Goal: Task Accomplishment & Management: Manage account settings

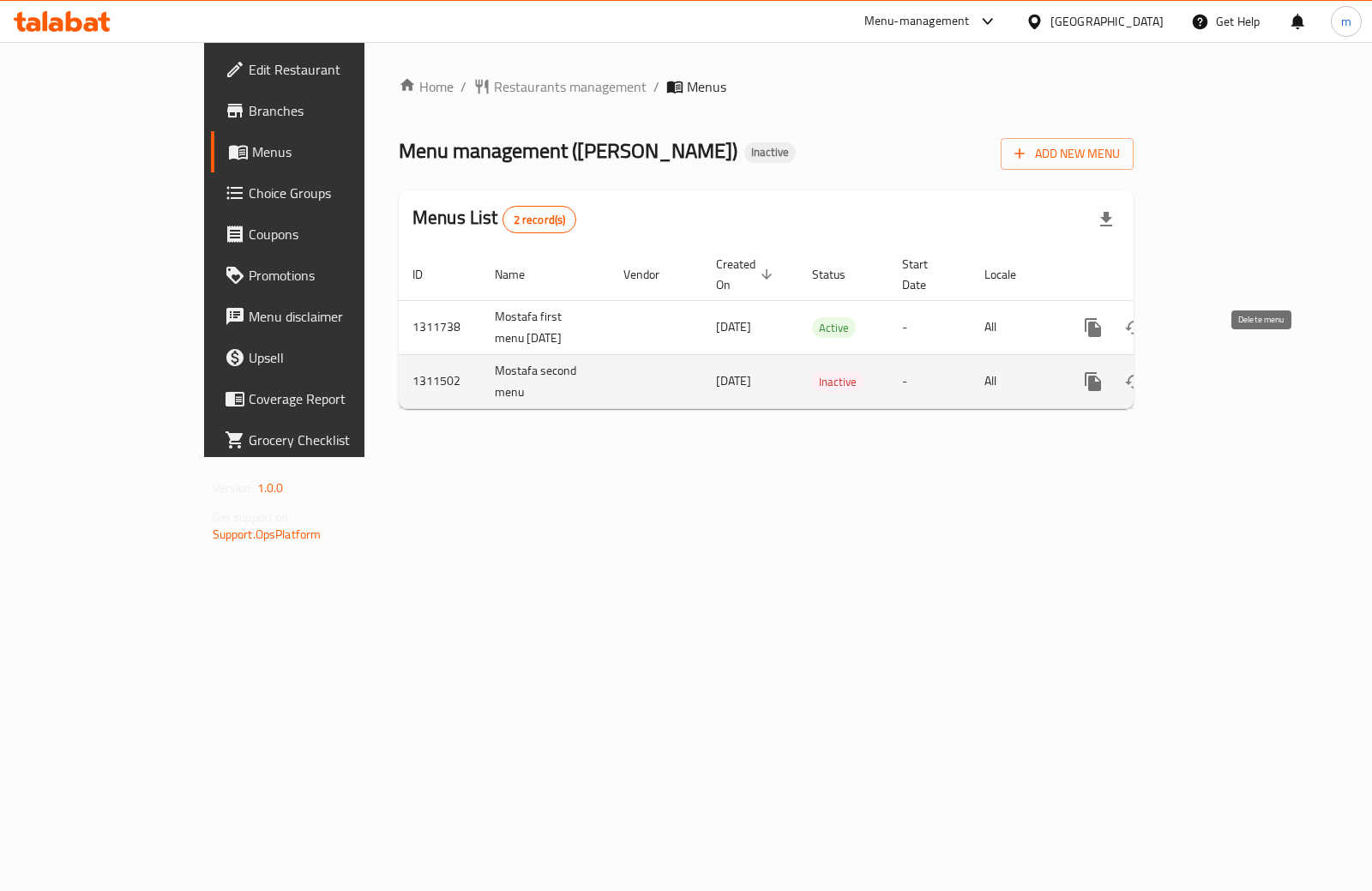
click at [1186, 372] on icon "enhanced table" at bounding box center [1176, 382] width 21 height 21
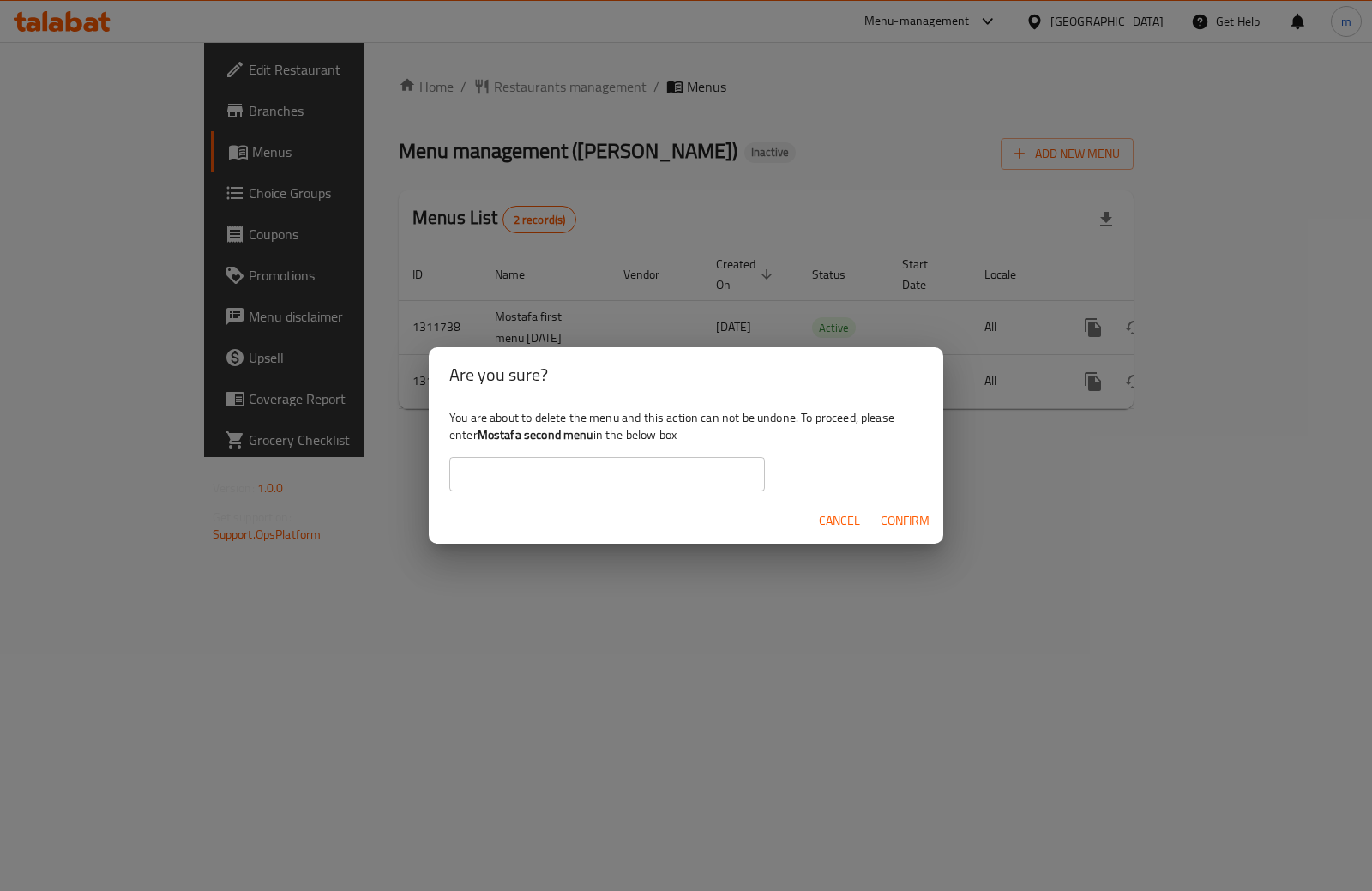
click at [485, 435] on b "Mostafa second menu" at bounding box center [535, 435] width 116 height 22
drag, startPoint x: 481, startPoint y: 435, endPoint x: 595, endPoint y: 439, distance: 114.1
click at [595, 439] on div "You are about to delete the menu and this action can not be undone. To proceed,…" at bounding box center [686, 451] width 514 height 96
copy b "Mostafa second menu"
click at [591, 482] on input "text" at bounding box center [607, 475] width 316 height 34
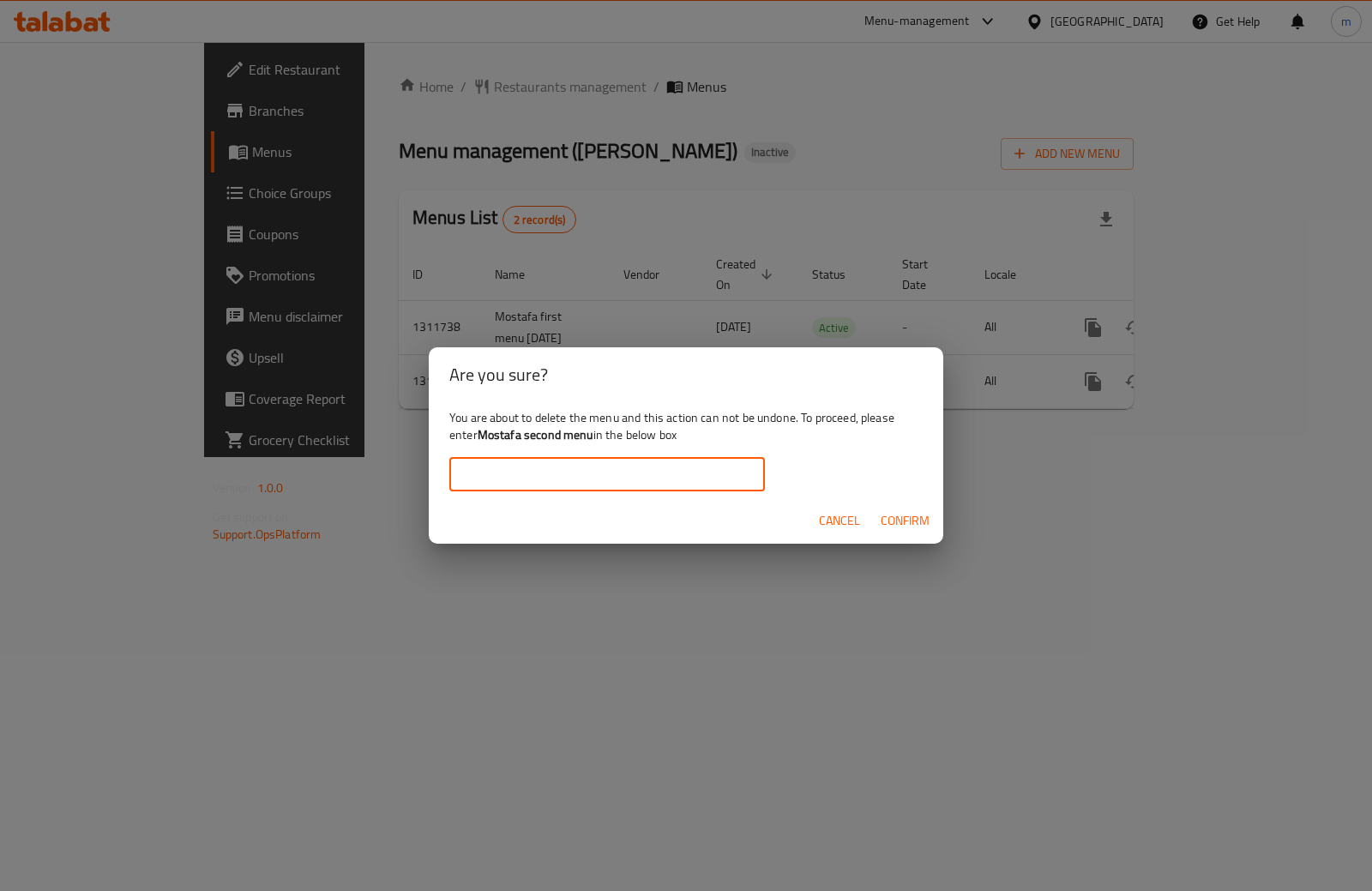
paste input "Mostafa second menu"
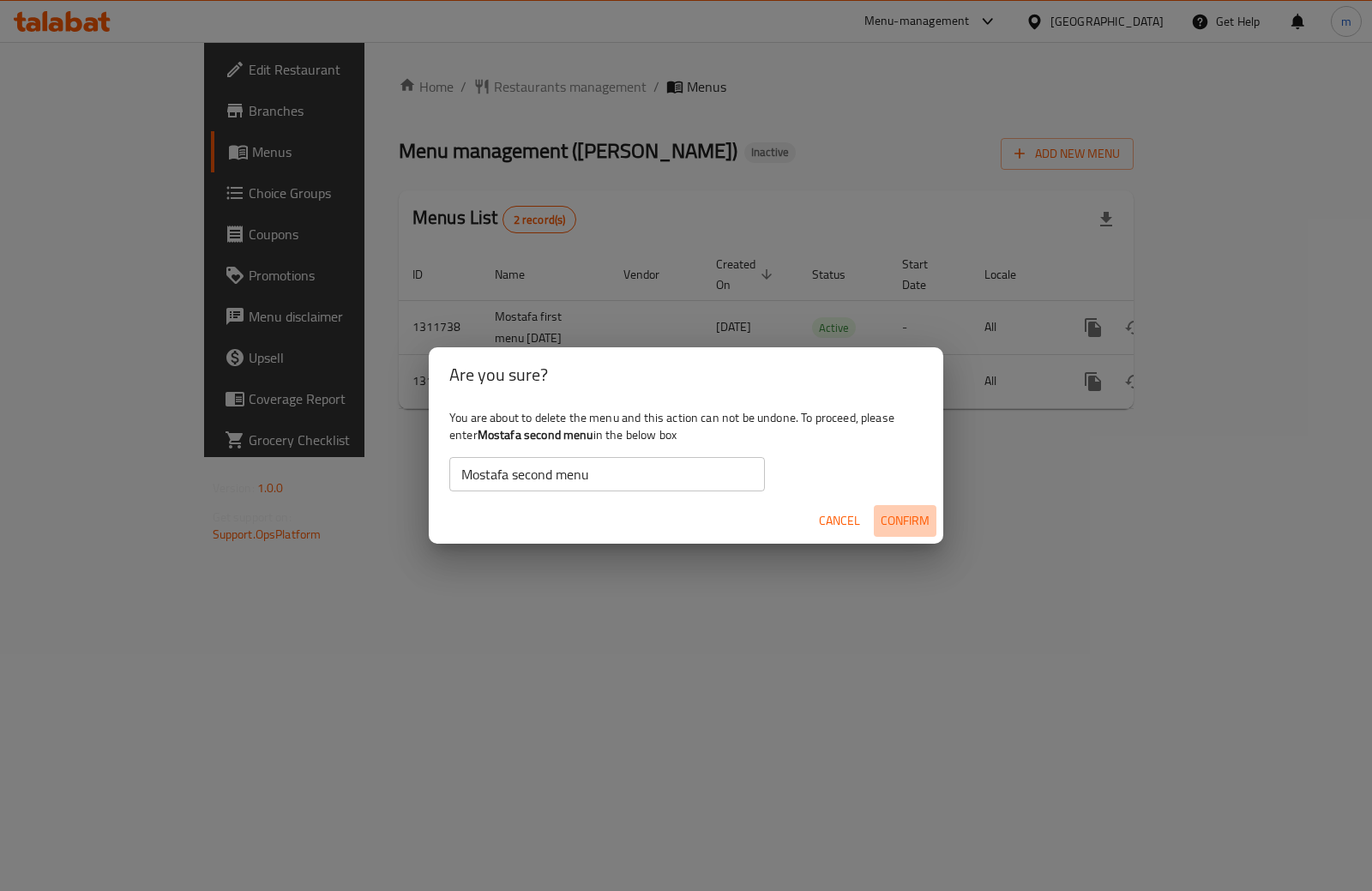
click at [894, 519] on span "Confirm" at bounding box center [904, 520] width 49 height 21
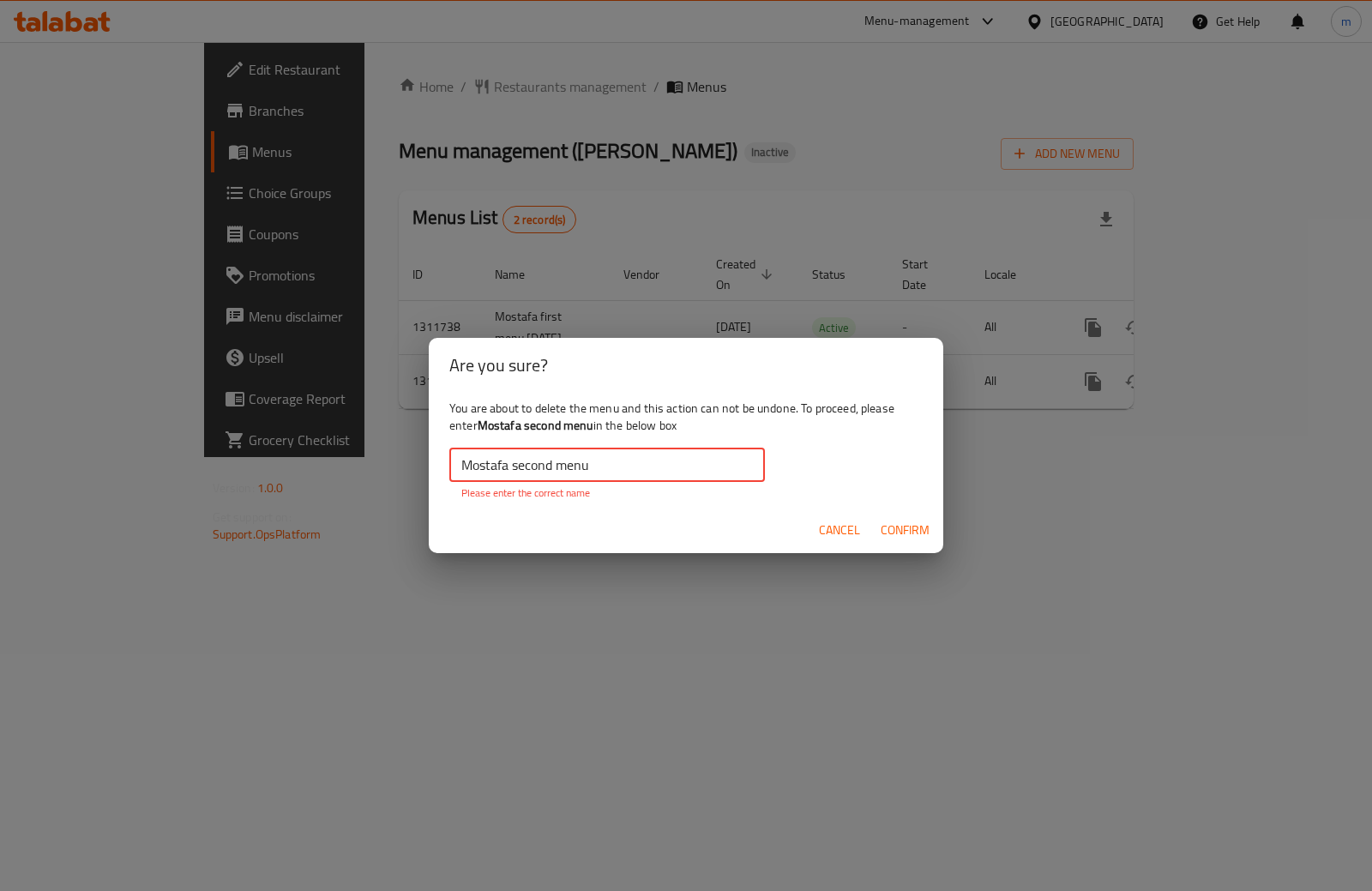
click at [638, 472] on input "Mostafa second menu" at bounding box center [607, 465] width 316 height 34
click at [461, 468] on input "Mostafa second menu" at bounding box center [607, 465] width 316 height 34
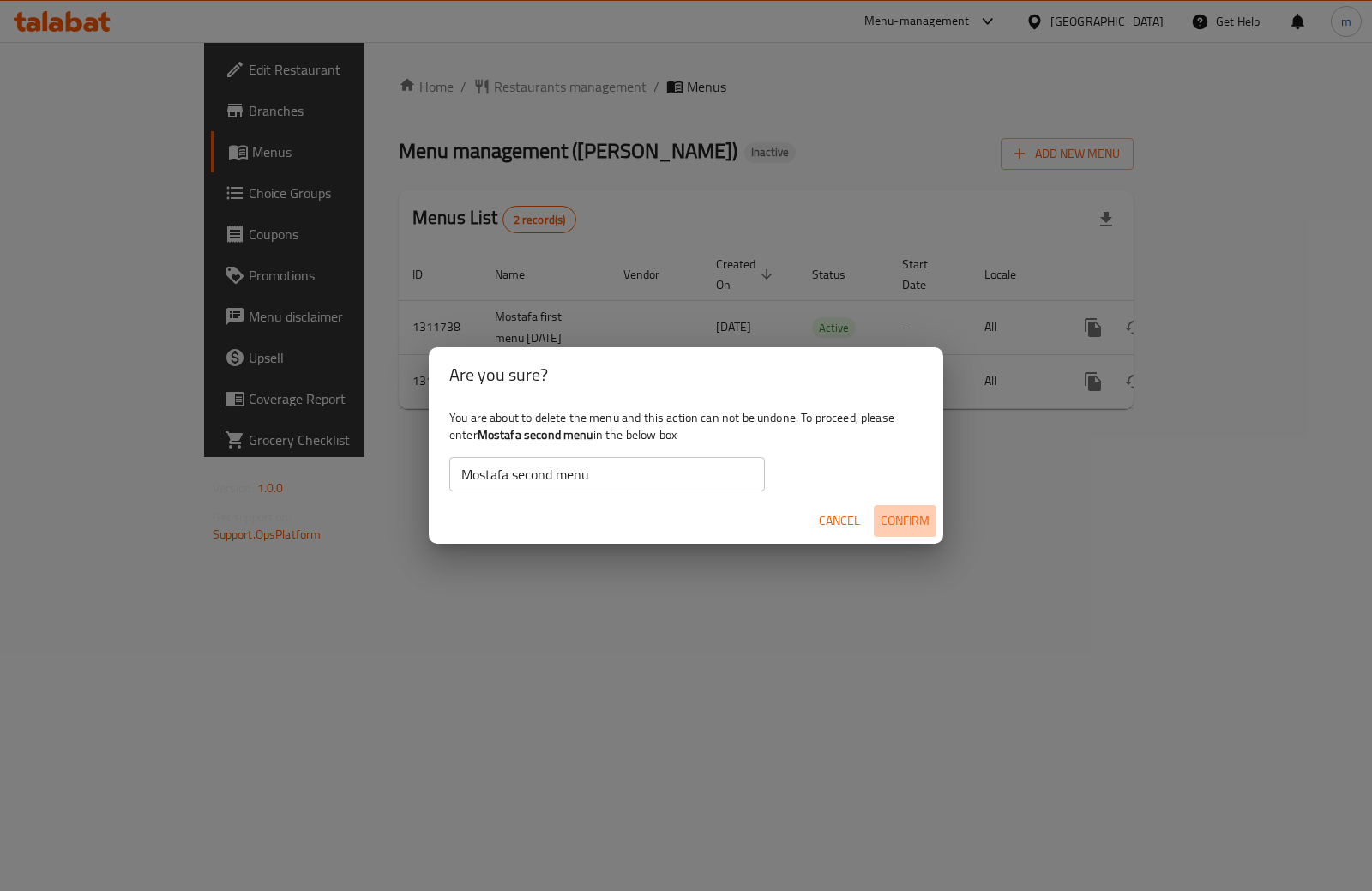
click at [892, 512] on span "Confirm" at bounding box center [904, 520] width 49 height 21
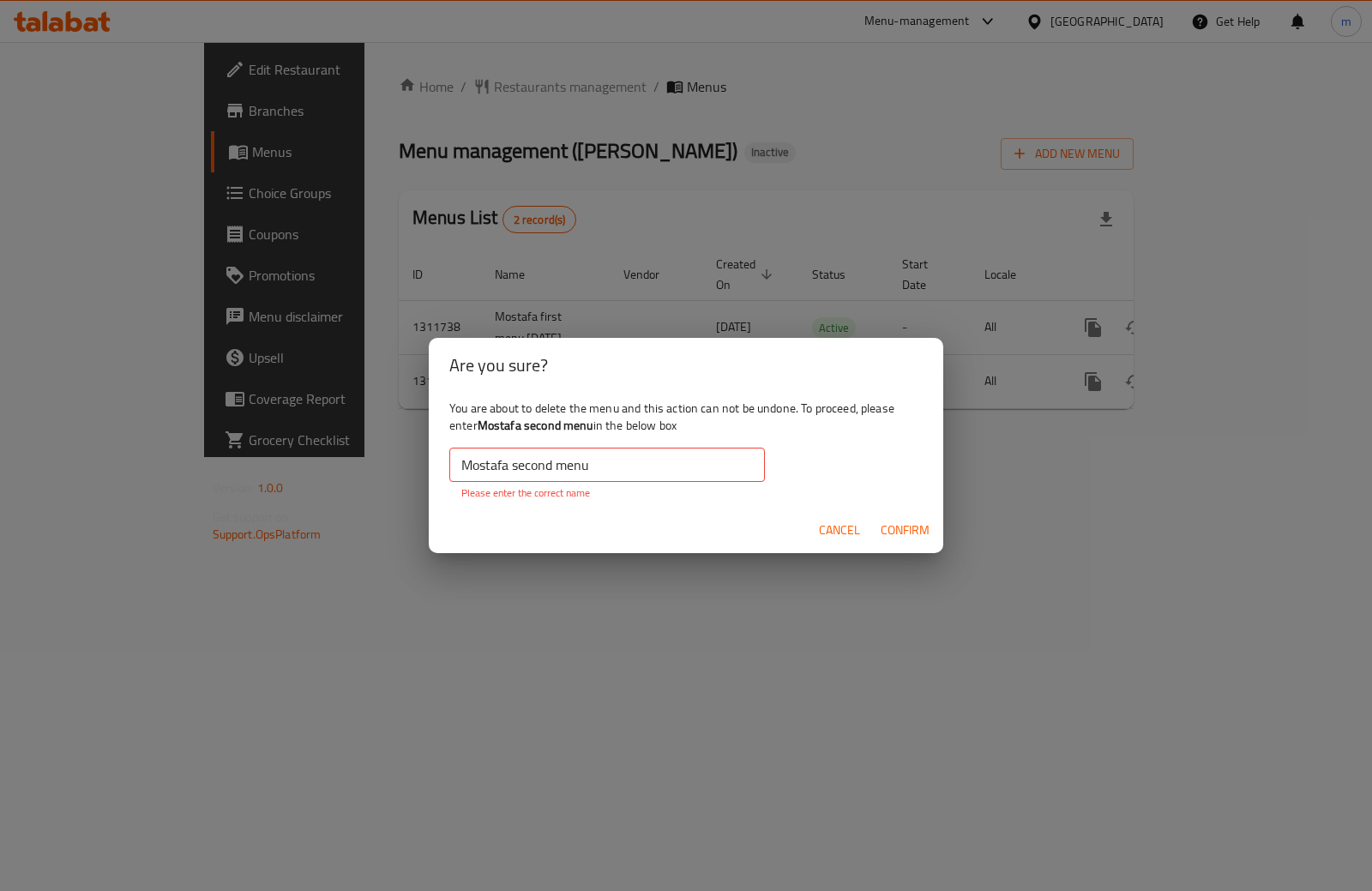
click at [604, 473] on input "Mostafa second menu" at bounding box center [607, 465] width 316 height 34
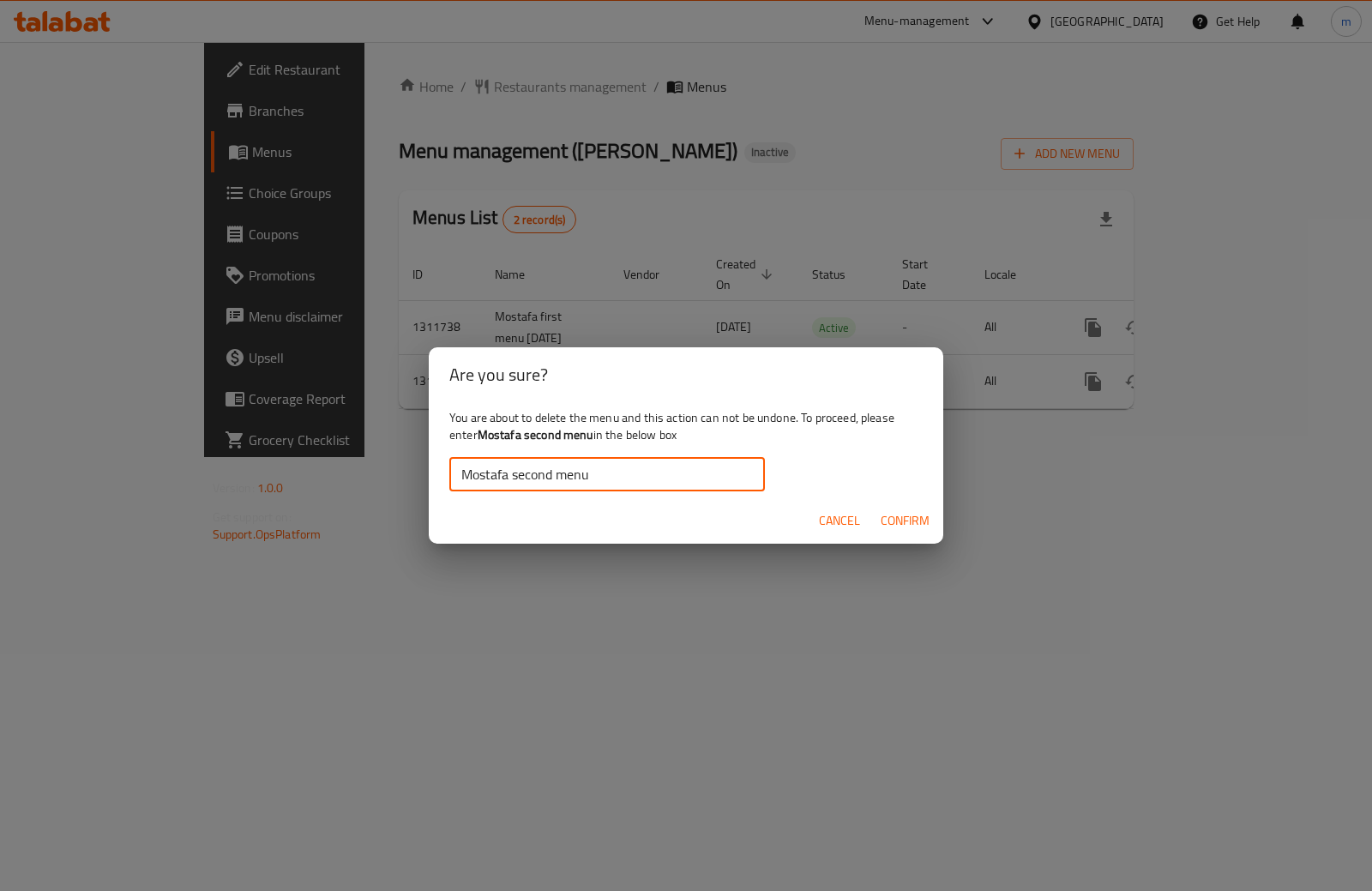
type input "Mostafa second menu"
click at [917, 525] on span "Confirm" at bounding box center [904, 520] width 49 height 21
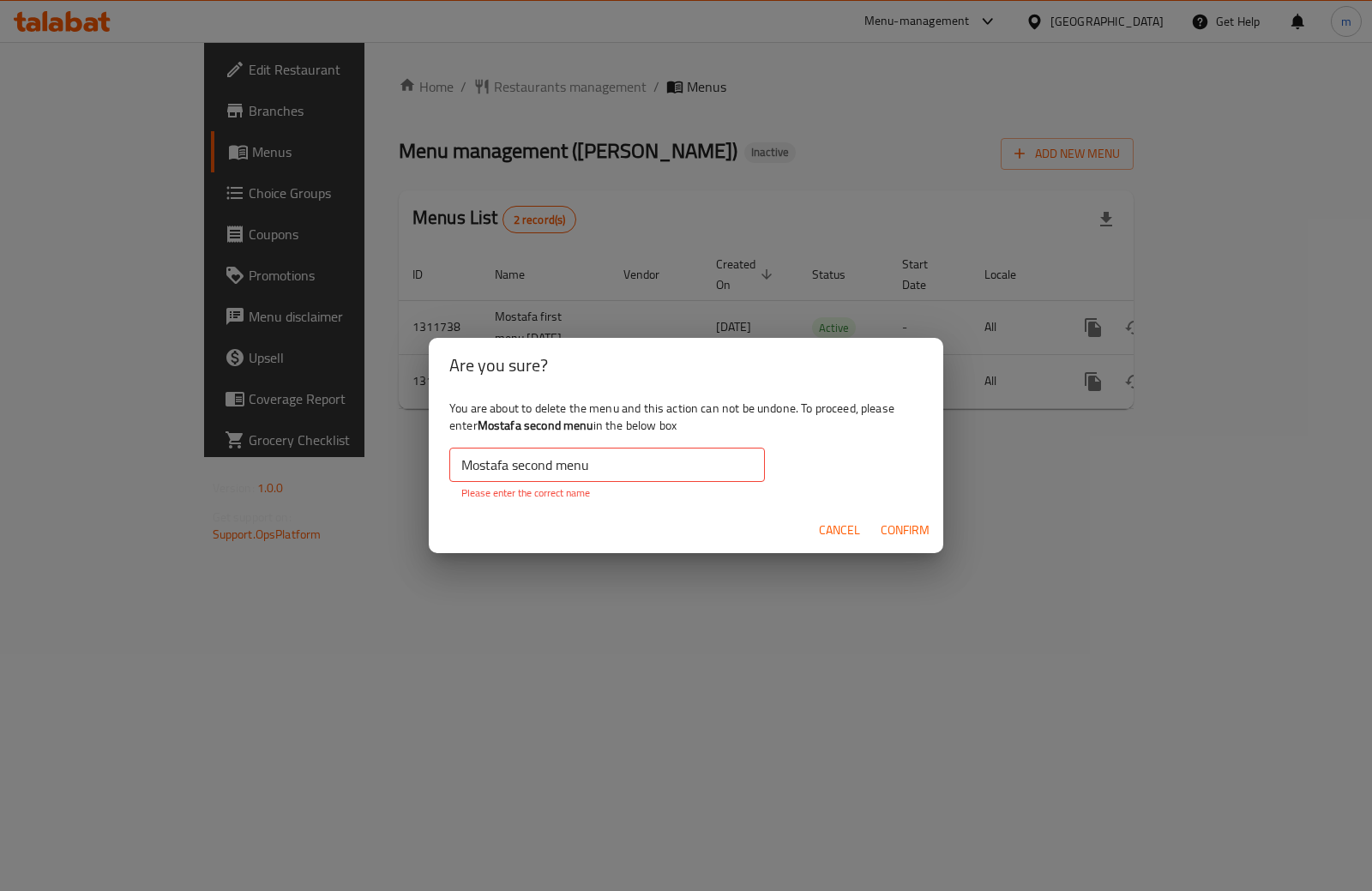
click at [917, 525] on span "Confirm" at bounding box center [904, 530] width 49 height 21
click at [849, 531] on span "Cancel" at bounding box center [839, 530] width 41 height 21
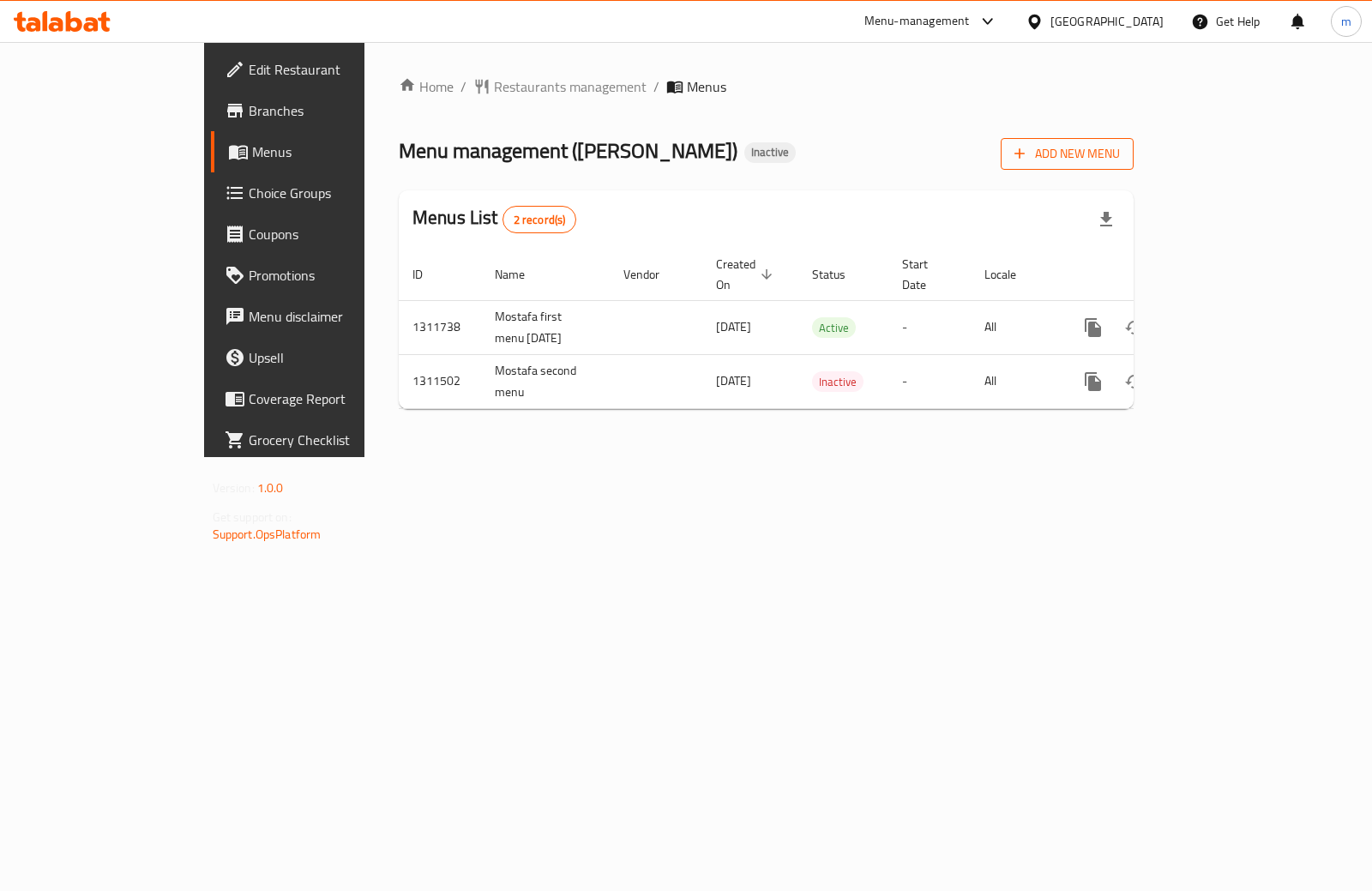
click at [1120, 154] on span "Add New Menu" at bounding box center [1067, 154] width 106 height 21
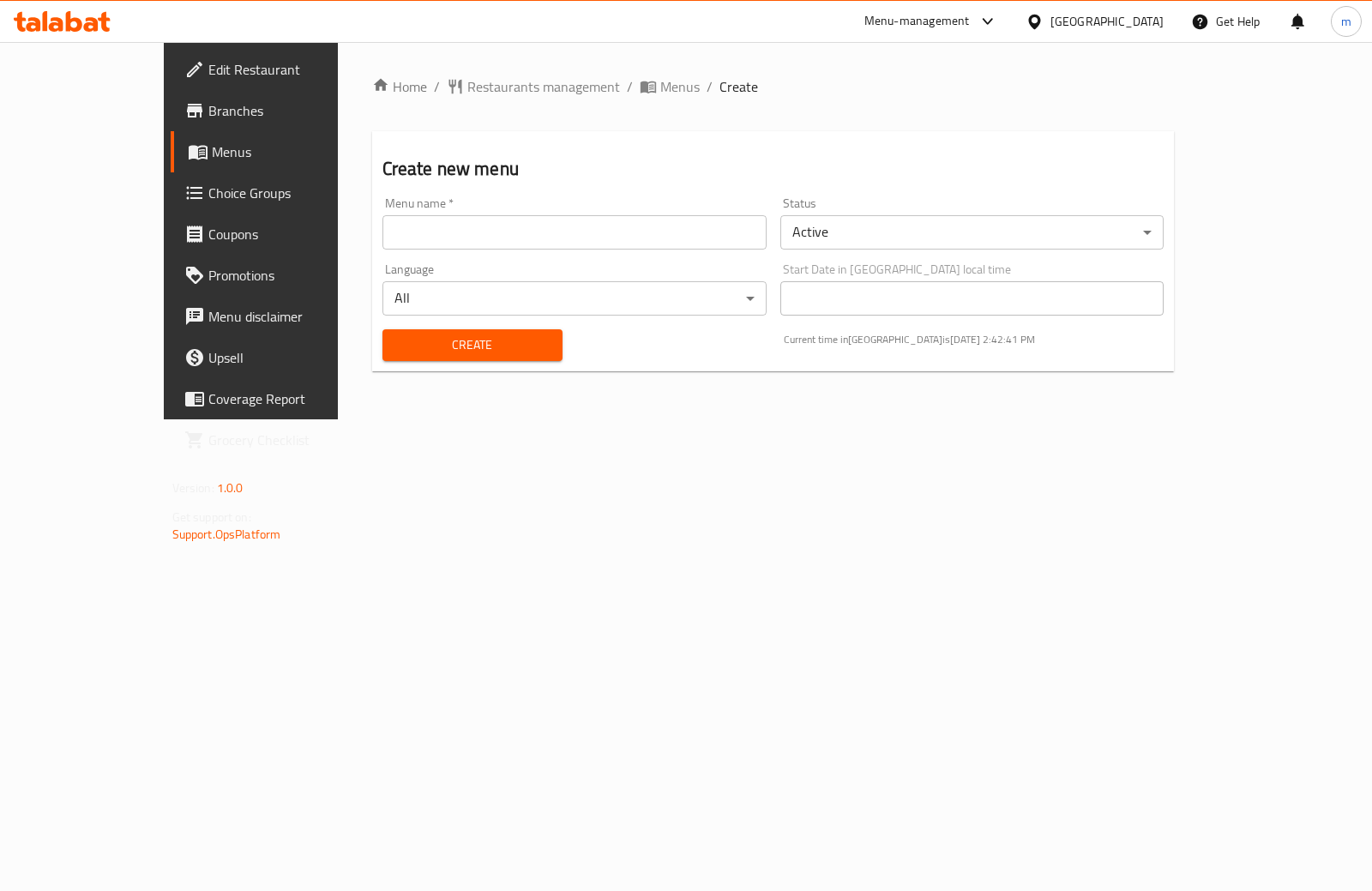
click at [716, 247] on input "text" at bounding box center [575, 233] width 384 height 34
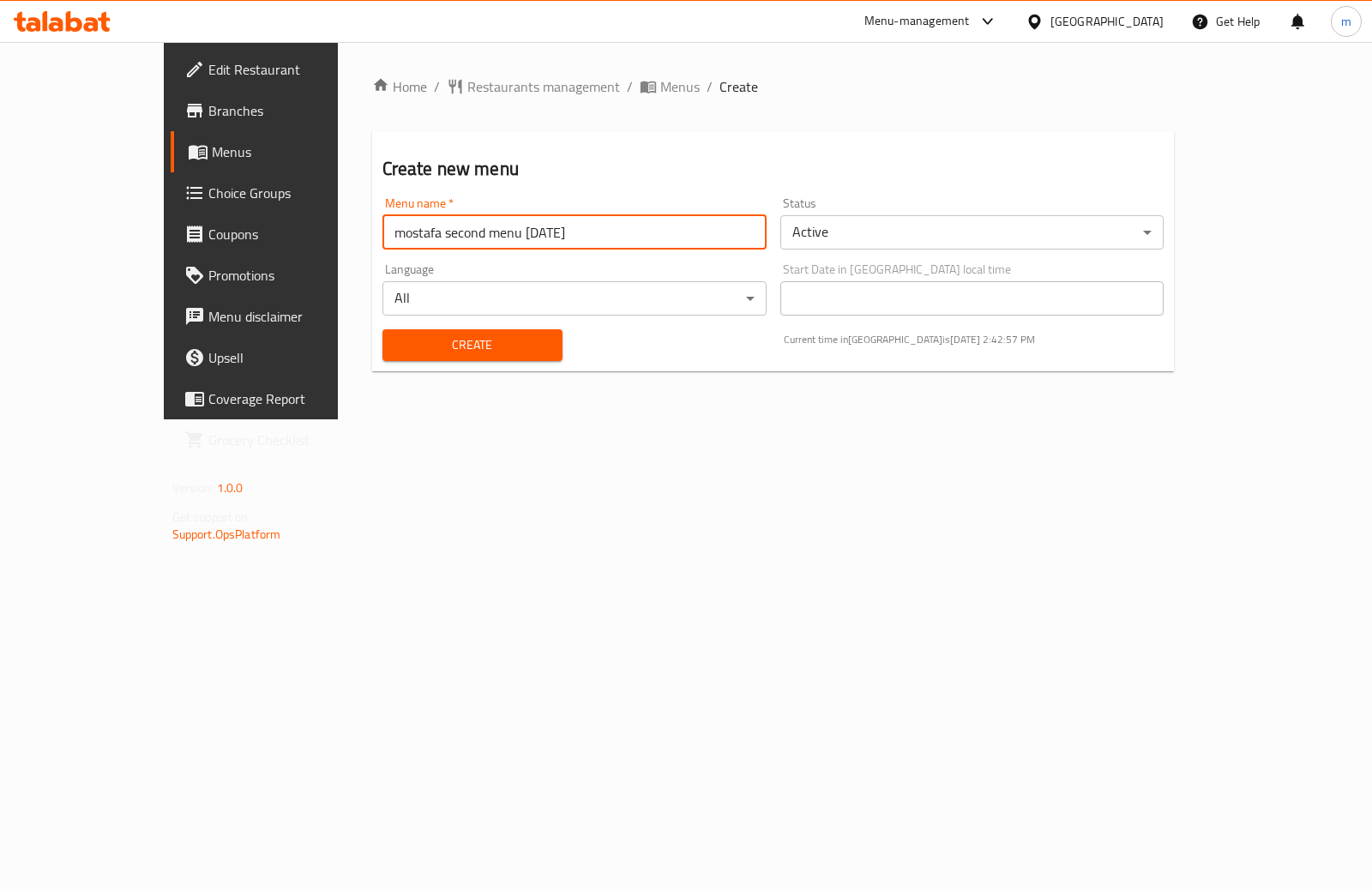
type input "mostafa second menu [DATE]"
click at [402, 342] on span "Create" at bounding box center [473, 345] width 153 height 21
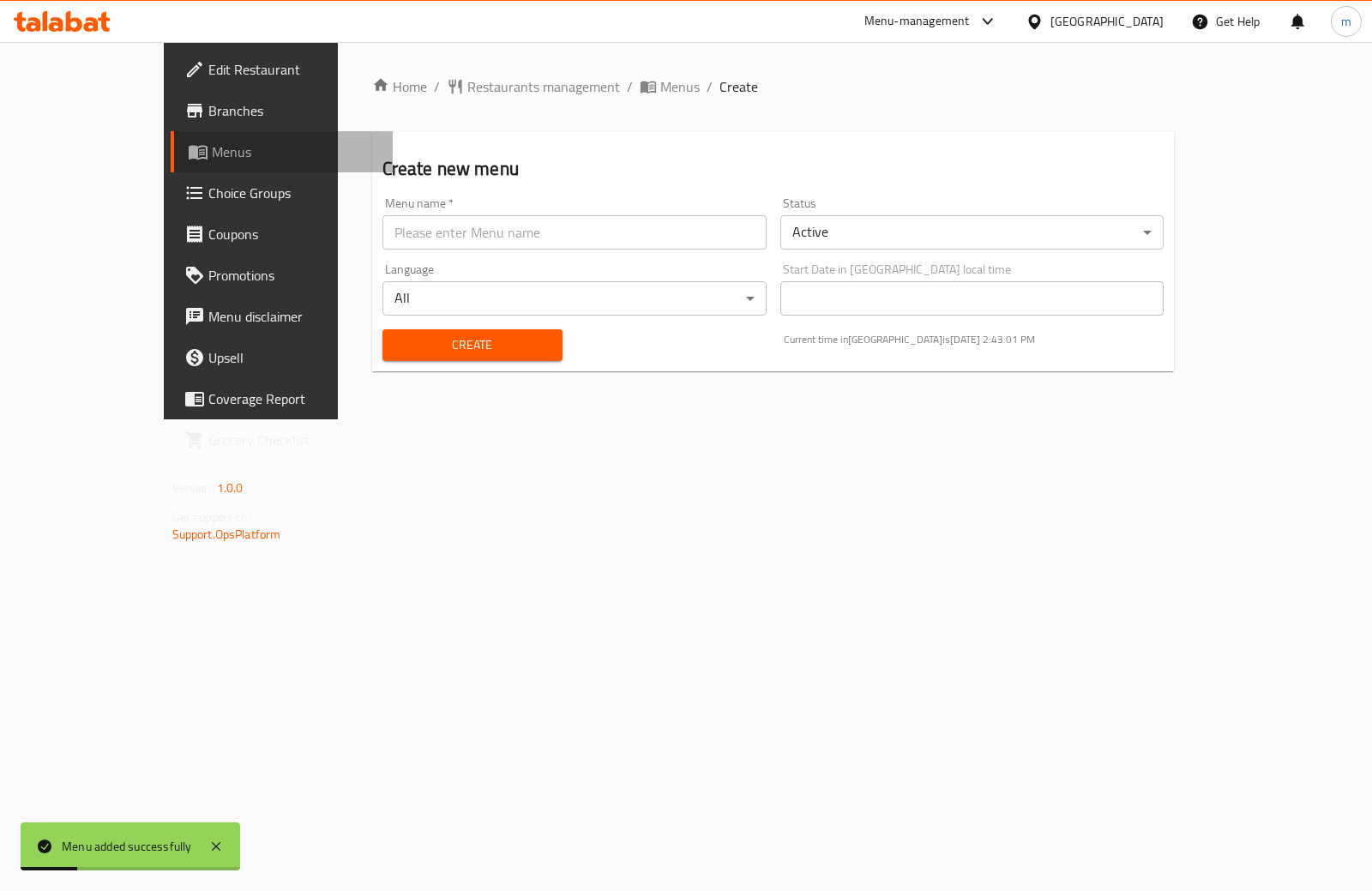
click at [212, 160] on span "Menus" at bounding box center [295, 152] width 167 height 21
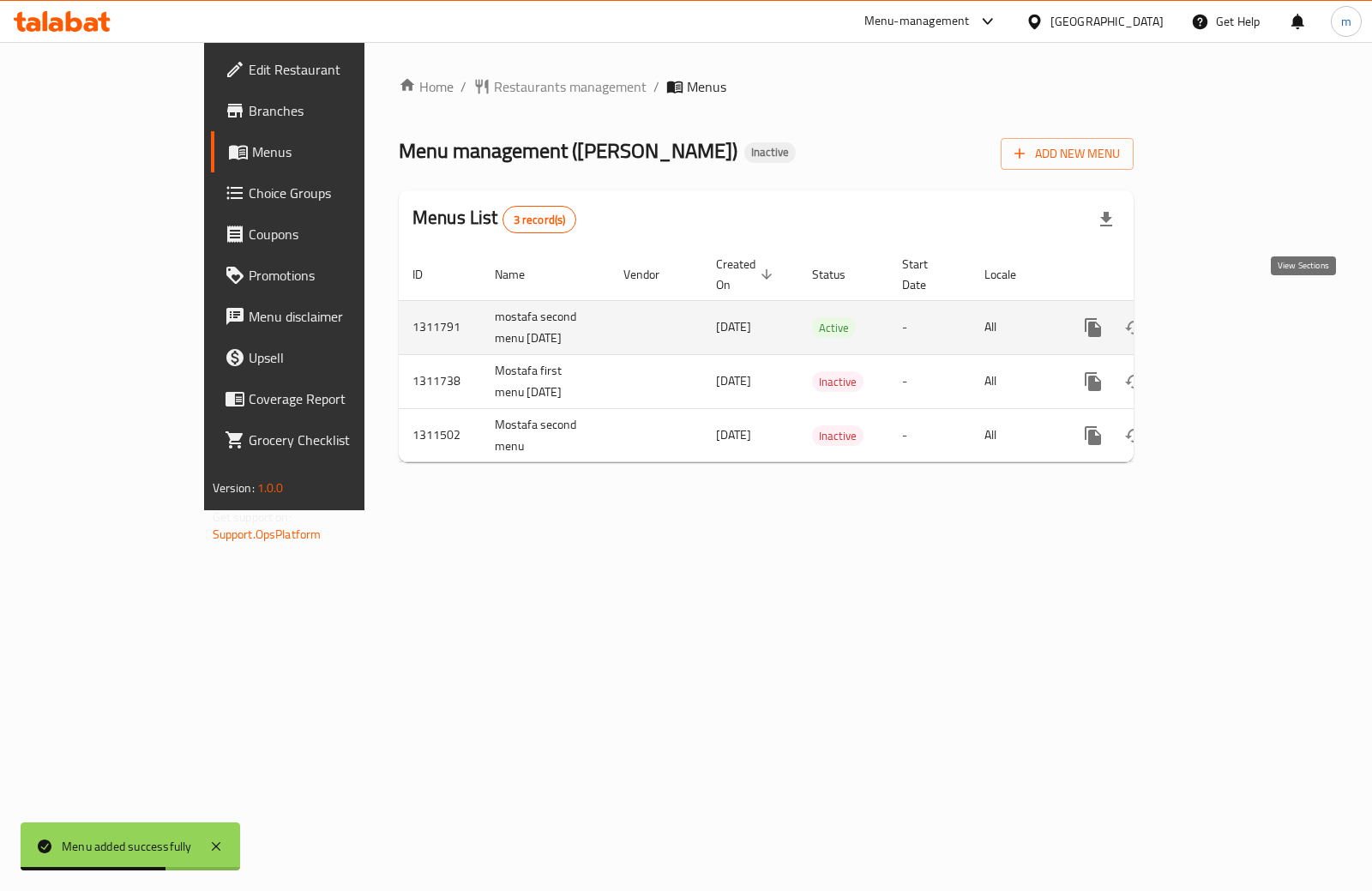
click at [1224, 320] on icon "enhanced table" at bounding box center [1217, 328] width 15 height 15
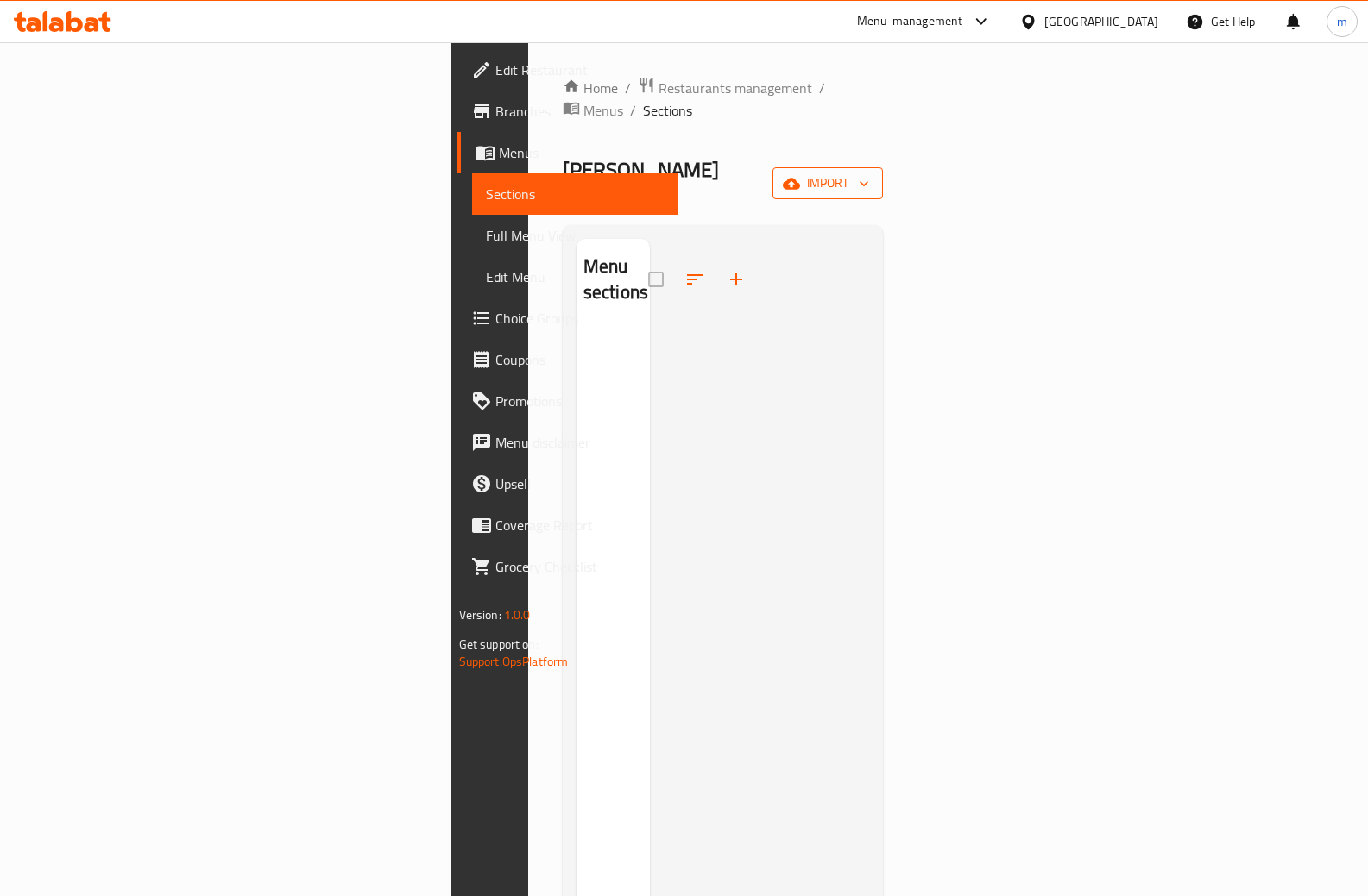
click at [800, 178] on icon "button" at bounding box center [791, 183] width 17 height 11
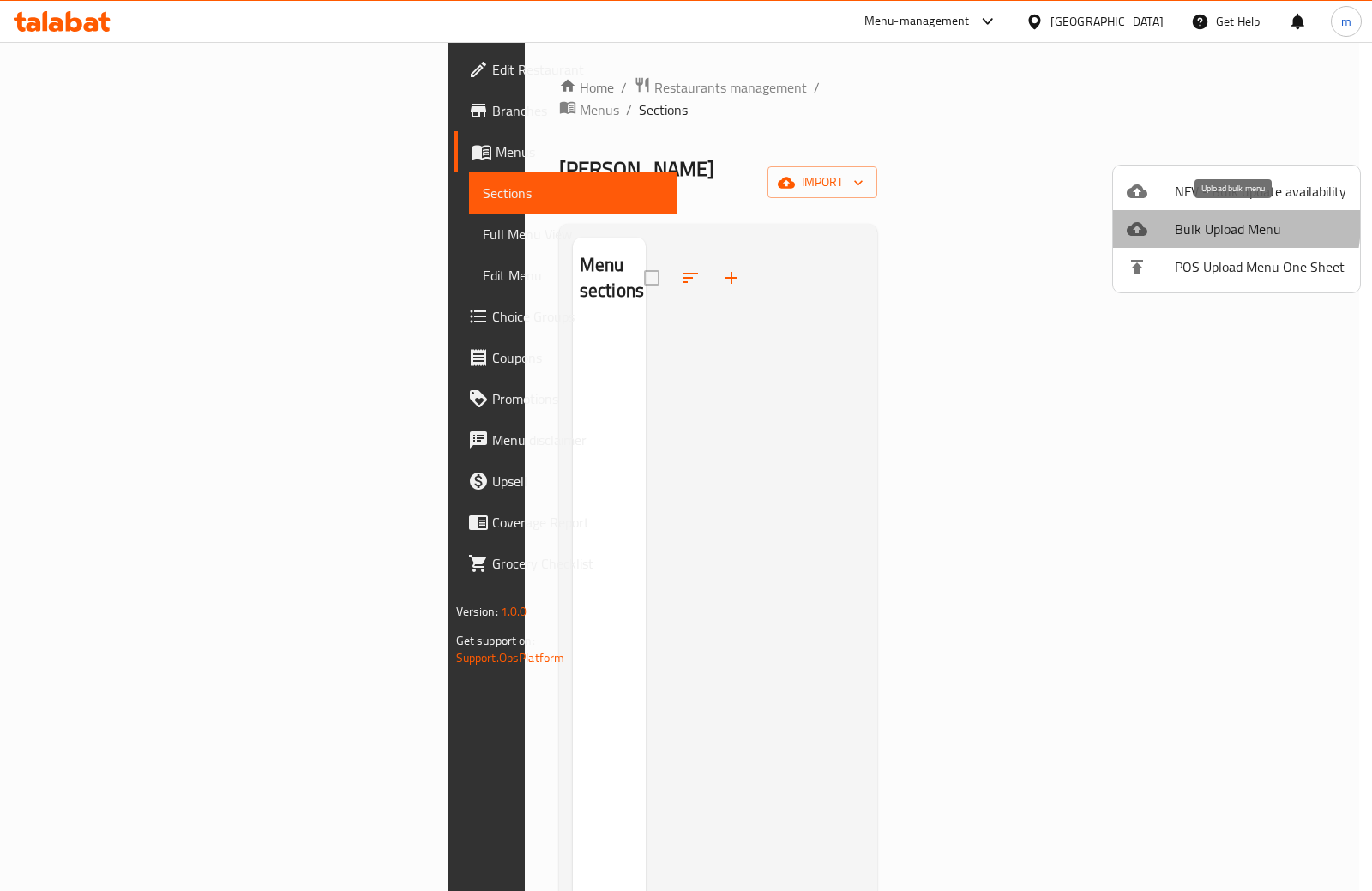
click at [1194, 221] on span "Bulk Upload Menu" at bounding box center [1260, 229] width 172 height 21
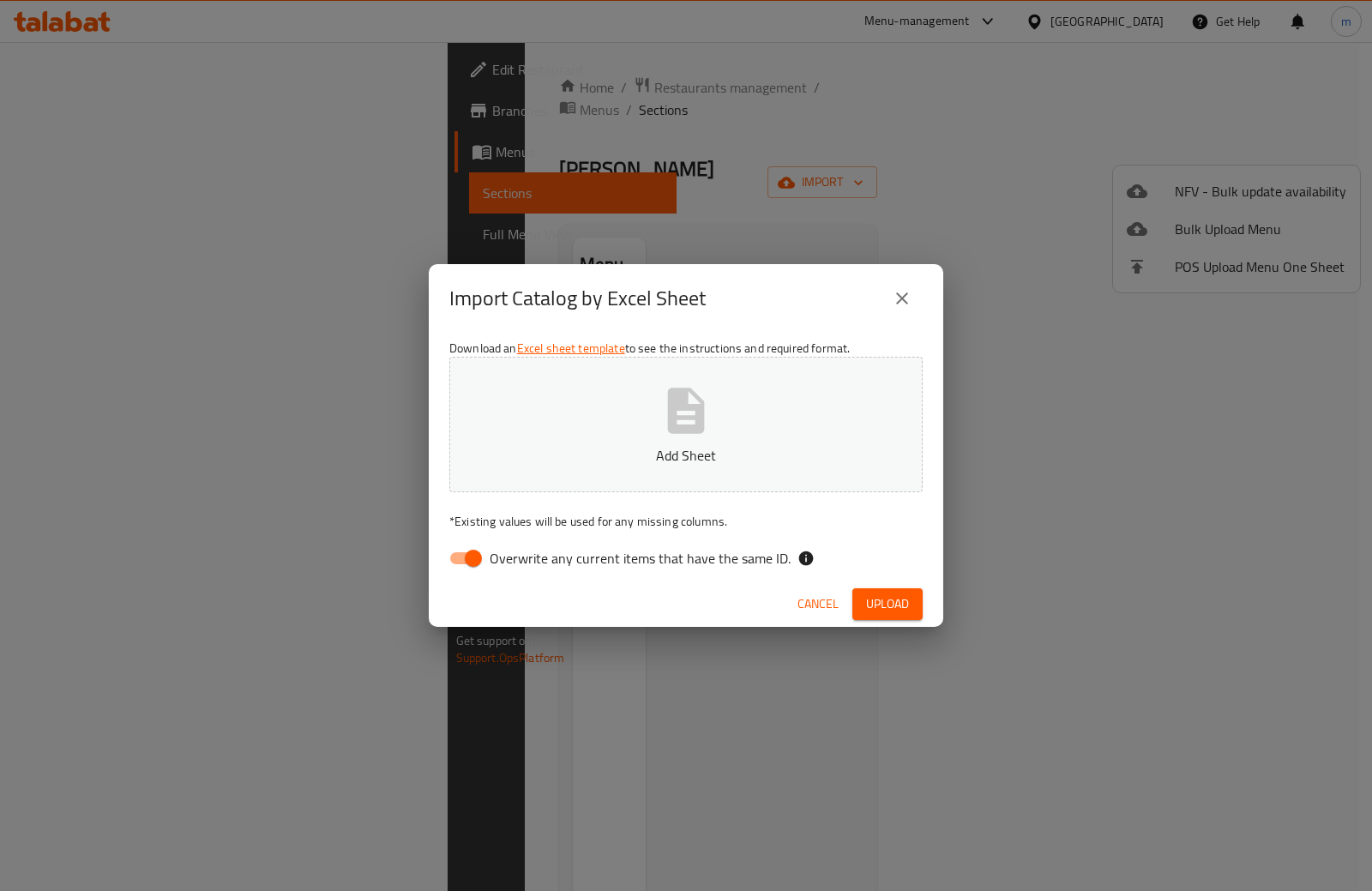
click at [465, 559] on input "Overwrite any current items that have the same ID." at bounding box center [474, 558] width 98 height 33
checkbox input "false"
click at [655, 419] on button "Add Sheet" at bounding box center [686, 425] width 474 height 136
click at [892, 597] on span "Upload" at bounding box center [887, 603] width 43 height 21
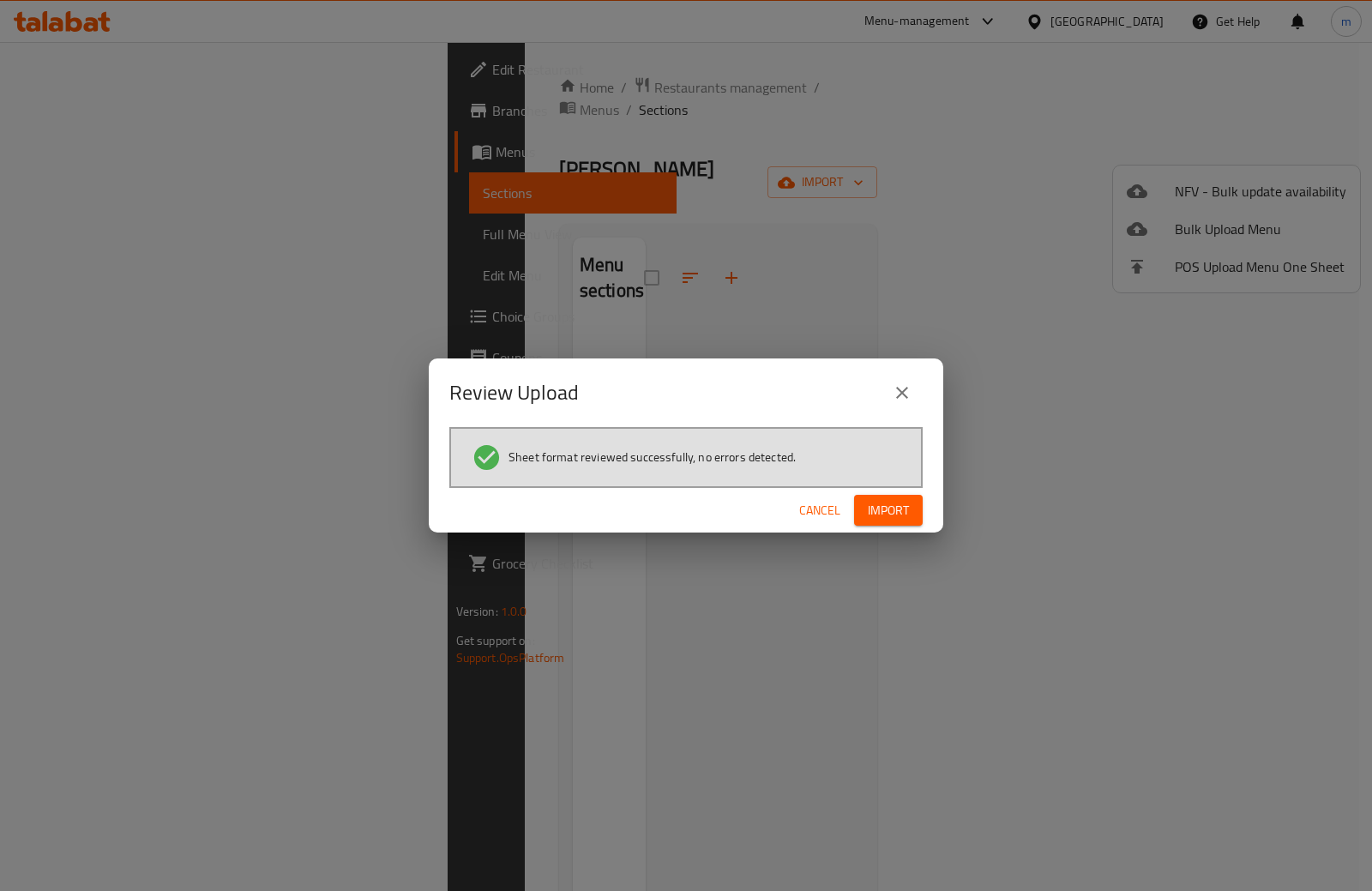
click at [905, 501] on span "Import" at bounding box center [888, 510] width 41 height 21
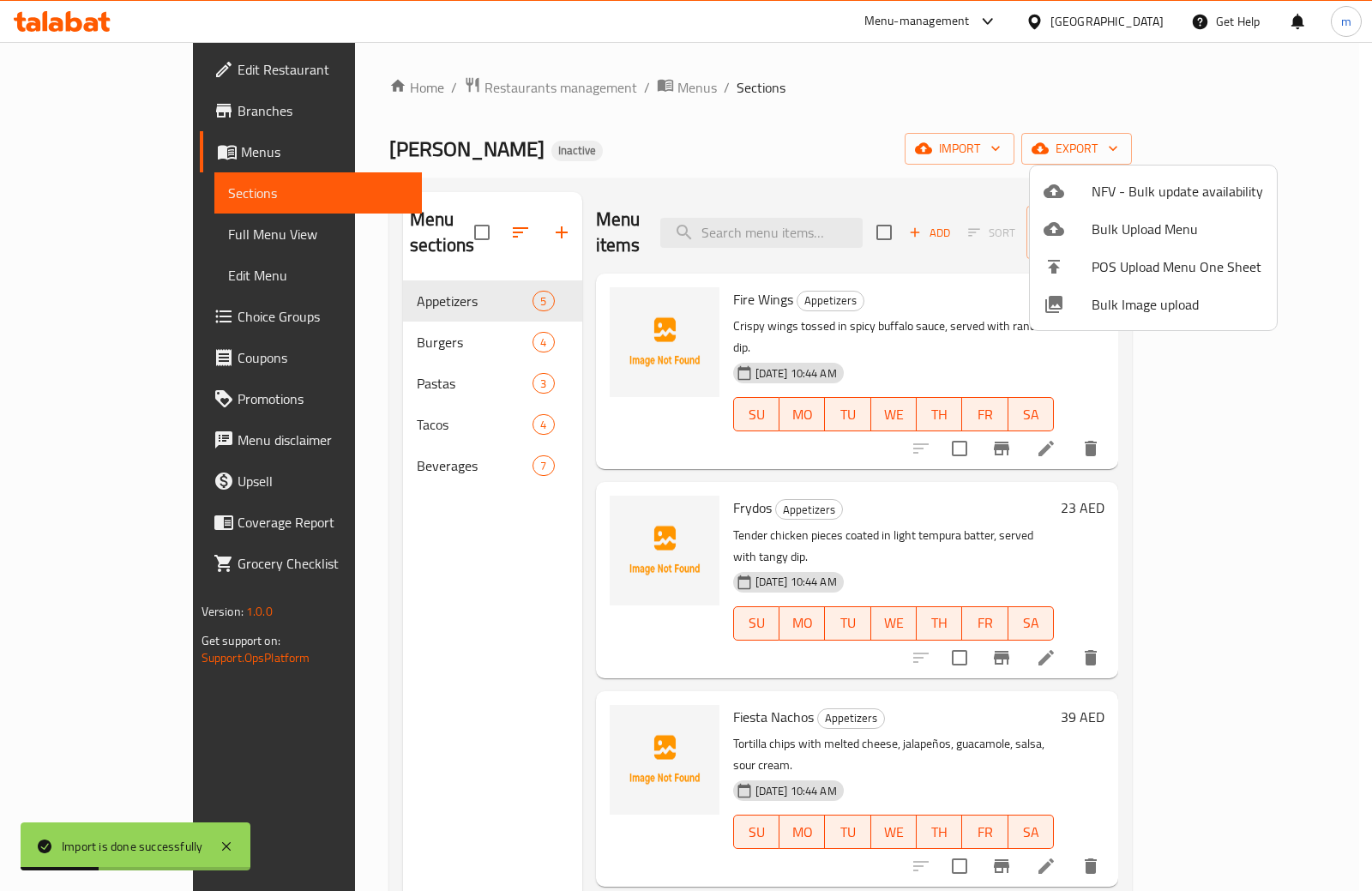
click at [1340, 291] on div at bounding box center [686, 446] width 1372 height 891
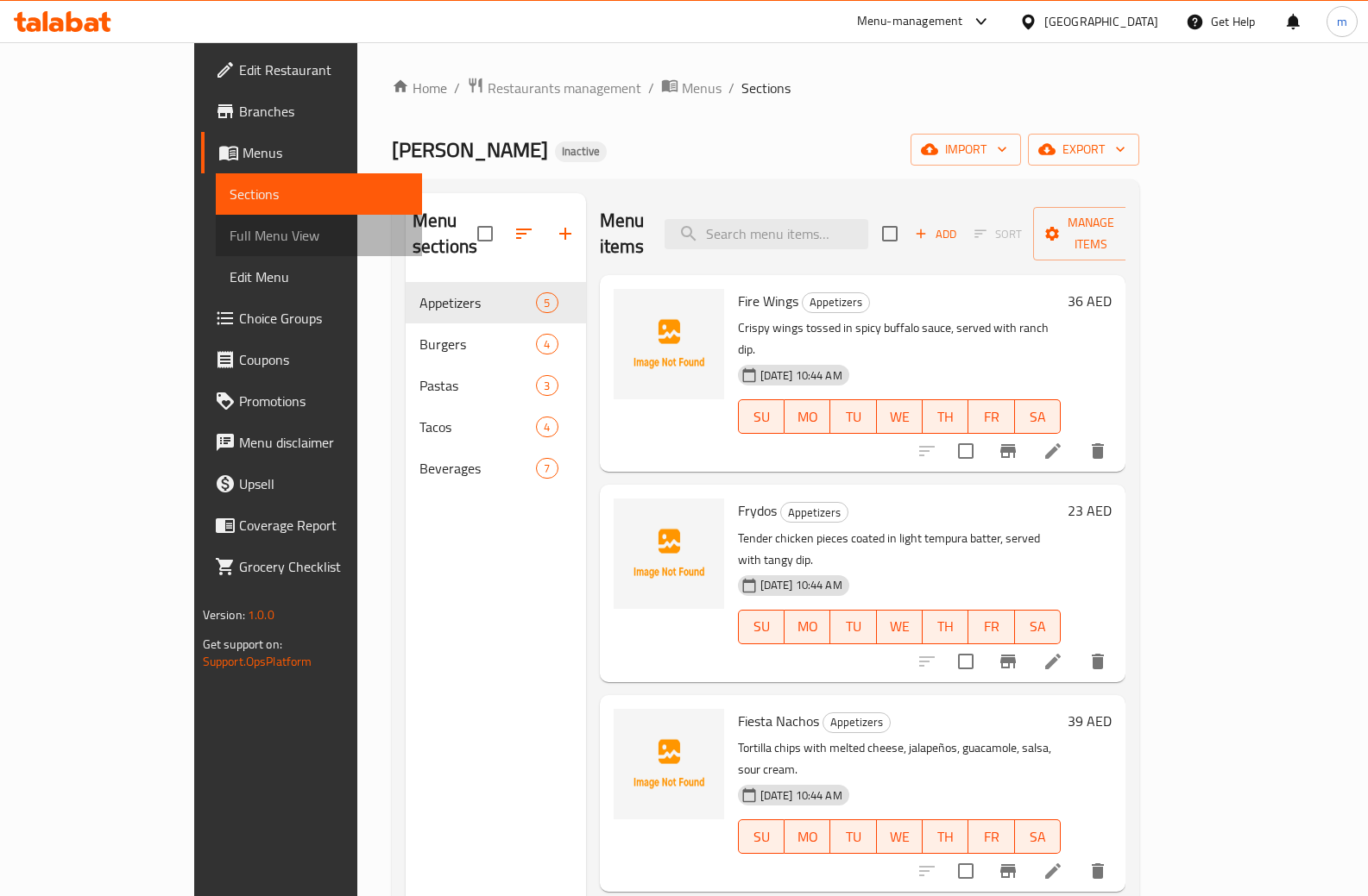
click at [216, 249] on link "Full Menu View" at bounding box center [320, 236] width 207 height 41
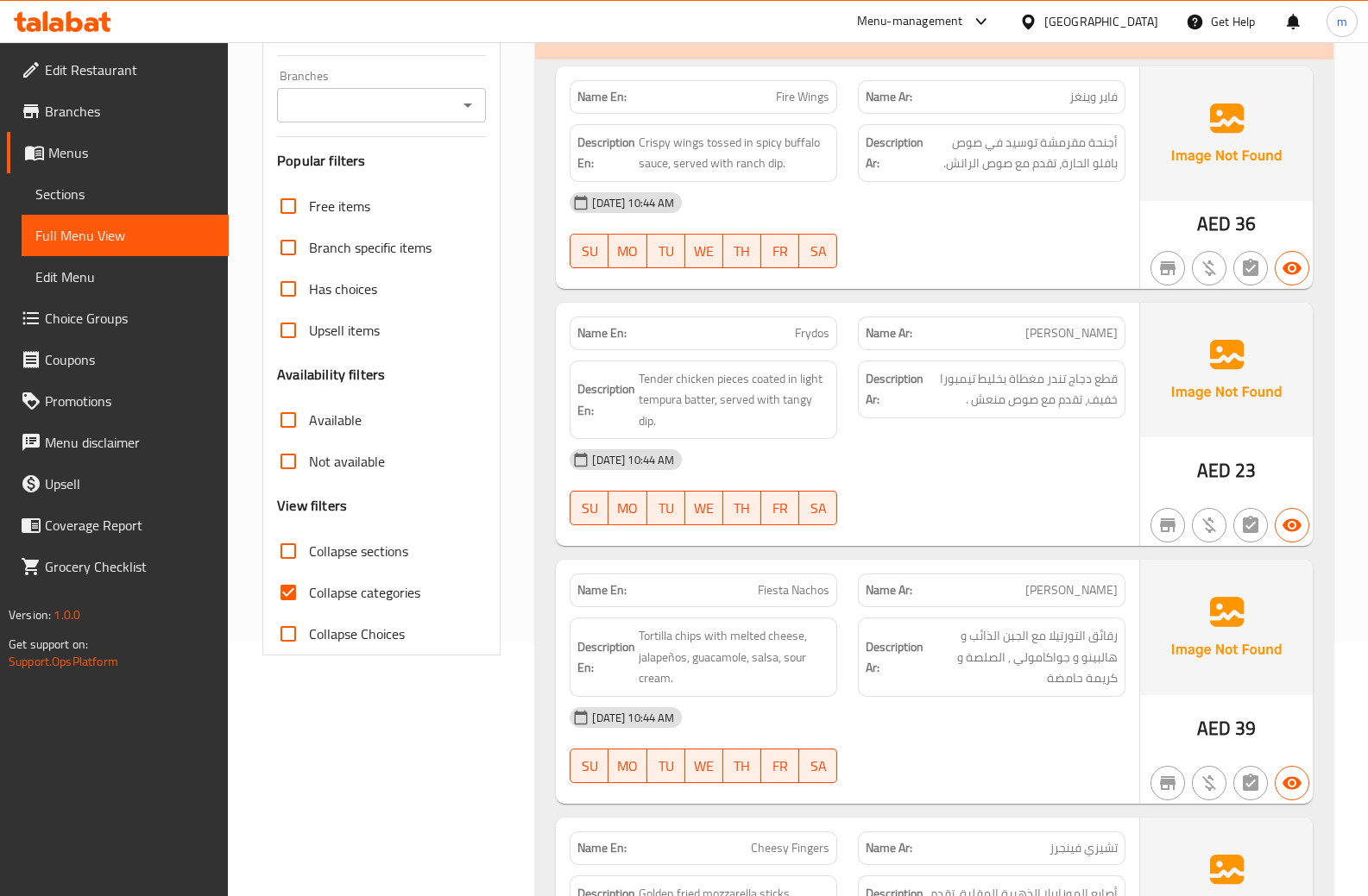
scroll to position [259, 0]
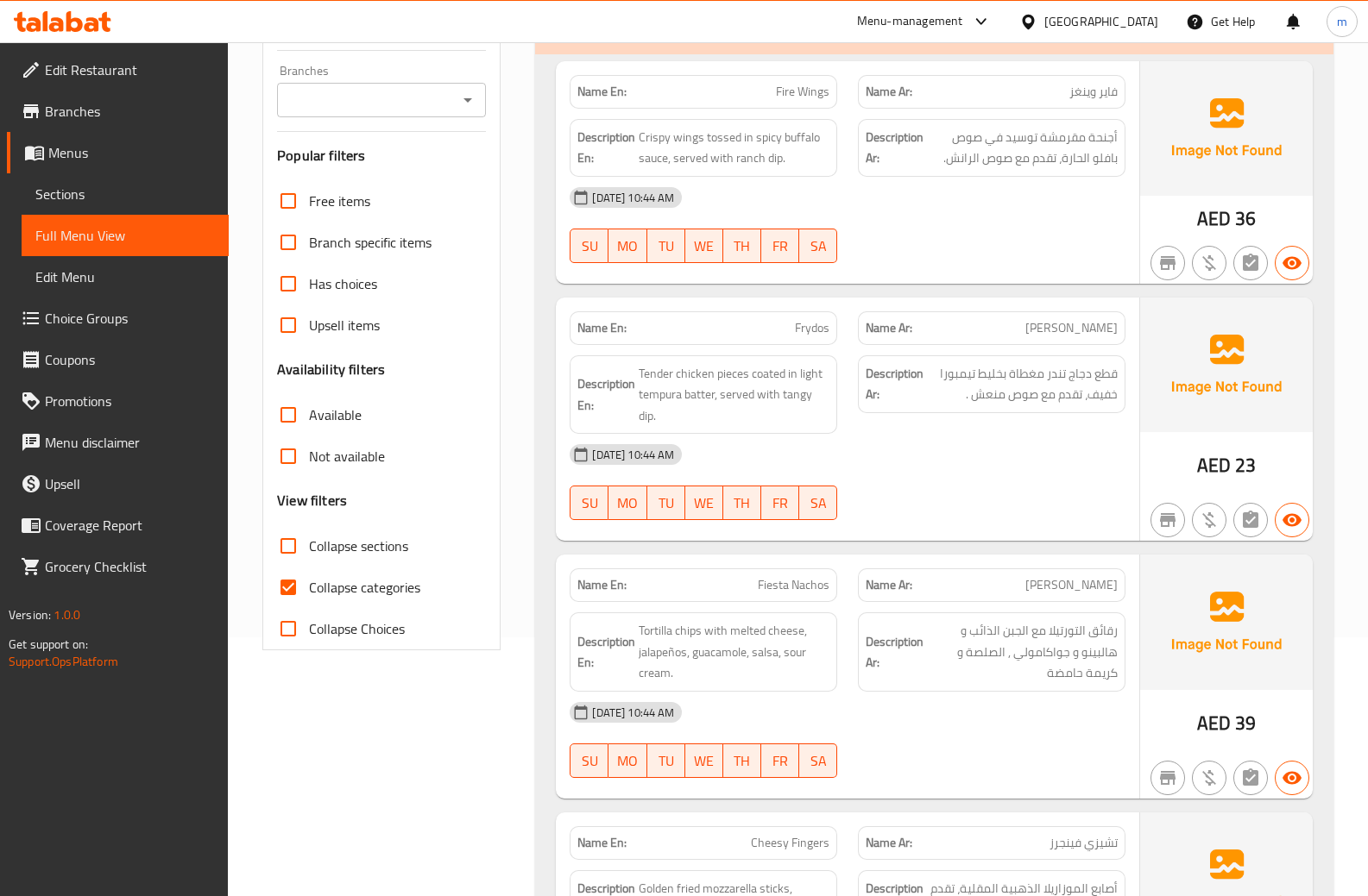
click at [295, 590] on input "Collapse categories" at bounding box center [288, 587] width 41 height 41
checkbox input "false"
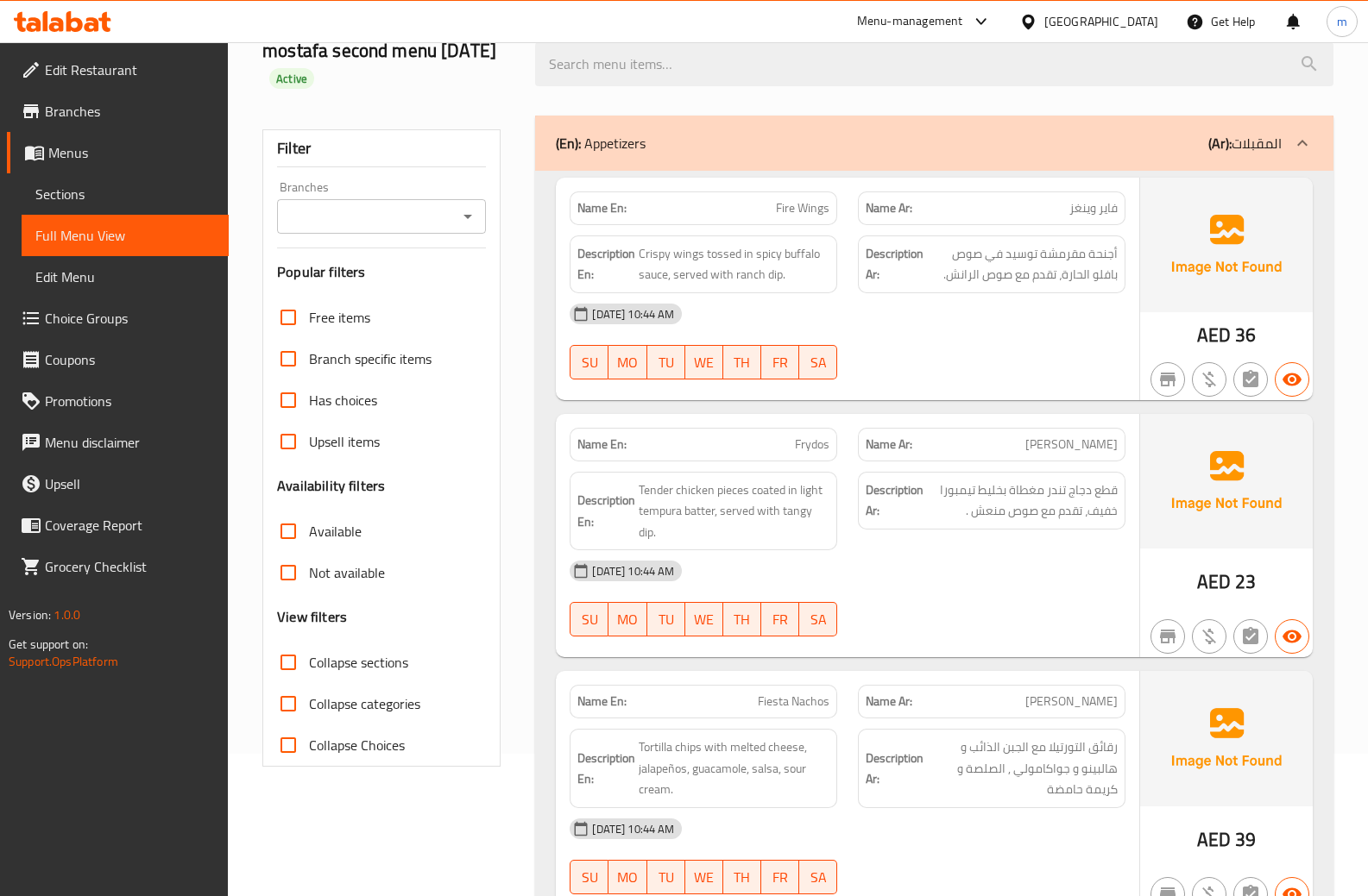
scroll to position [0, 0]
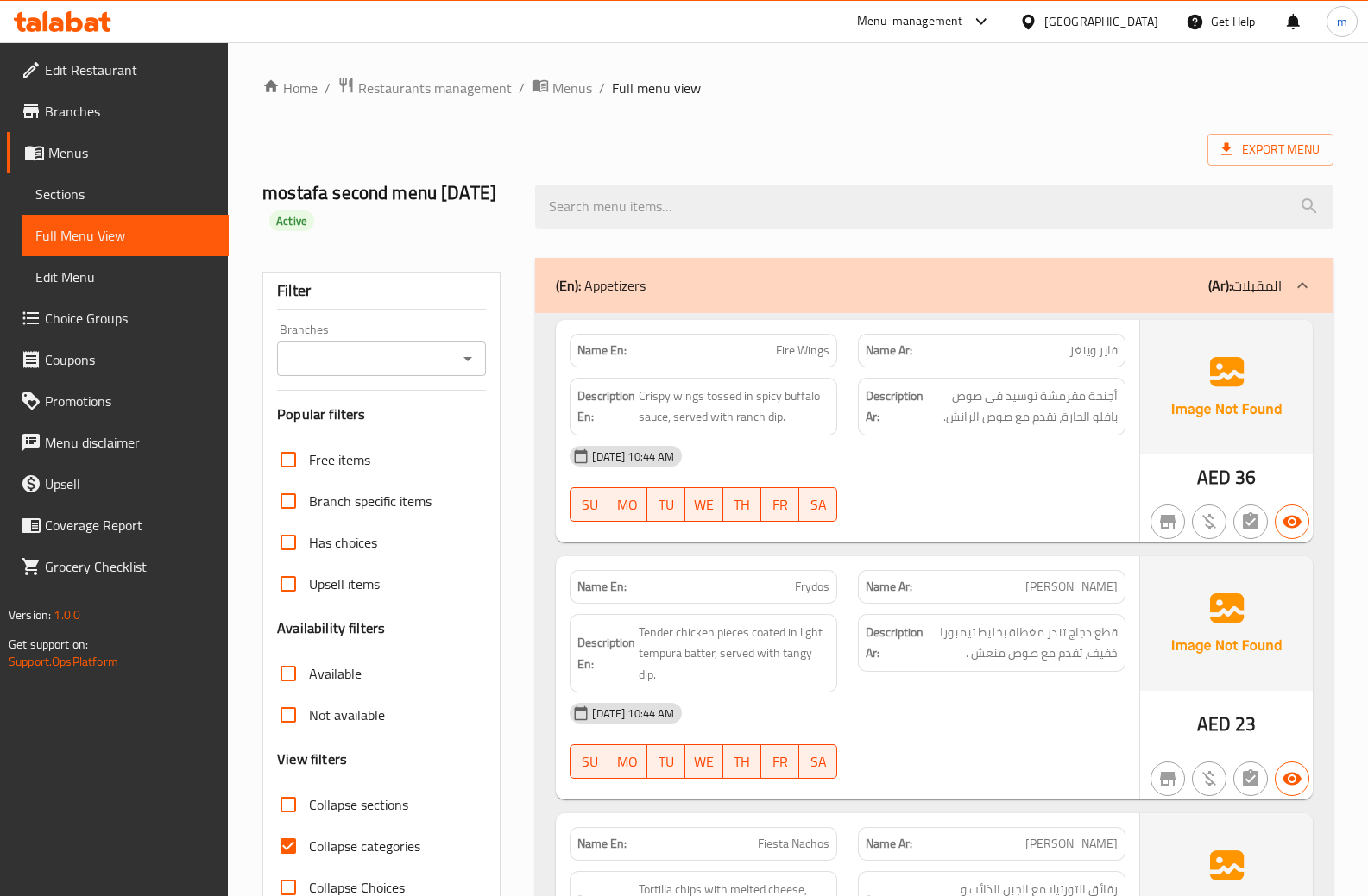
click at [75, 184] on span "Sections" at bounding box center [125, 194] width 180 height 21
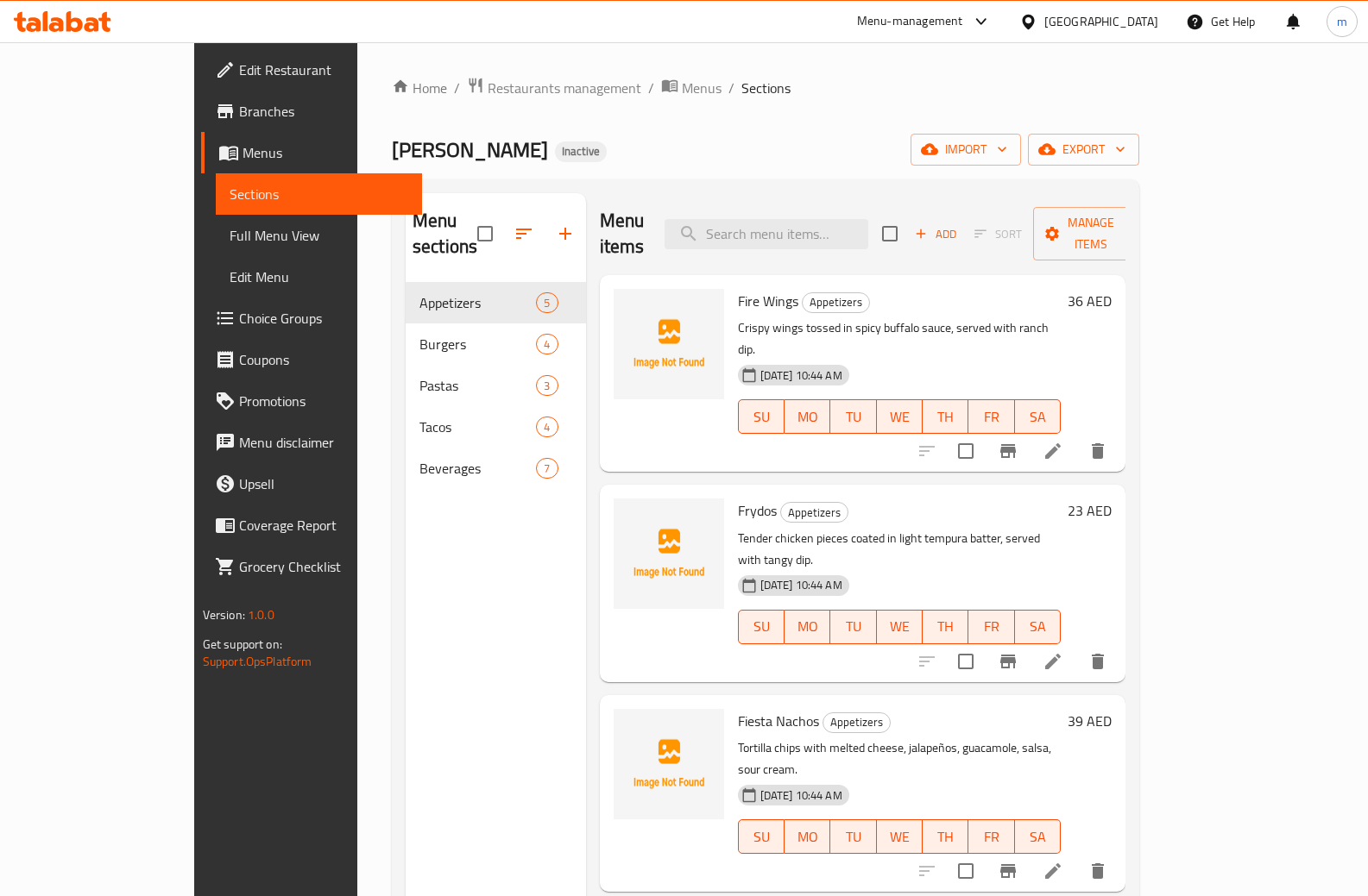
click at [1077, 436] on li at bounding box center [1053, 451] width 48 height 31
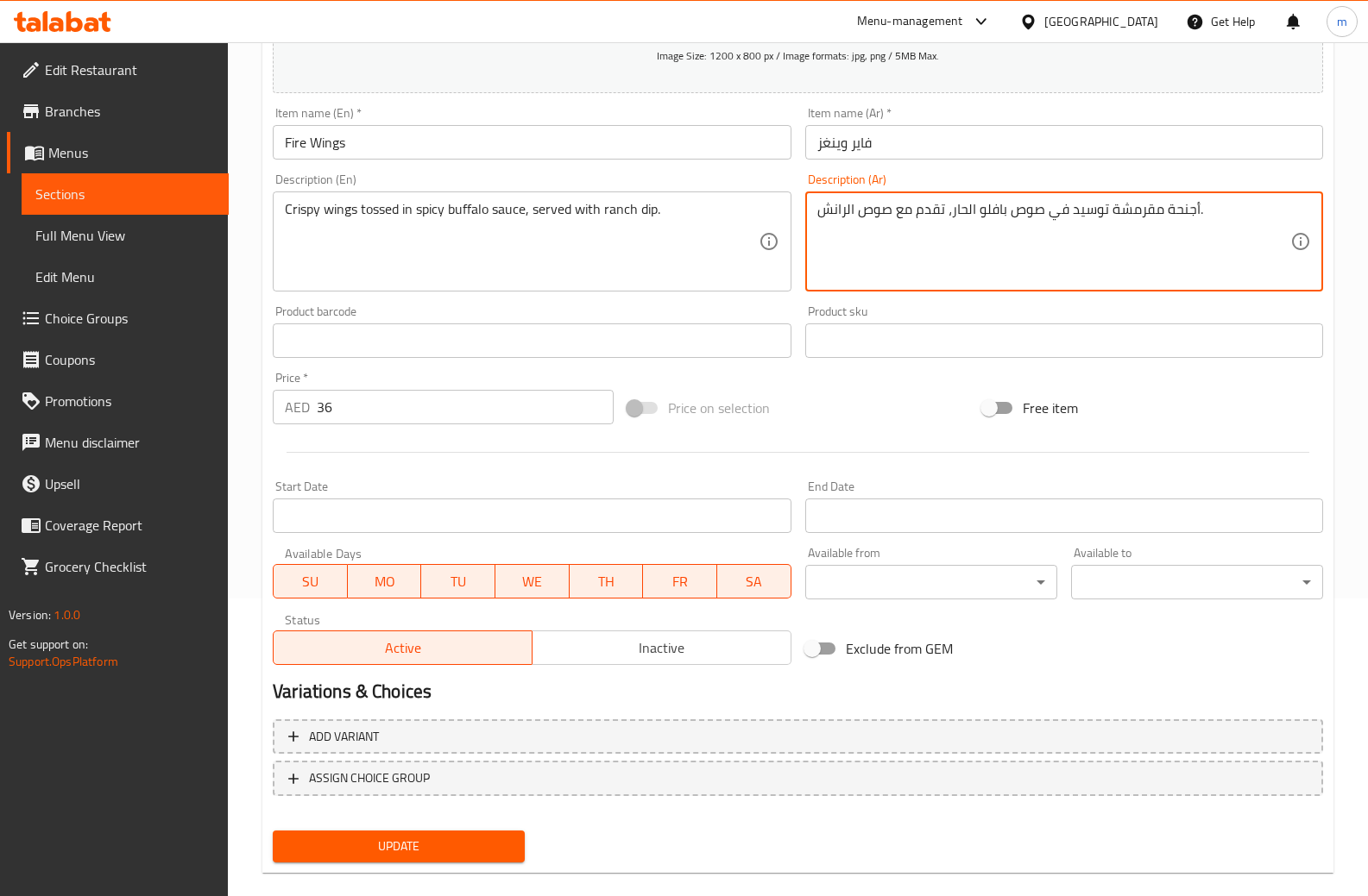
scroll to position [323, 0]
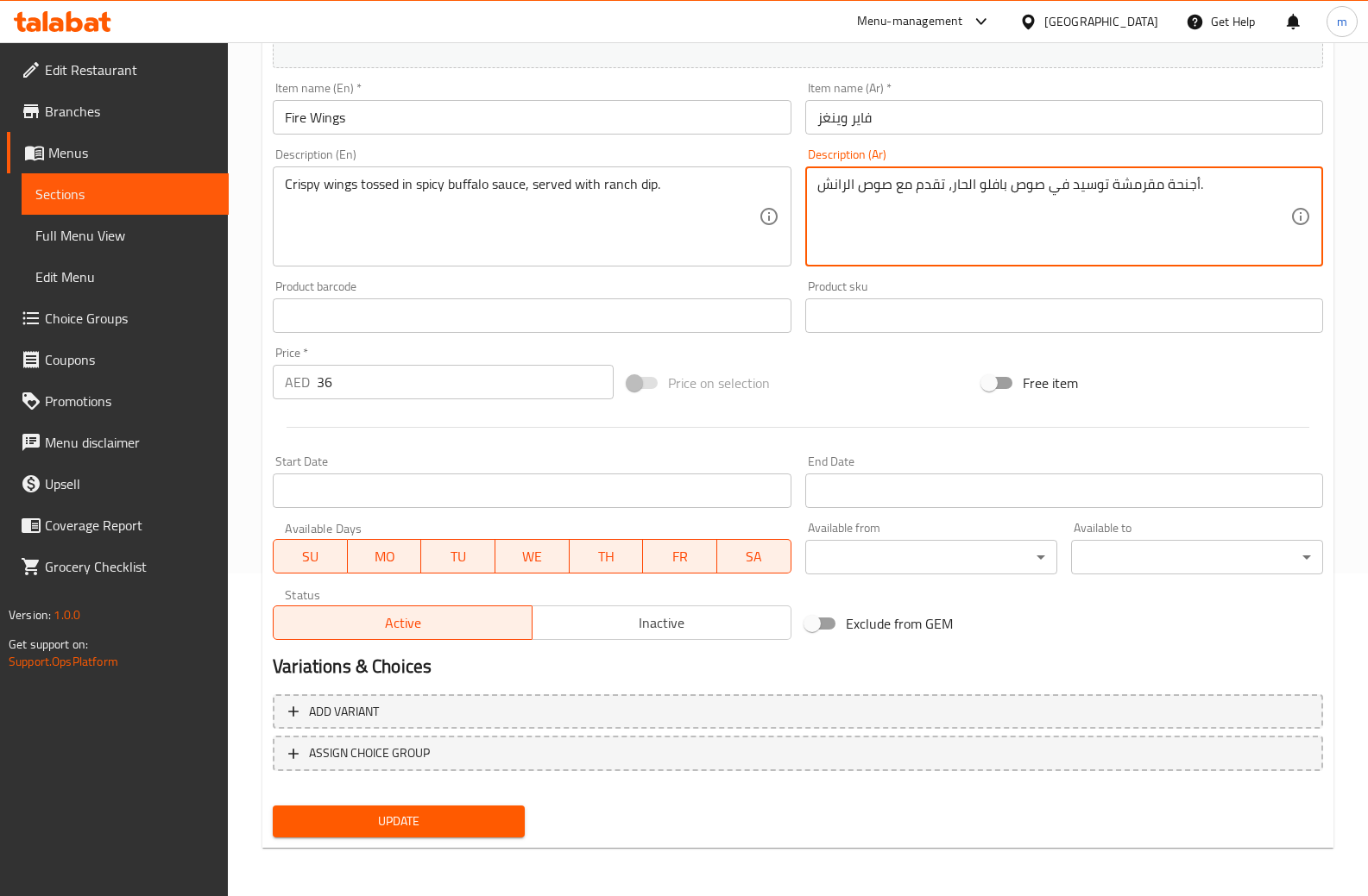
type textarea "أجنحة مقرمشة توسيد في صوص بافلو الحار، تقدم مع صوص الرانش."
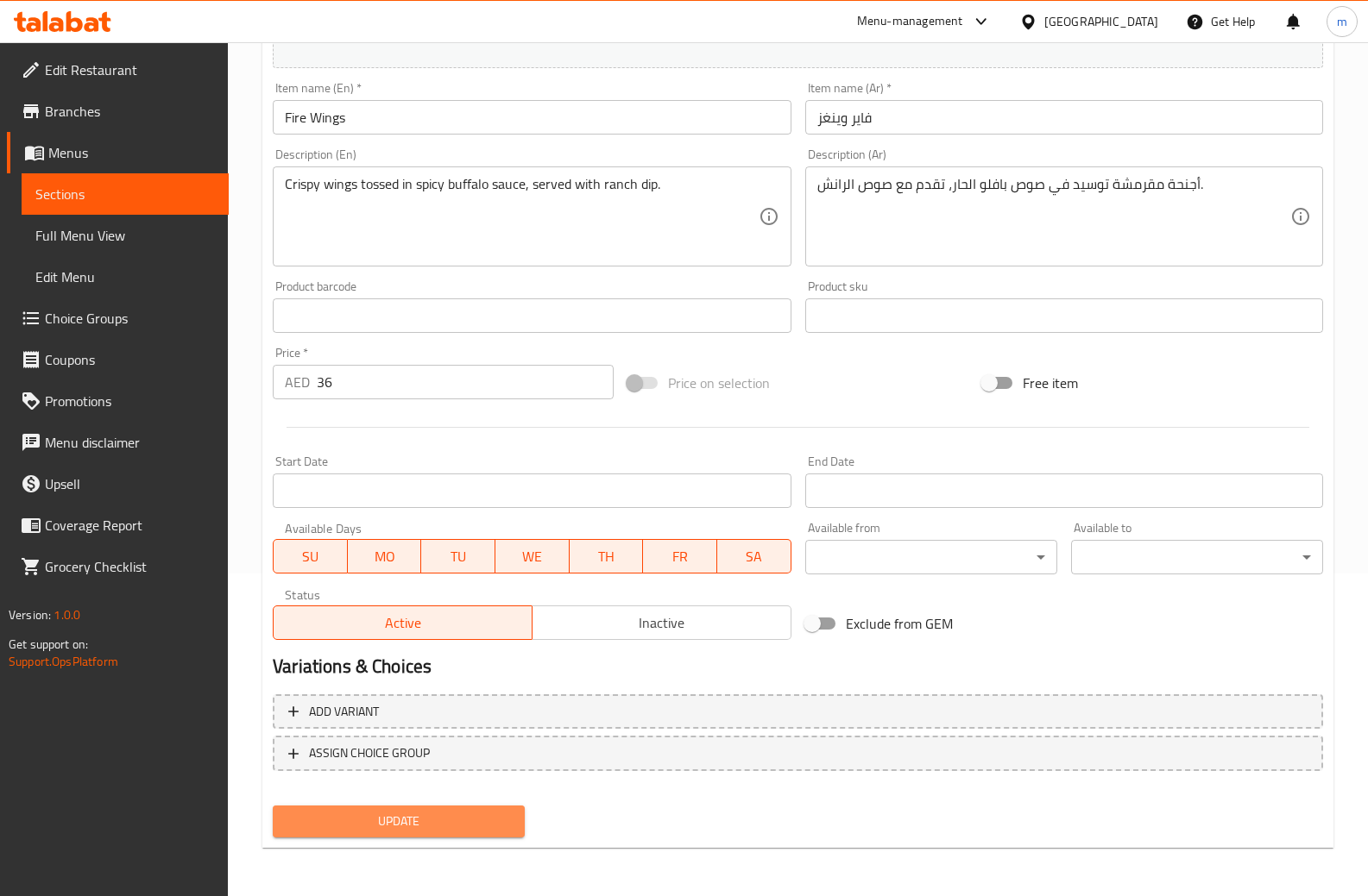
click at [463, 820] on span "Update" at bounding box center [399, 821] width 225 height 22
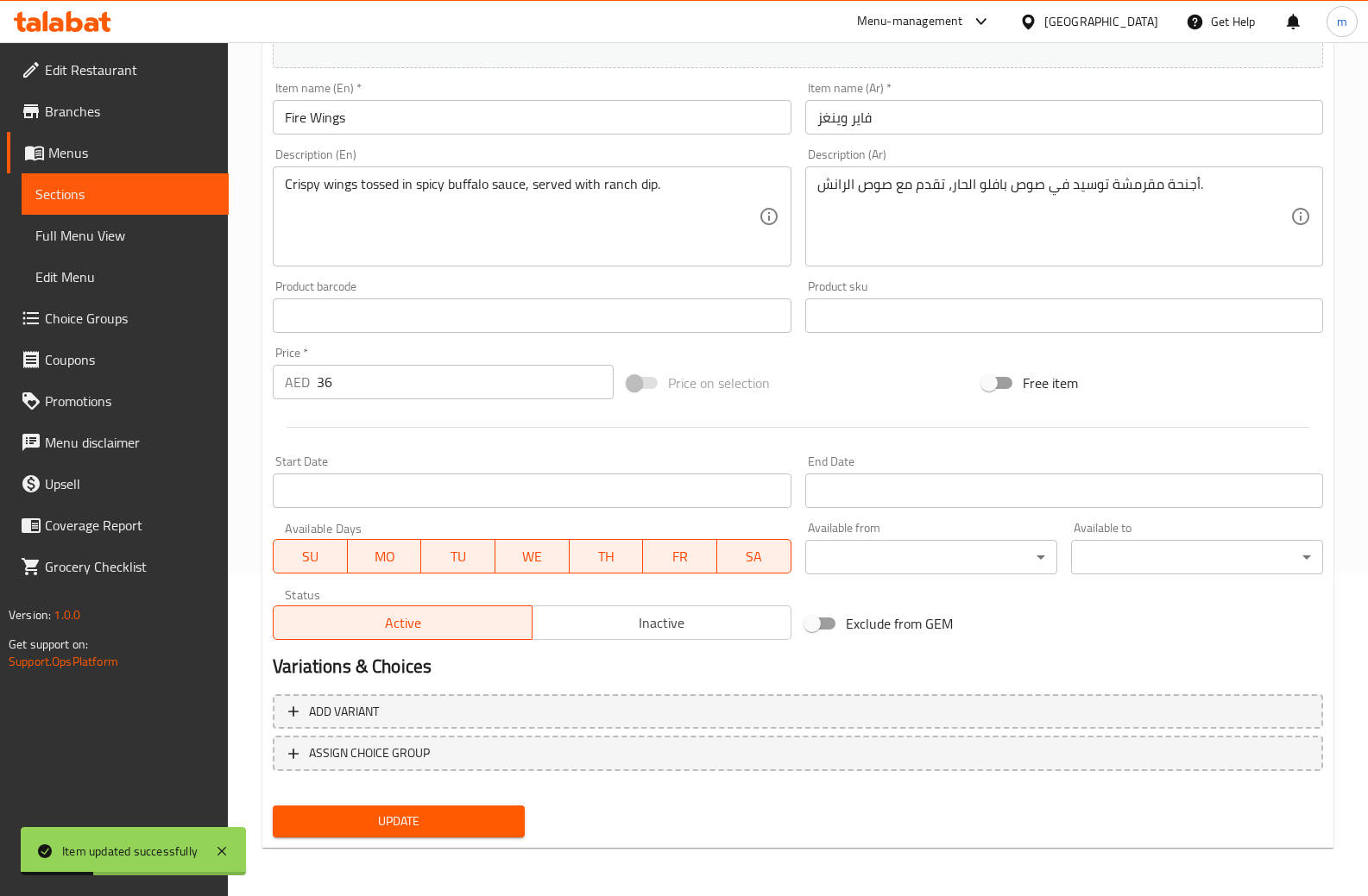
click at [105, 196] on span "Sections" at bounding box center [125, 194] width 180 height 21
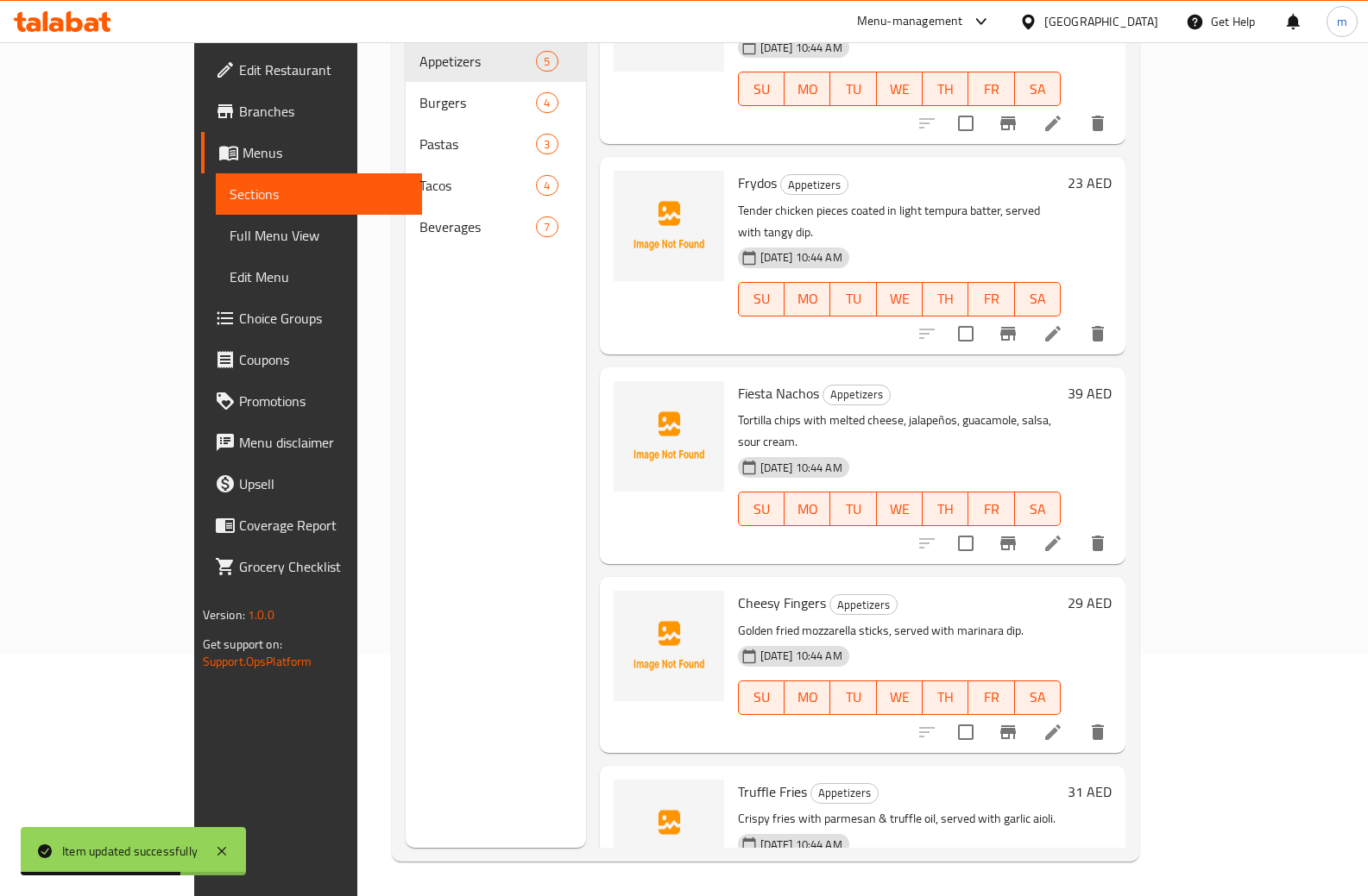
scroll to position [89, 0]
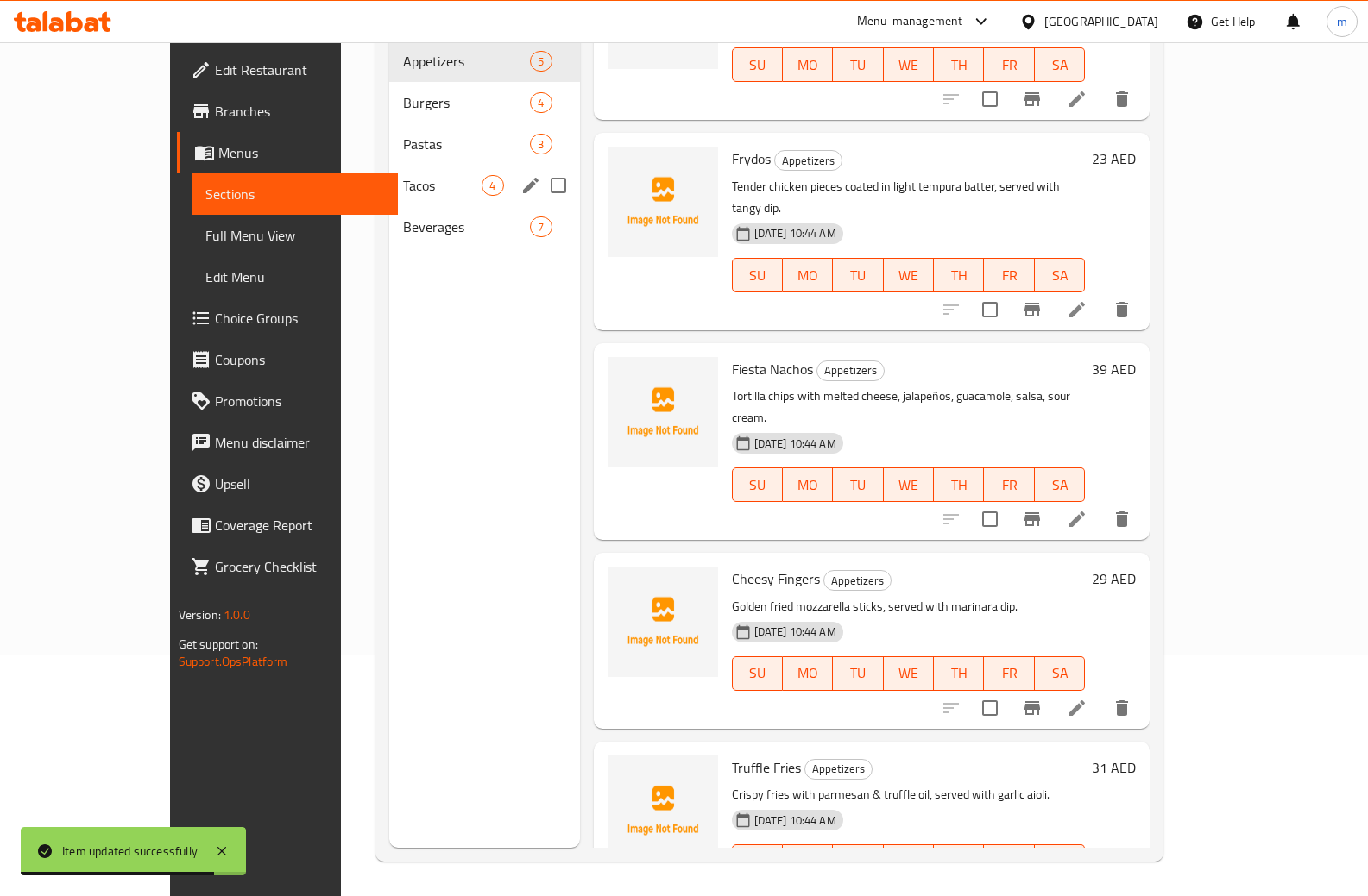
click at [403, 175] on span "Tacos" at bounding box center [442, 186] width 79 height 21
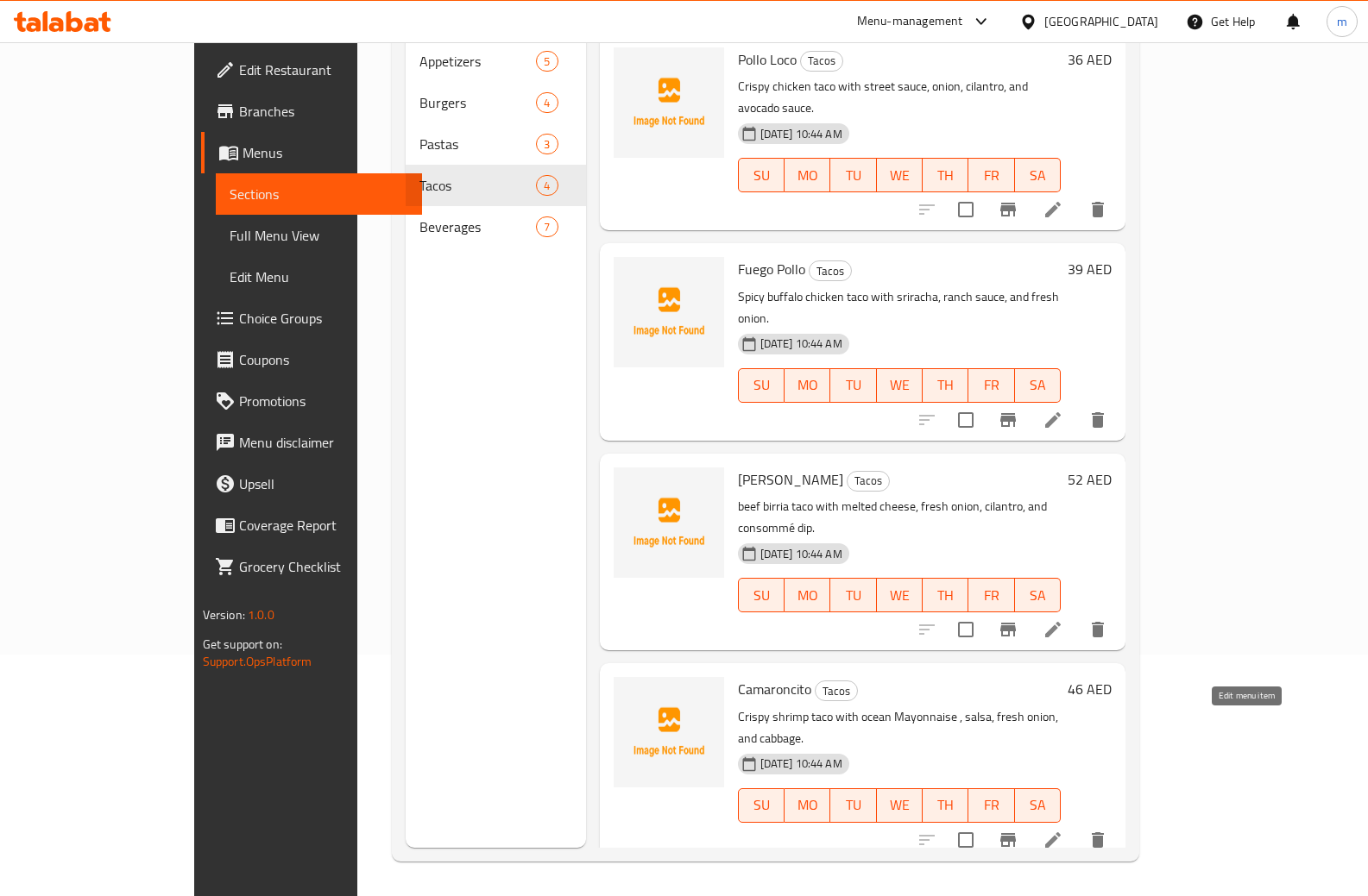
click at [1063, 830] on icon at bounding box center [1053, 840] width 21 height 21
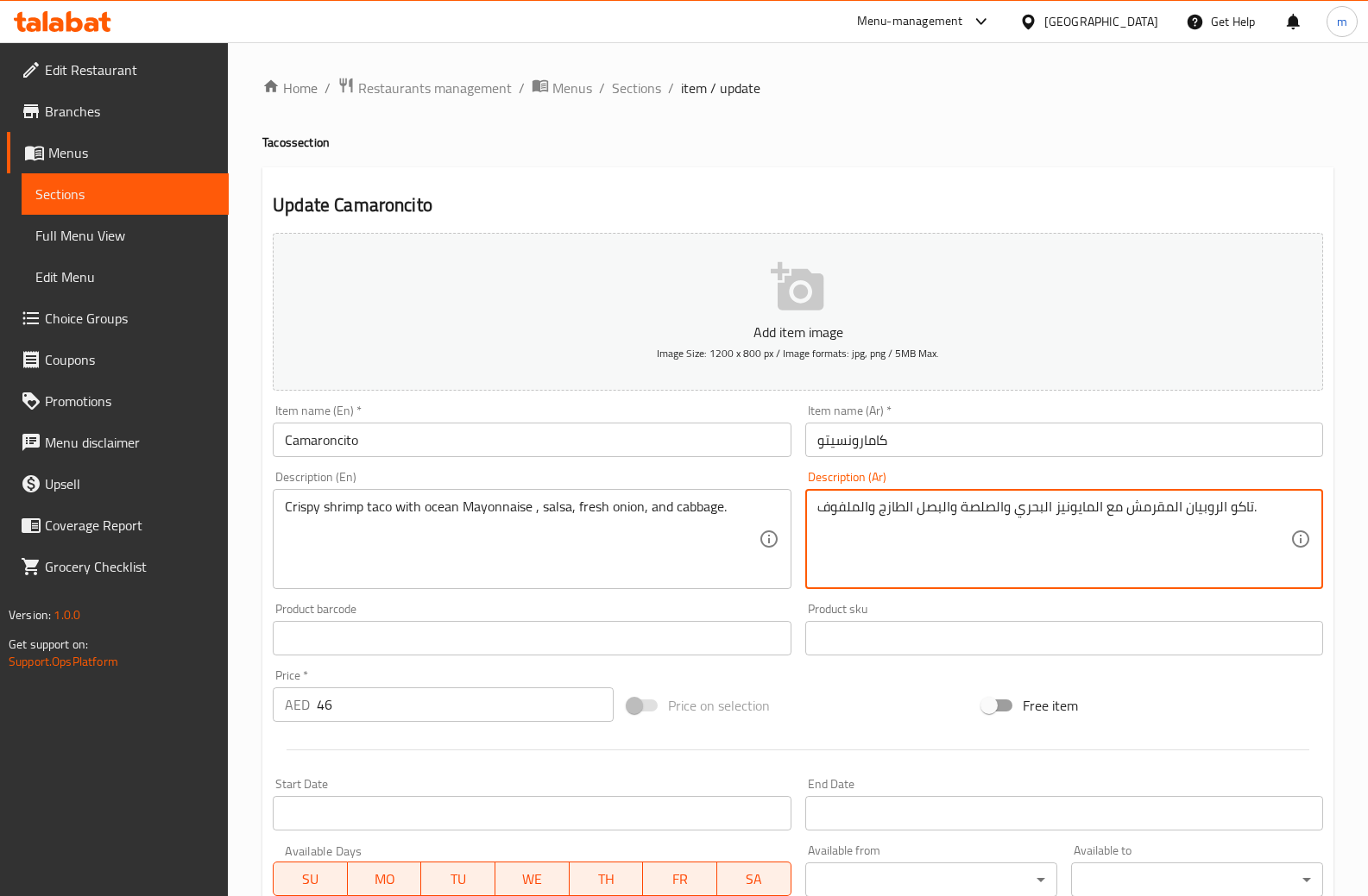
click at [1033, 504] on textarea "تاكو الروبيان المقرمش مع المايونيز البحري والصلصة والبصل الطازج والملفوف." at bounding box center [1054, 539] width 473 height 82
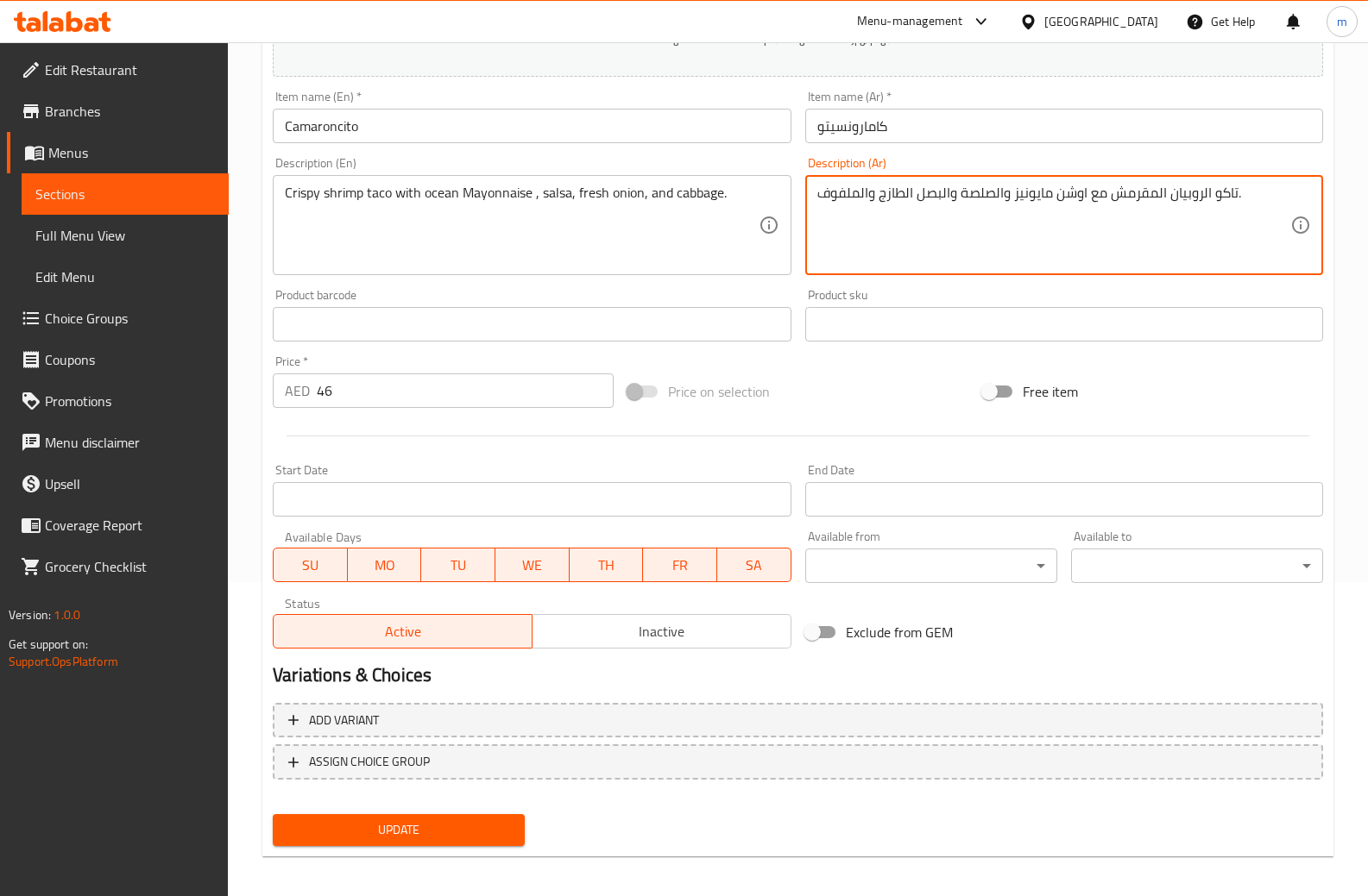
scroll to position [323, 0]
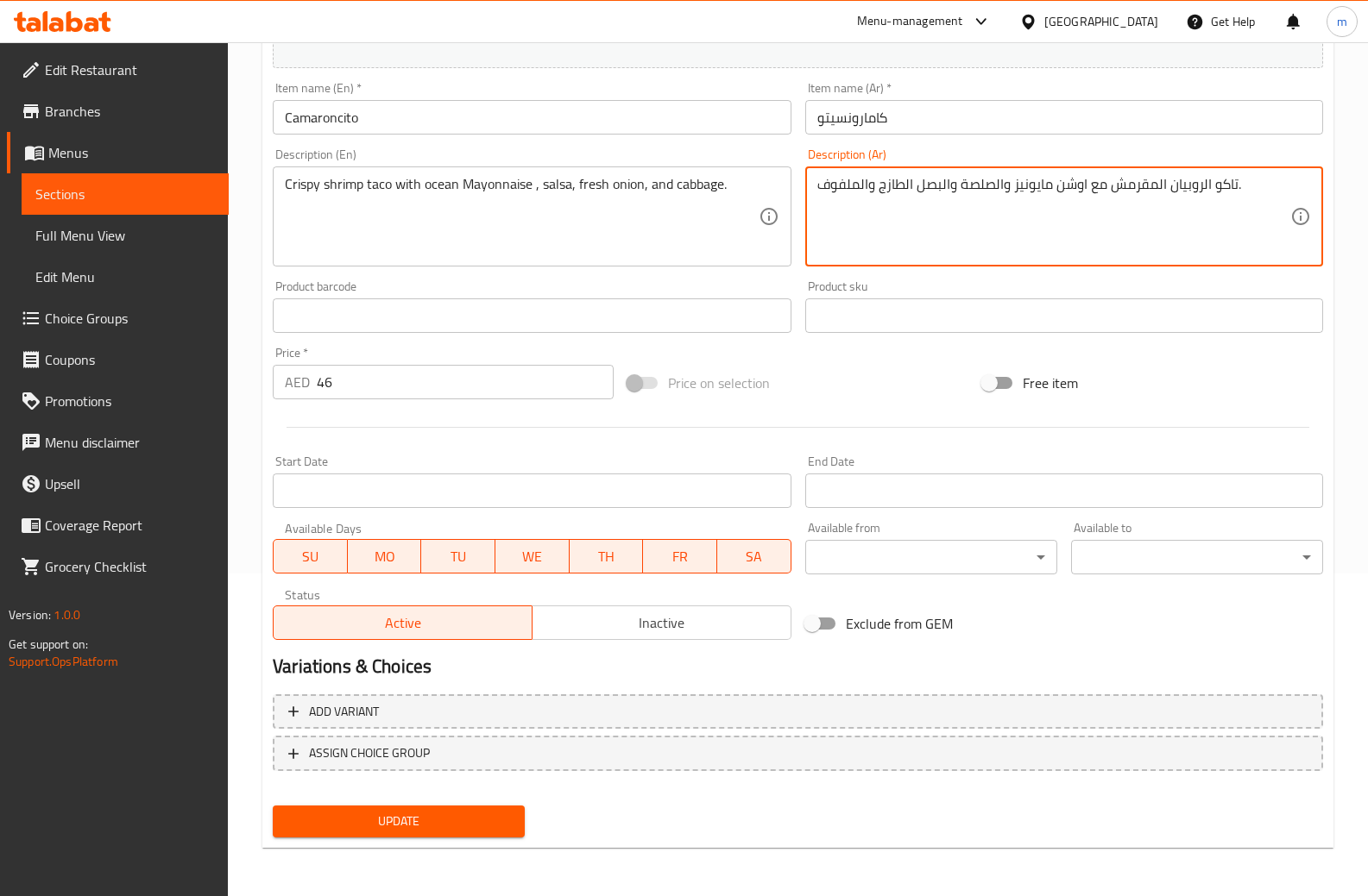
type textarea "تاكو الروبيان المقرمش مع اوشن مايونيز والصلصة والبصل الطازج والملفوف."
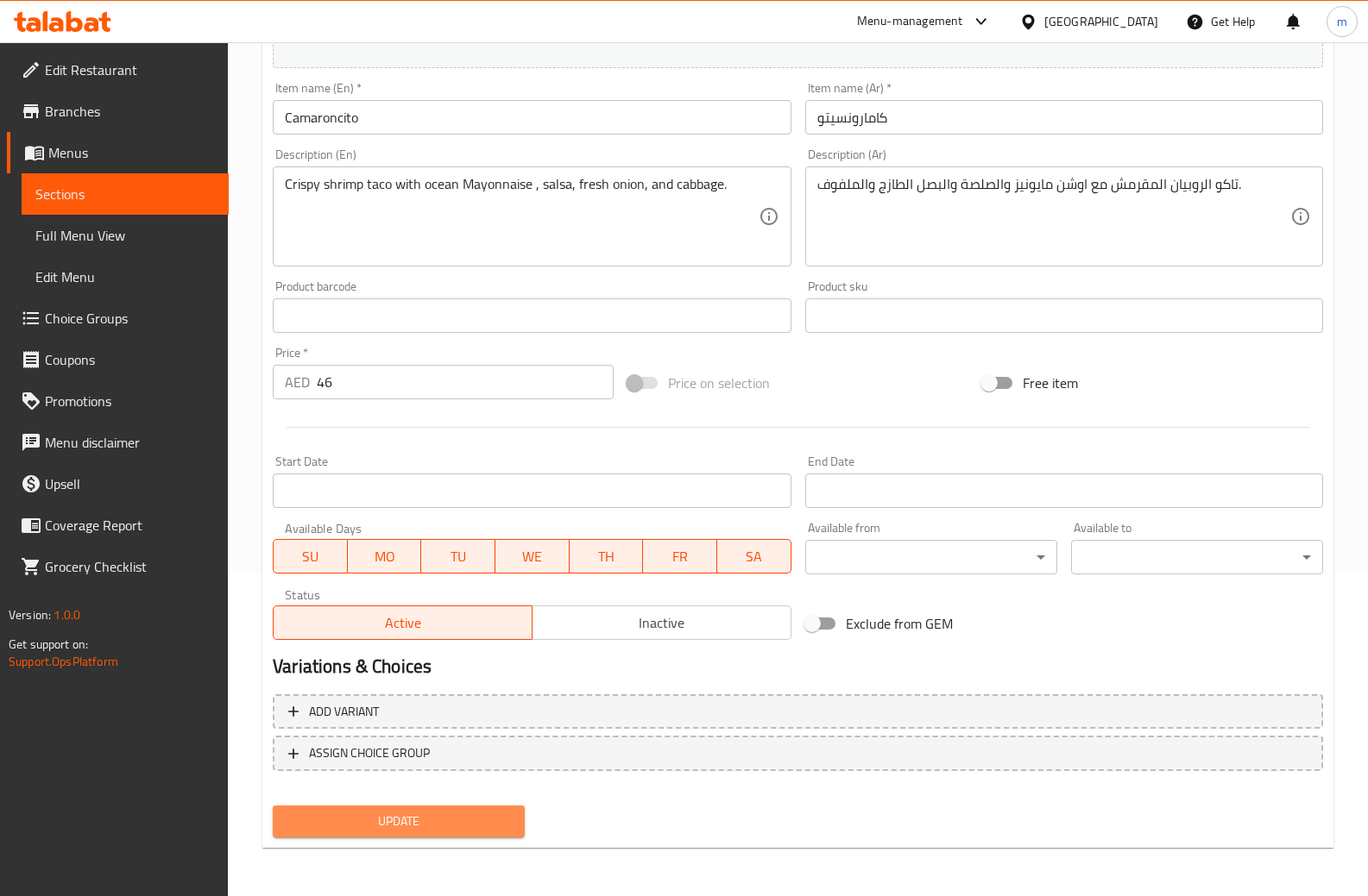
click at [453, 833] on button "Update" at bounding box center [399, 821] width 252 height 32
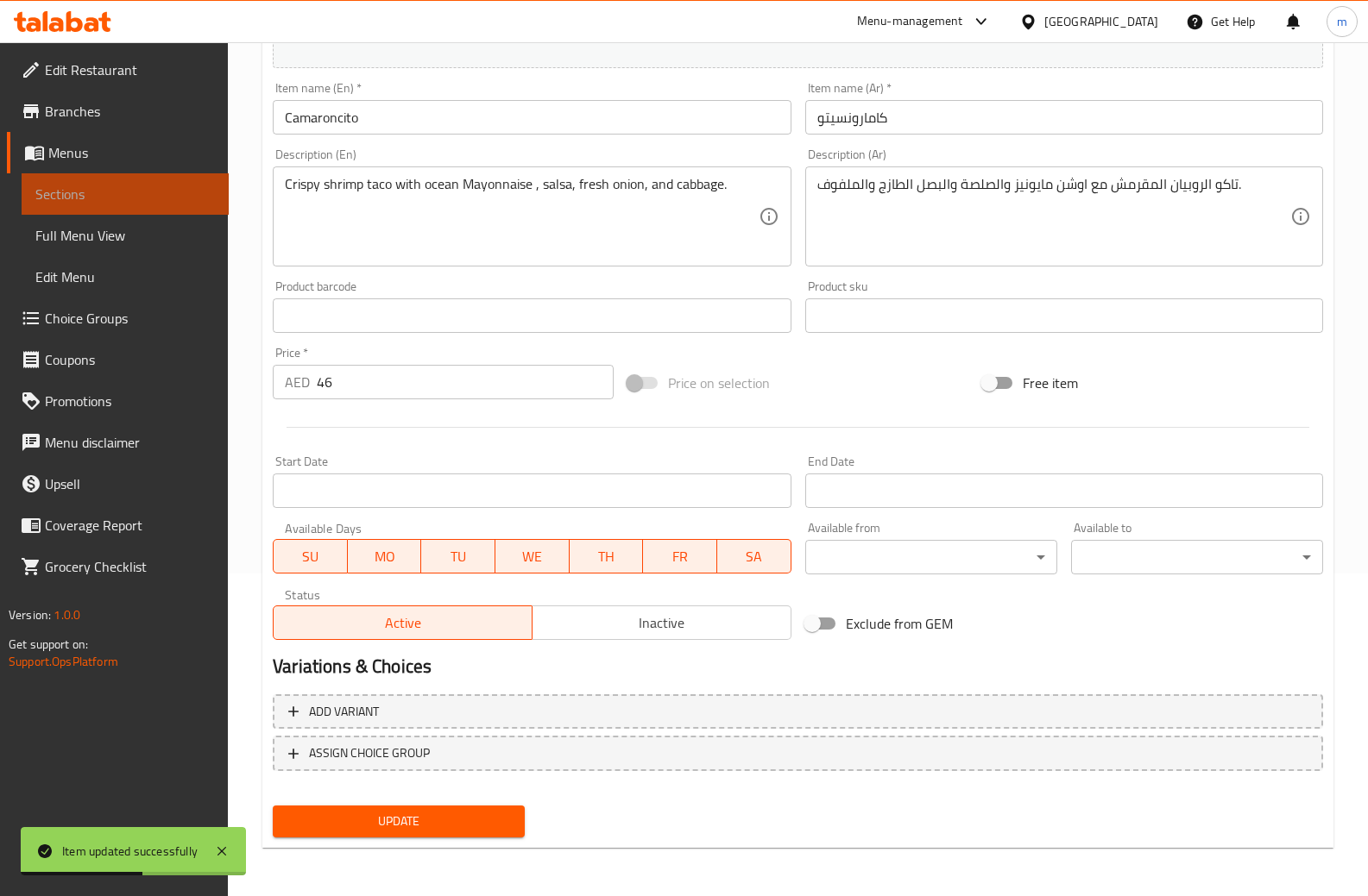
click at [133, 188] on span "Sections" at bounding box center [125, 194] width 180 height 21
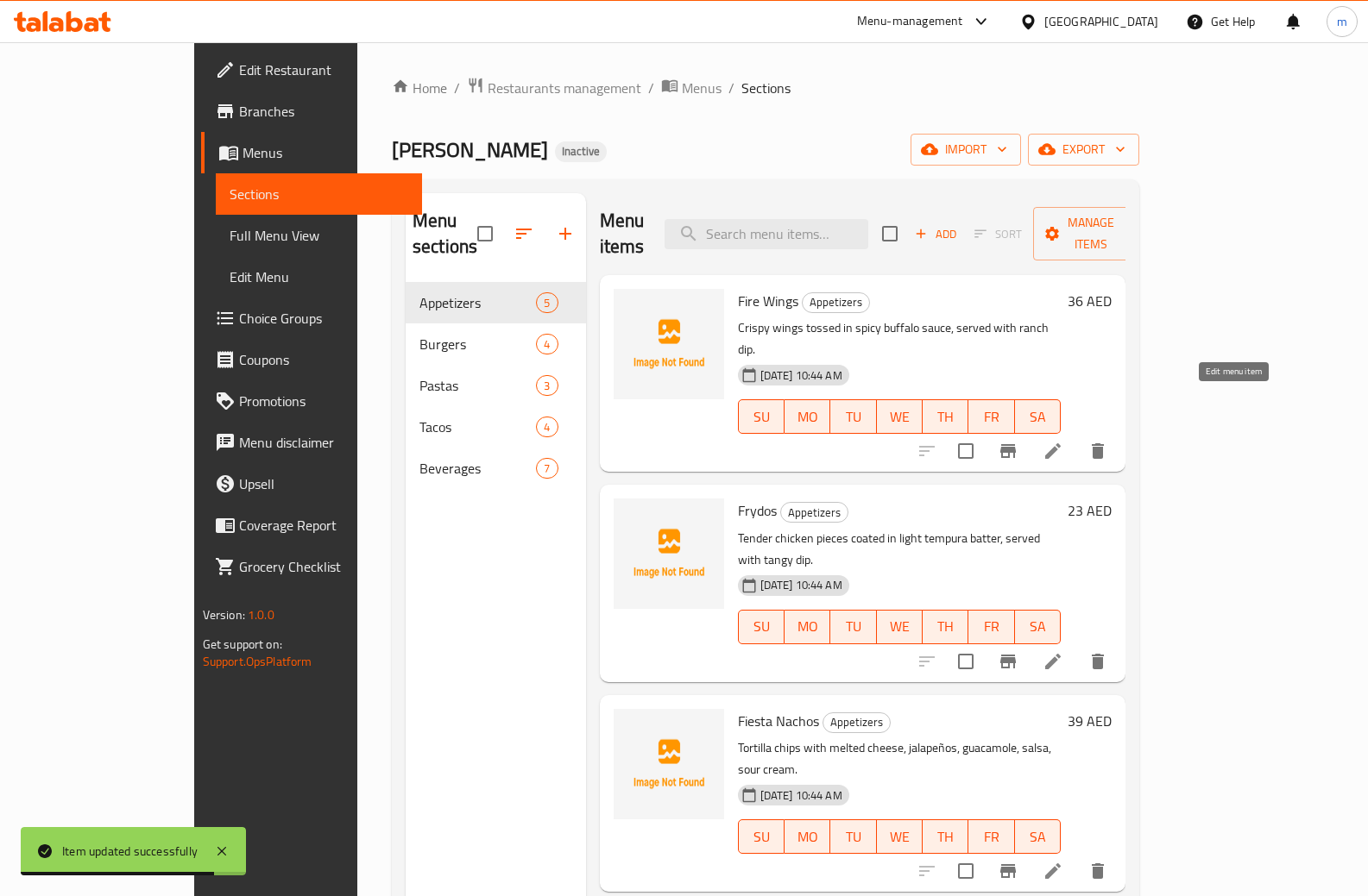
click at [1063, 441] on icon at bounding box center [1053, 451] width 21 height 21
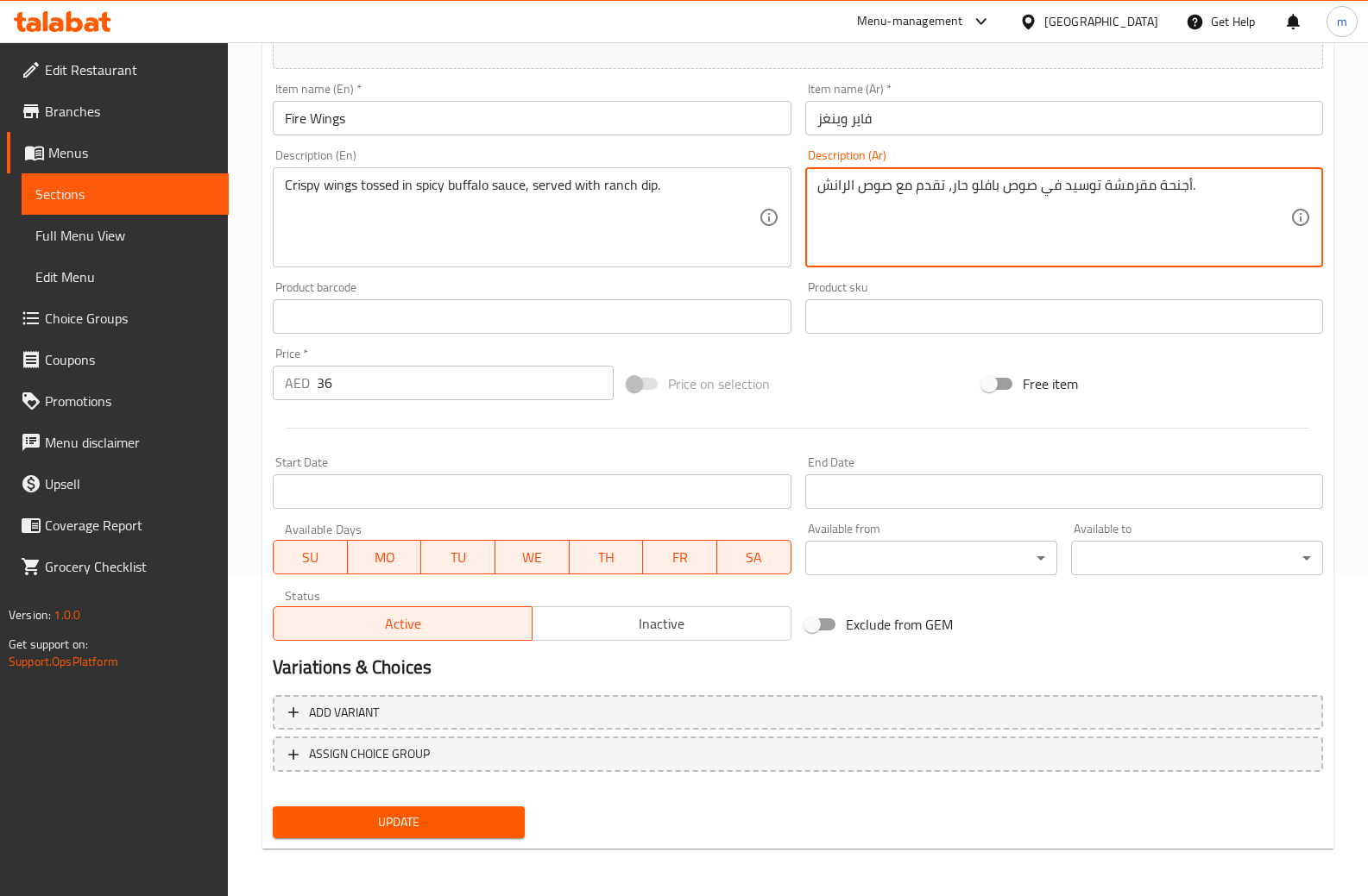
scroll to position [323, 0]
type textarea "أجنحة مقرمشة توسيد في صوص بافلو حار، تقدم مع صوص الرانش."
click at [467, 818] on span "Update" at bounding box center [399, 821] width 225 height 22
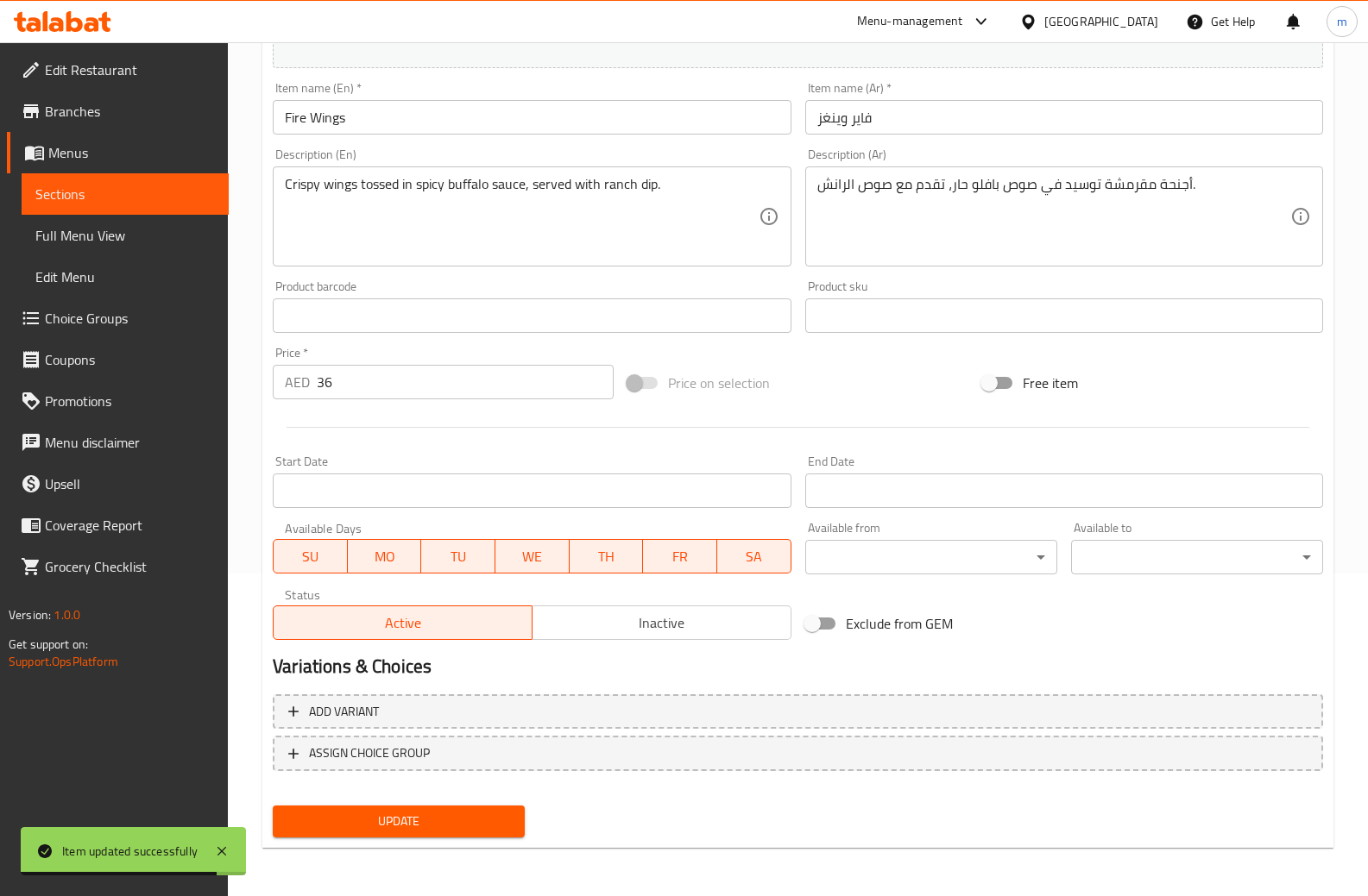
click at [112, 181] on link "Sections" at bounding box center [125, 194] width 207 height 41
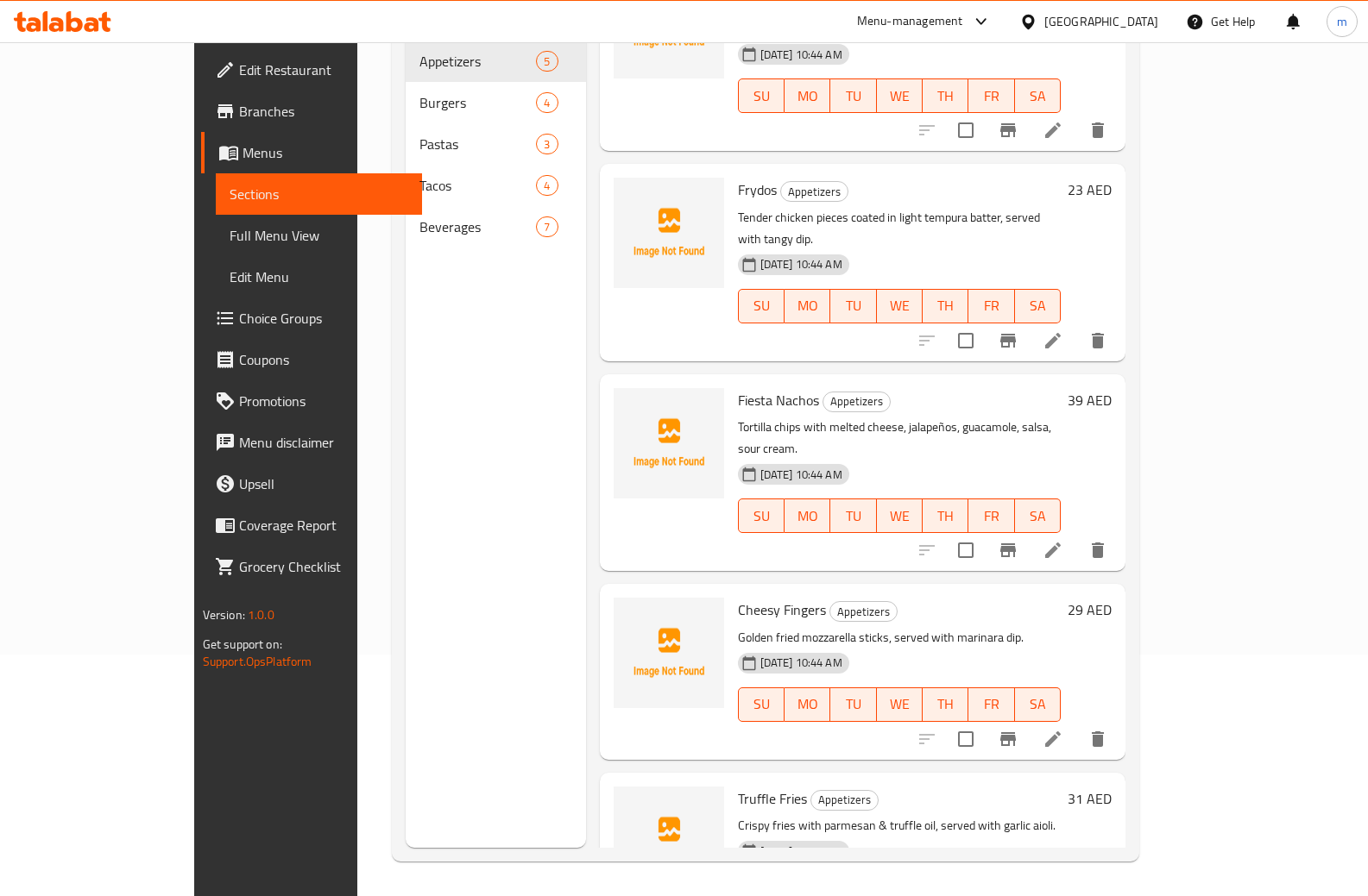
scroll to position [89, 0]
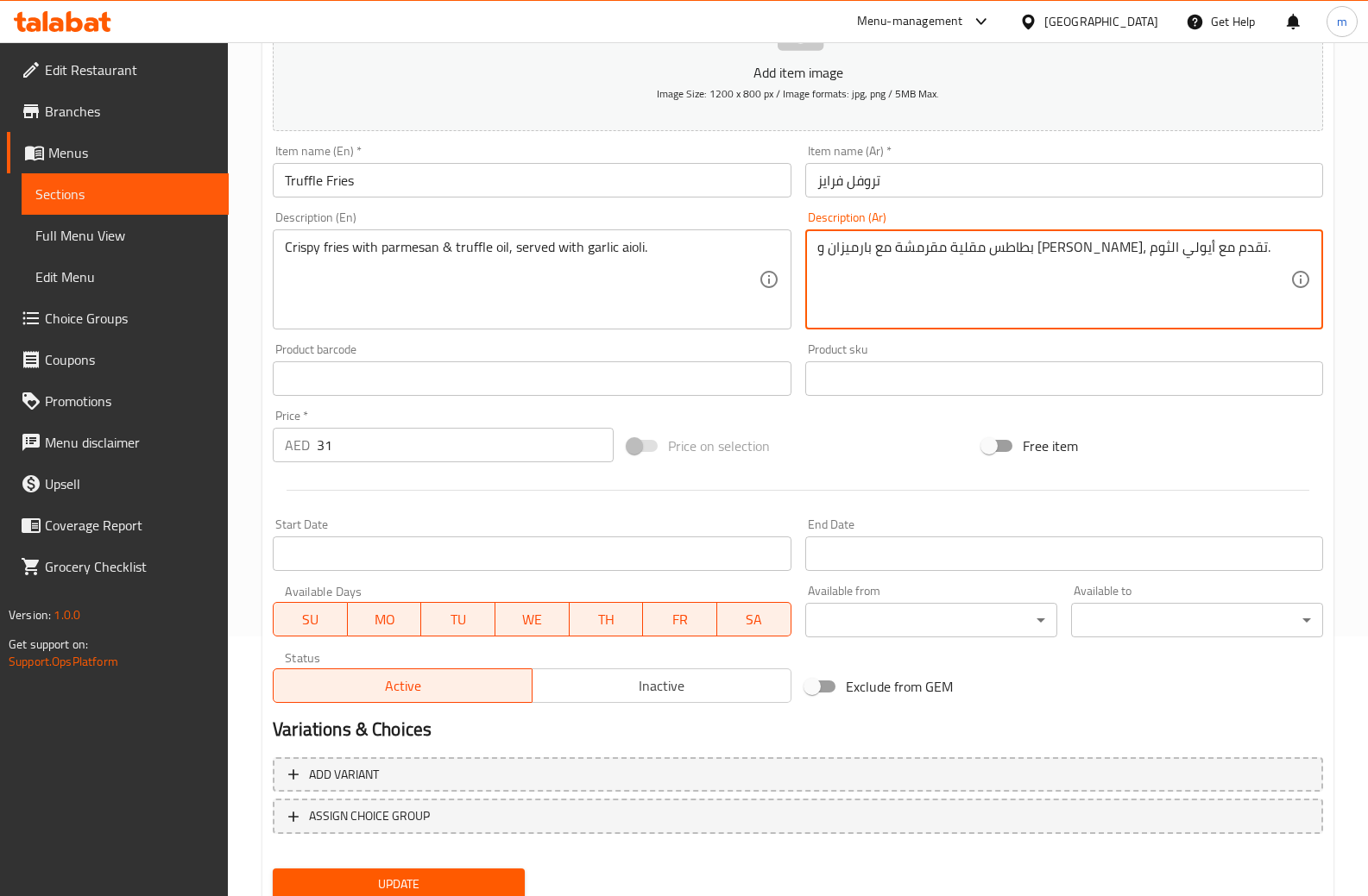
scroll to position [323, 0]
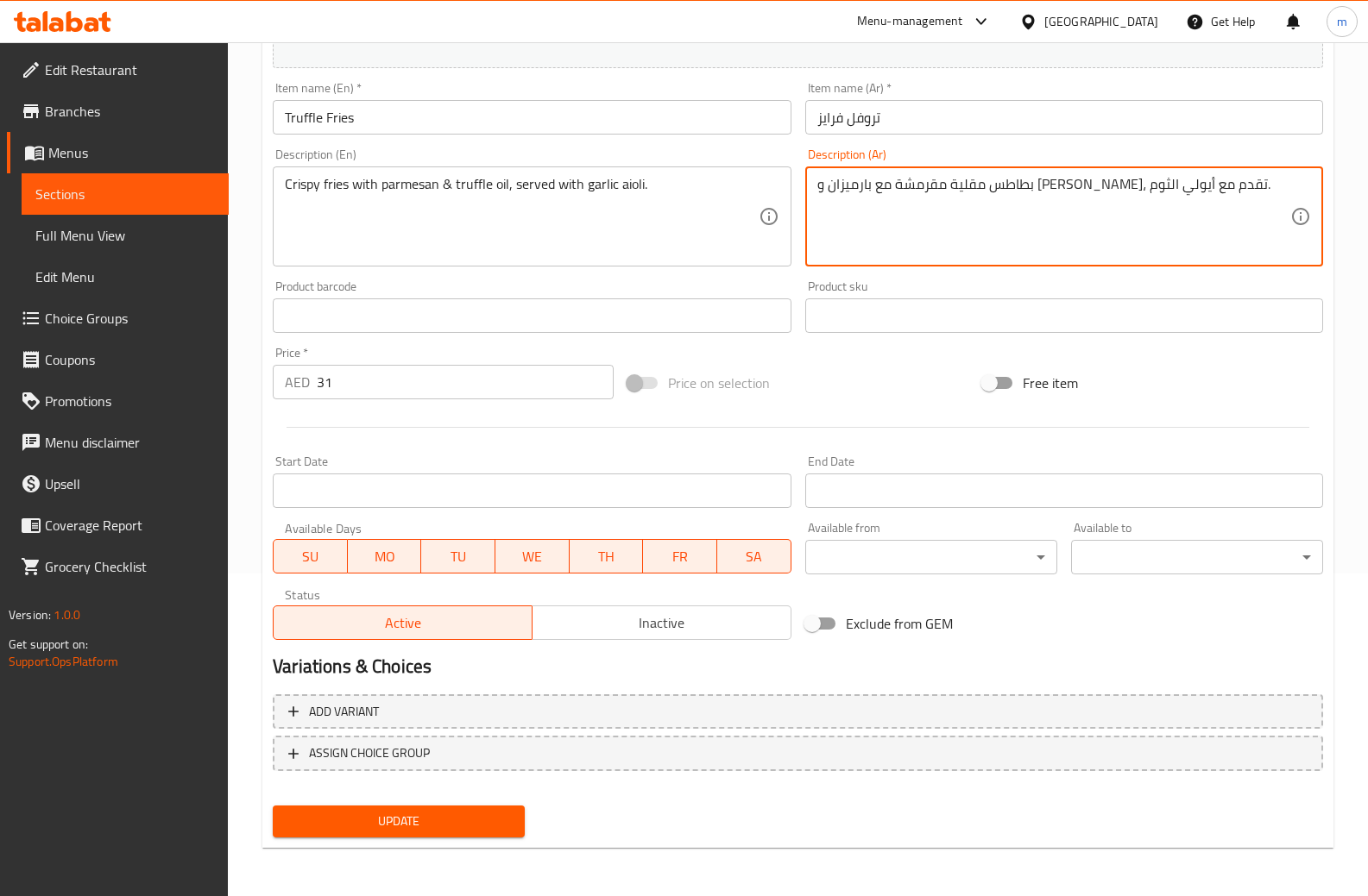
type textarea "بطاطس مقلية مقرمشة مع بارميزان و [PERSON_NAME]، تقدم مع أيولي الثوم."
click at [472, 818] on span "Update" at bounding box center [399, 821] width 225 height 22
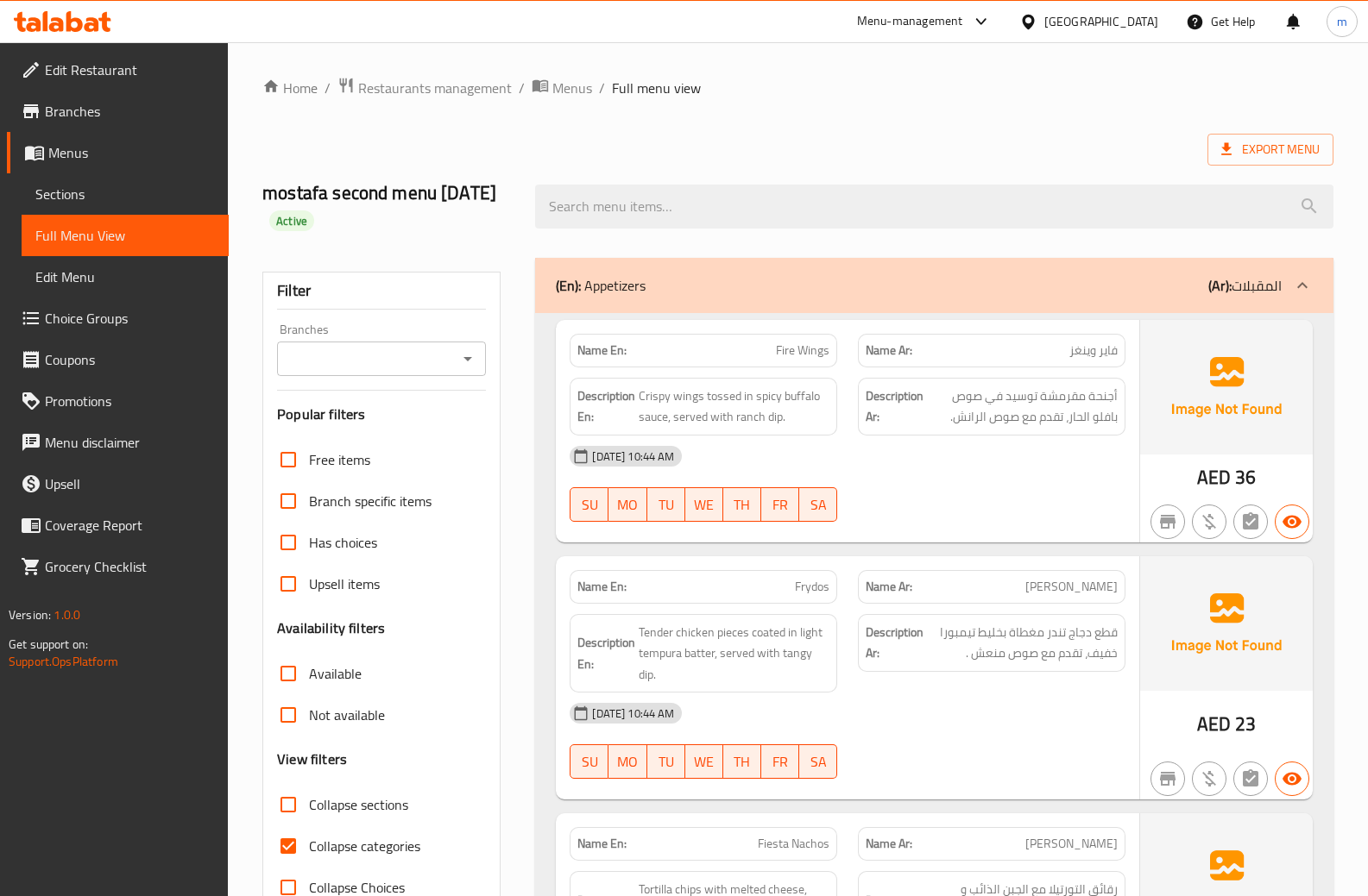
click at [282, 849] on input "Collapse categories" at bounding box center [288, 846] width 41 height 41
checkbox input "false"
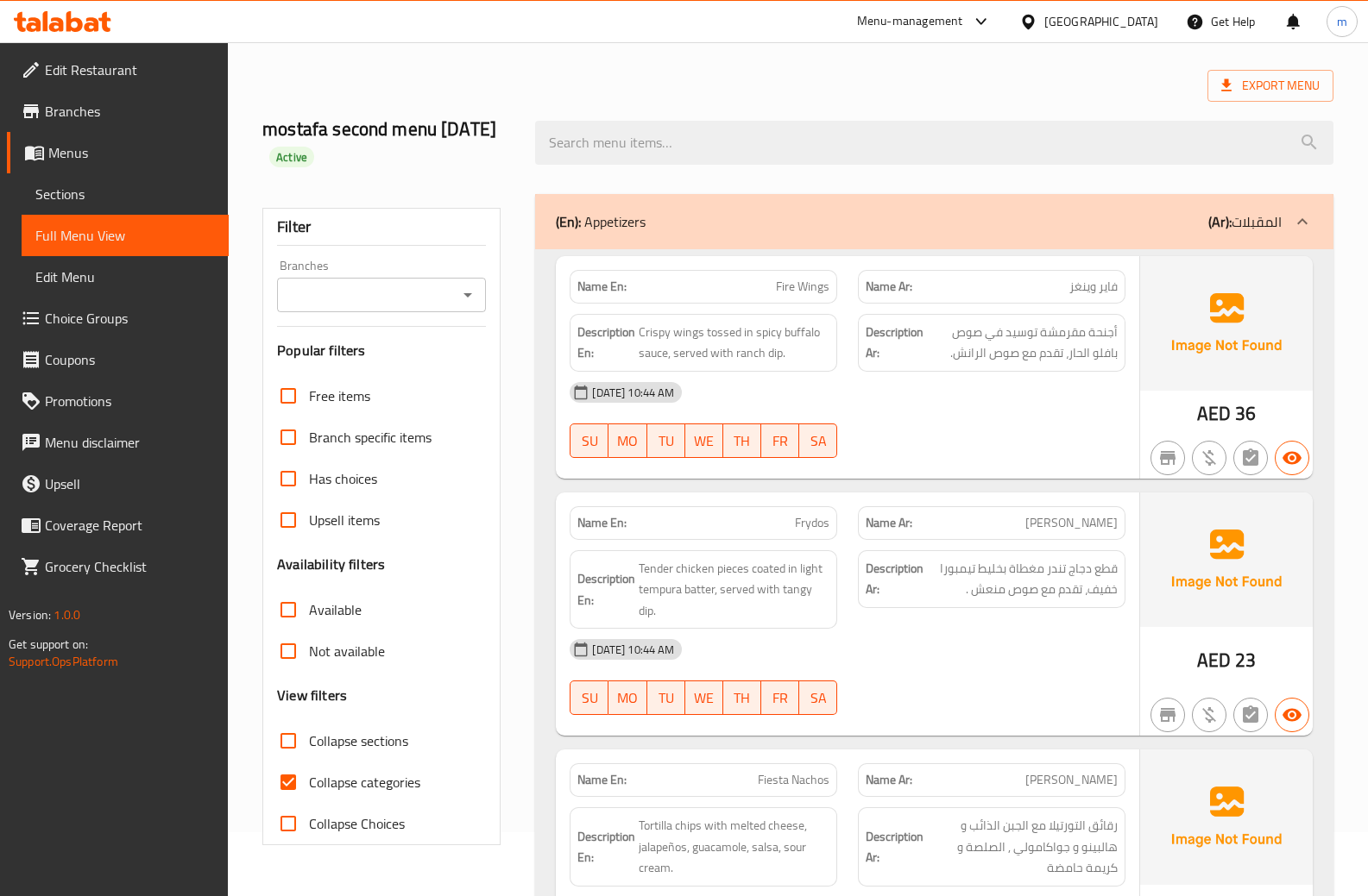
scroll to position [259, 0]
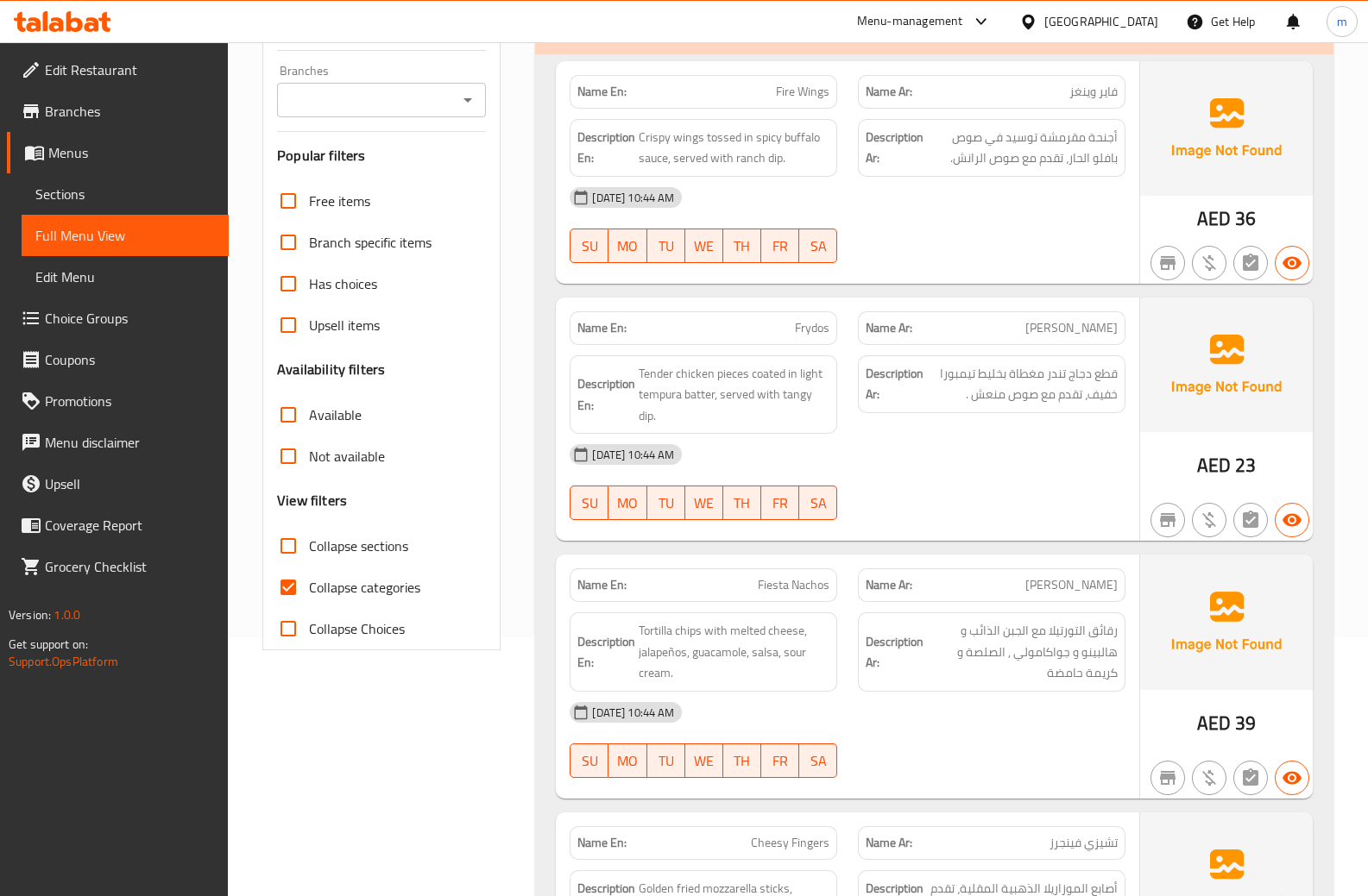
click at [294, 584] on input "Collapse categories" at bounding box center [288, 587] width 41 height 41
checkbox input "false"
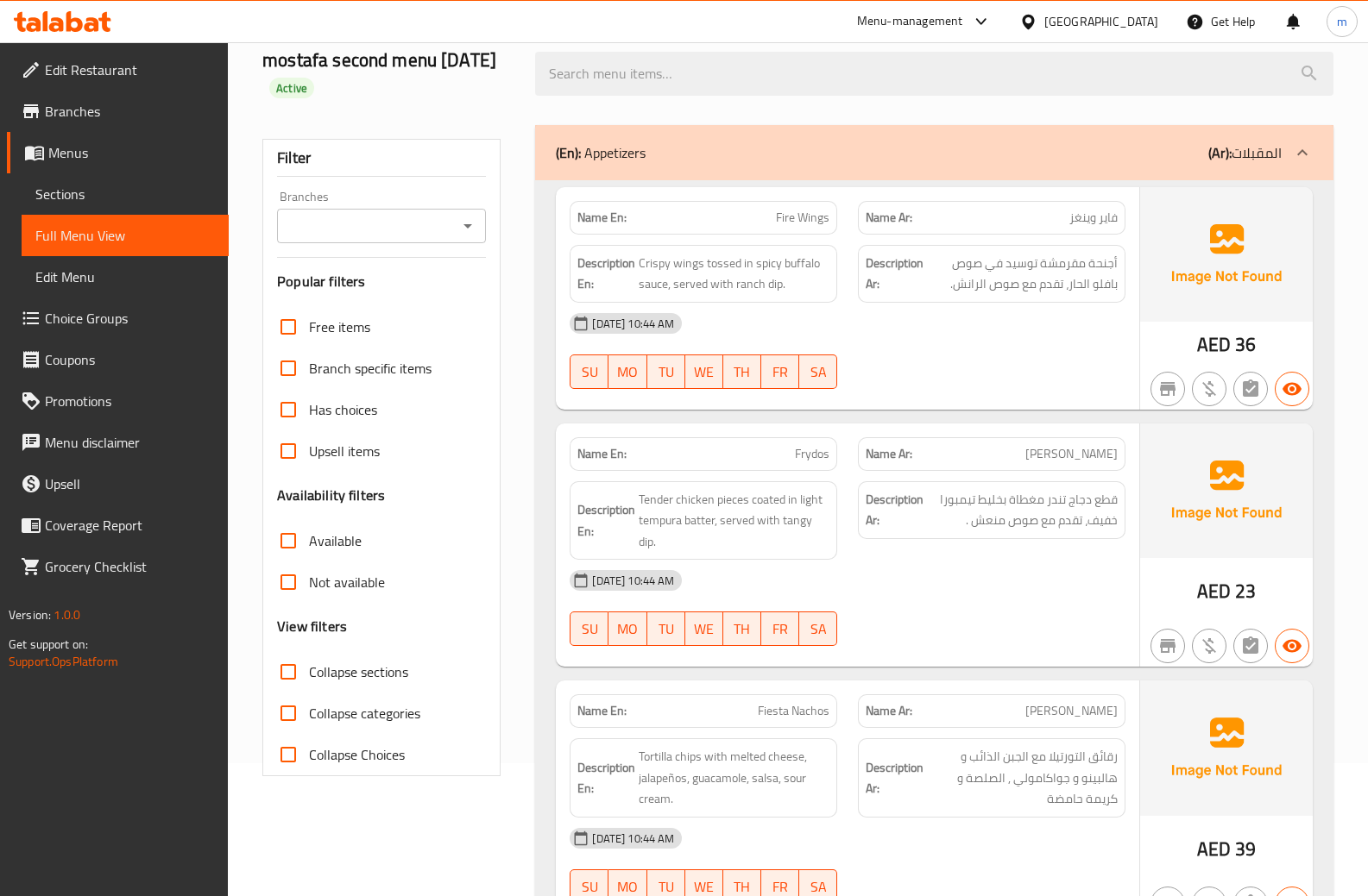
scroll to position [0, 0]
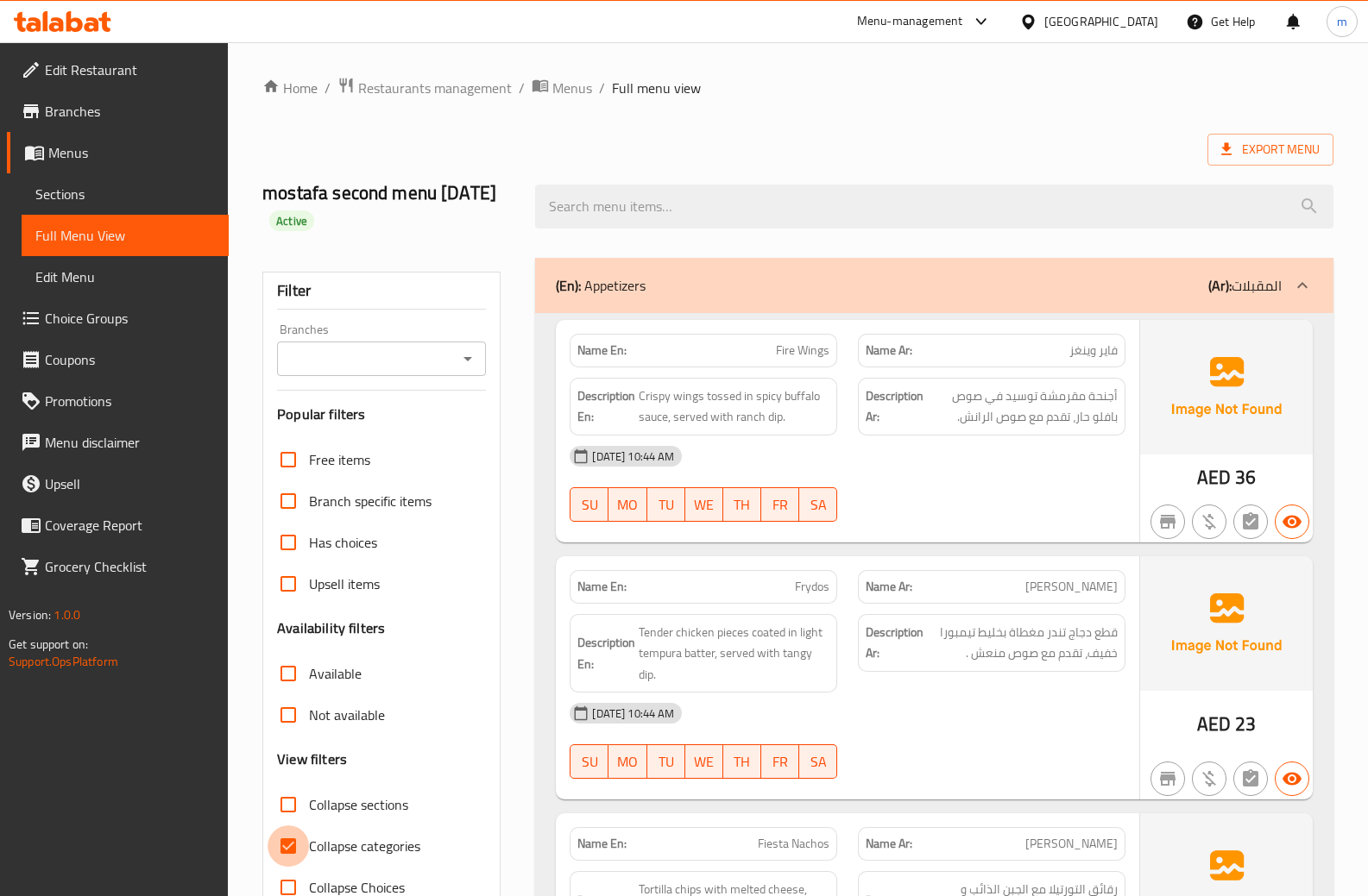
click at [305, 841] on input "Collapse categories" at bounding box center [288, 846] width 41 height 41
checkbox input "false"
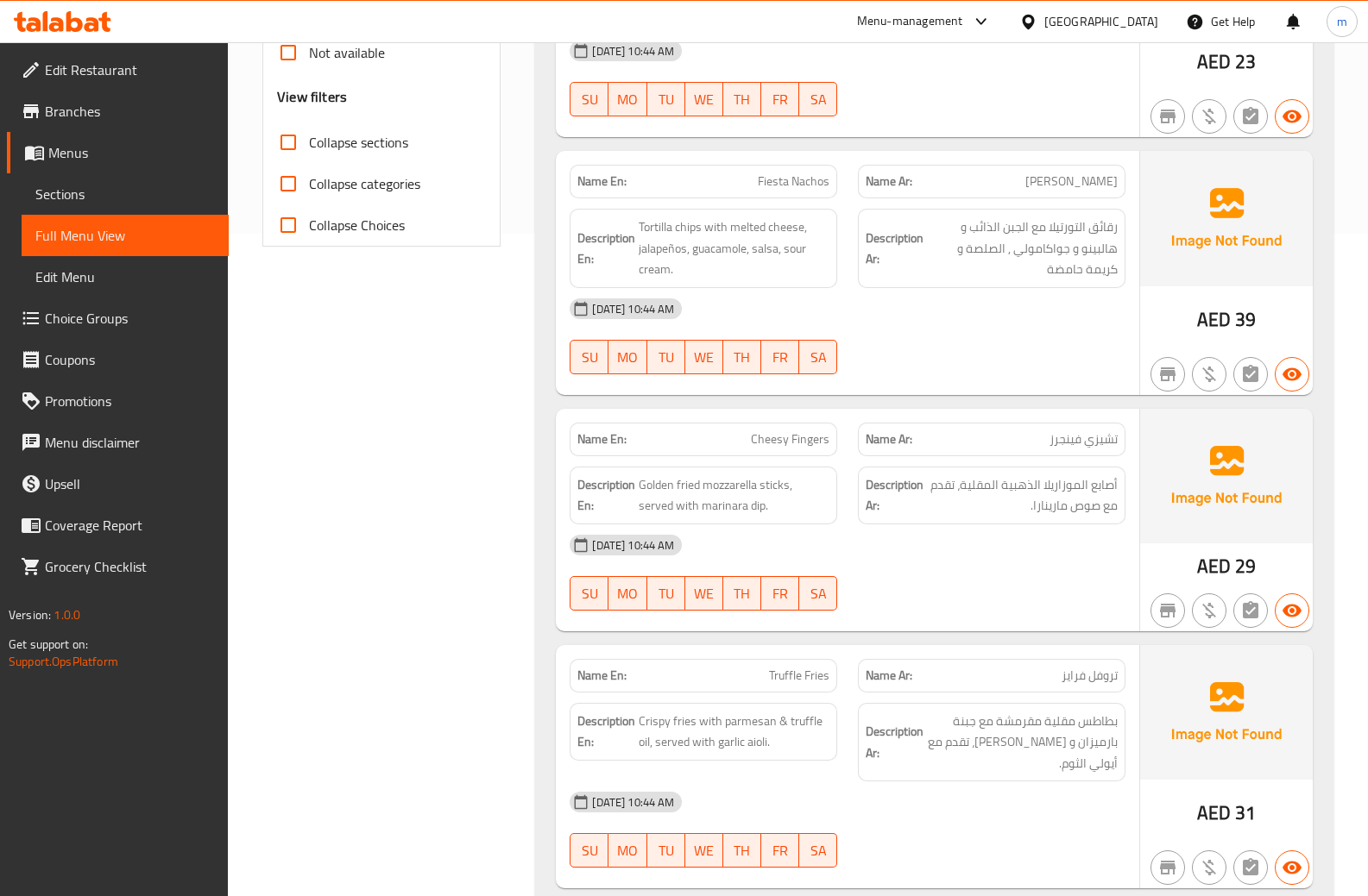
scroll to position [776, 0]
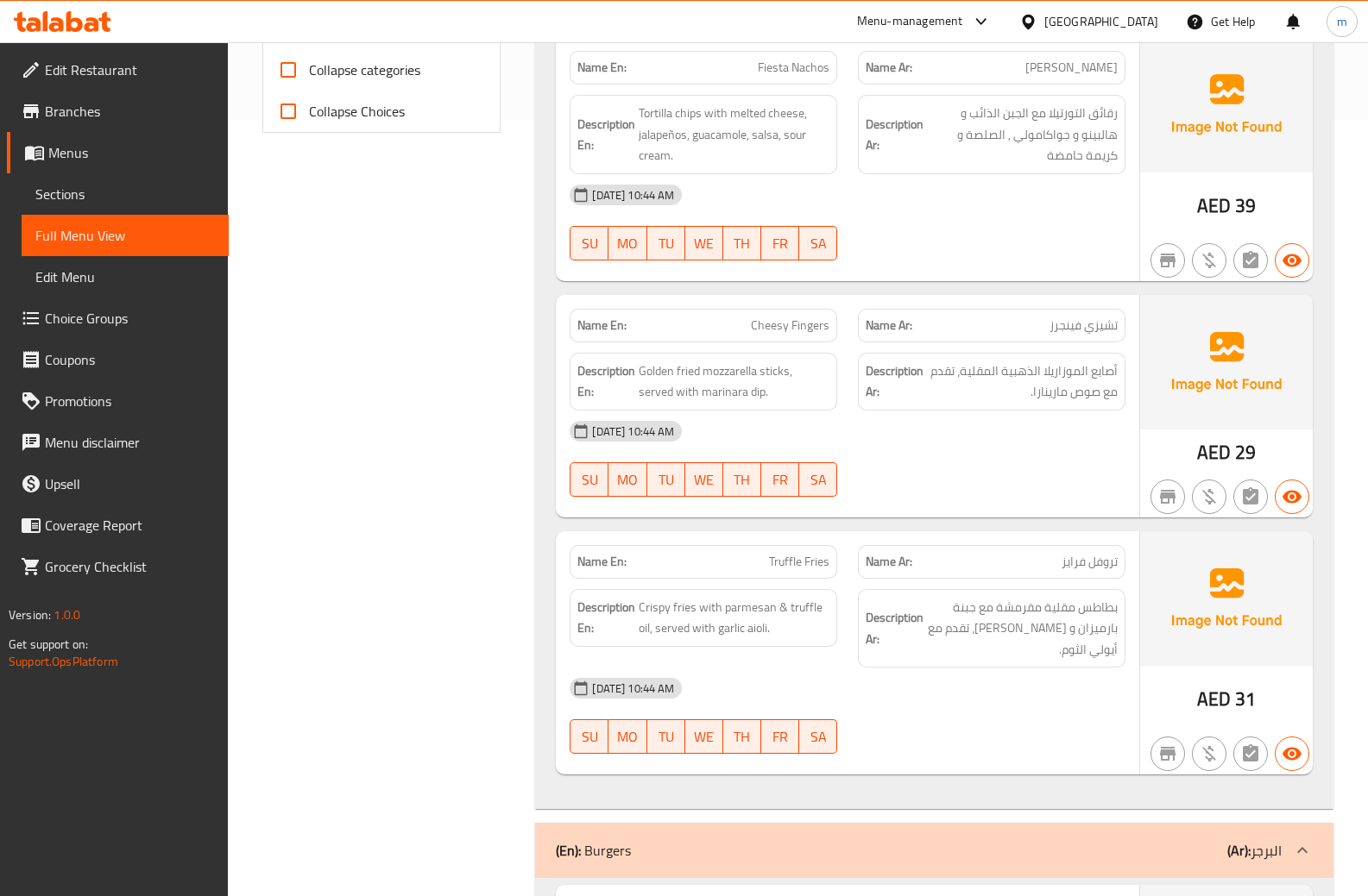
click at [1082, 562] on span "تروفل فرايز" at bounding box center [1089, 561] width 56 height 18
click at [1082, 563] on span "تروفل فرايز" at bounding box center [1089, 561] width 56 height 18
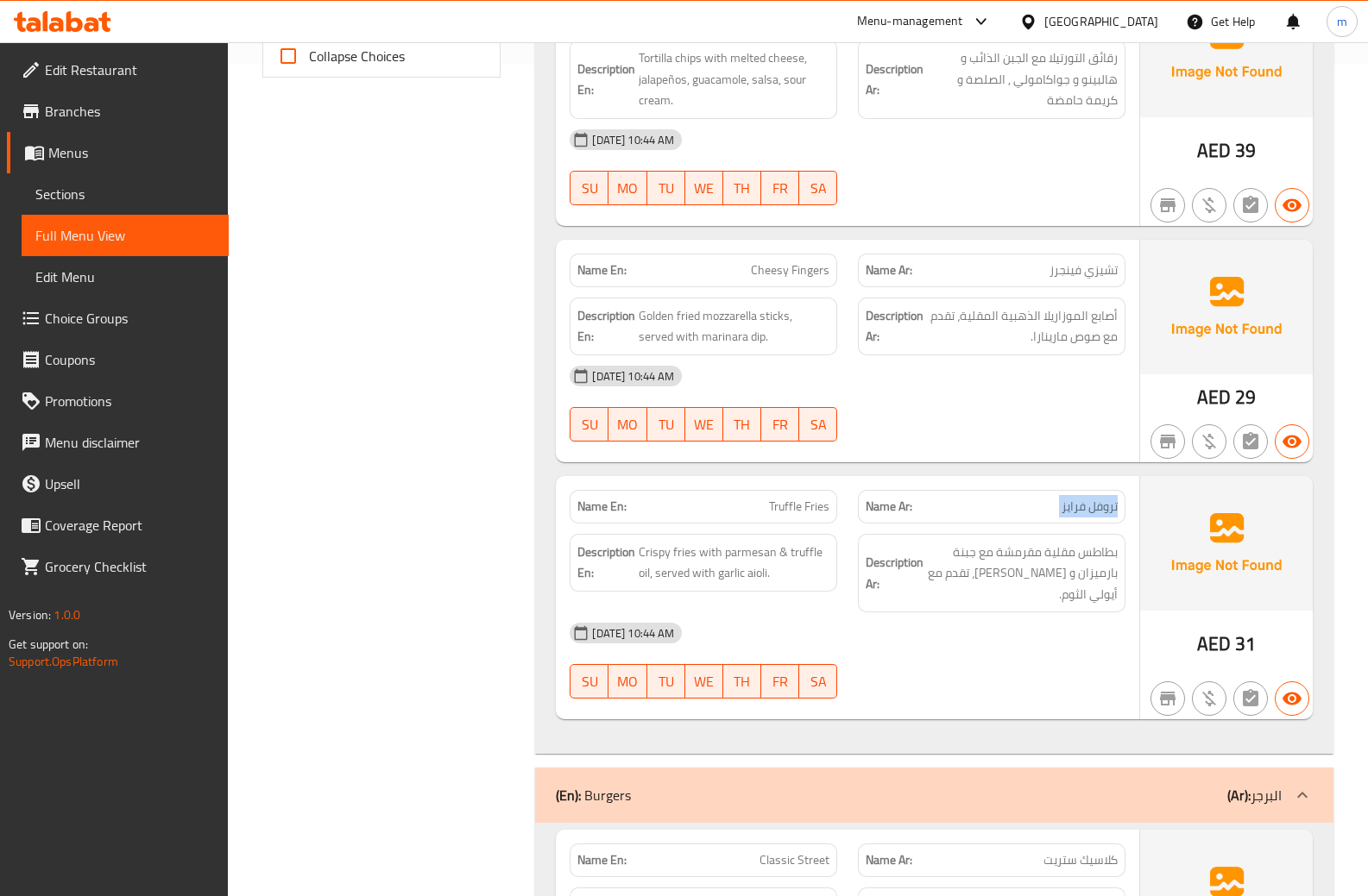
scroll to position [862, 0]
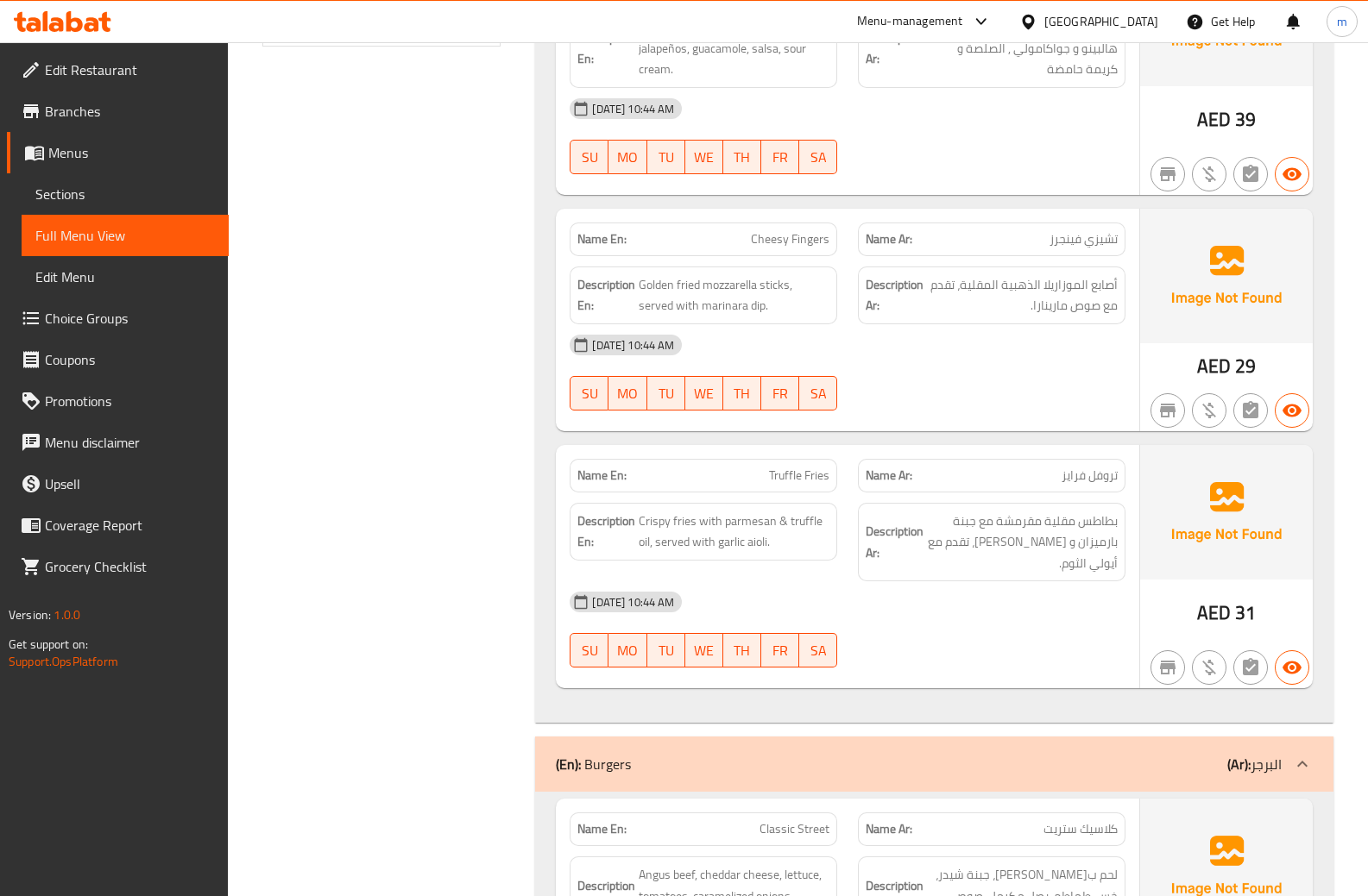
click at [953, 529] on span "بطاطس مقلية مقرمشة مع جبنة بارميزان و زيت تروفل، تقدم مع أيولي الثوم." at bounding box center [1022, 542] width 191 height 64
click at [950, 546] on span "بطاطس مقلية مقرمشة مع جبنة بارميزان و زيت تروفل، تقدم مع أيولي الثوم." at bounding box center [1022, 542] width 191 height 64
click at [720, 473] on p "Name En: Truffle Fries" at bounding box center [703, 476] width 252 height 18
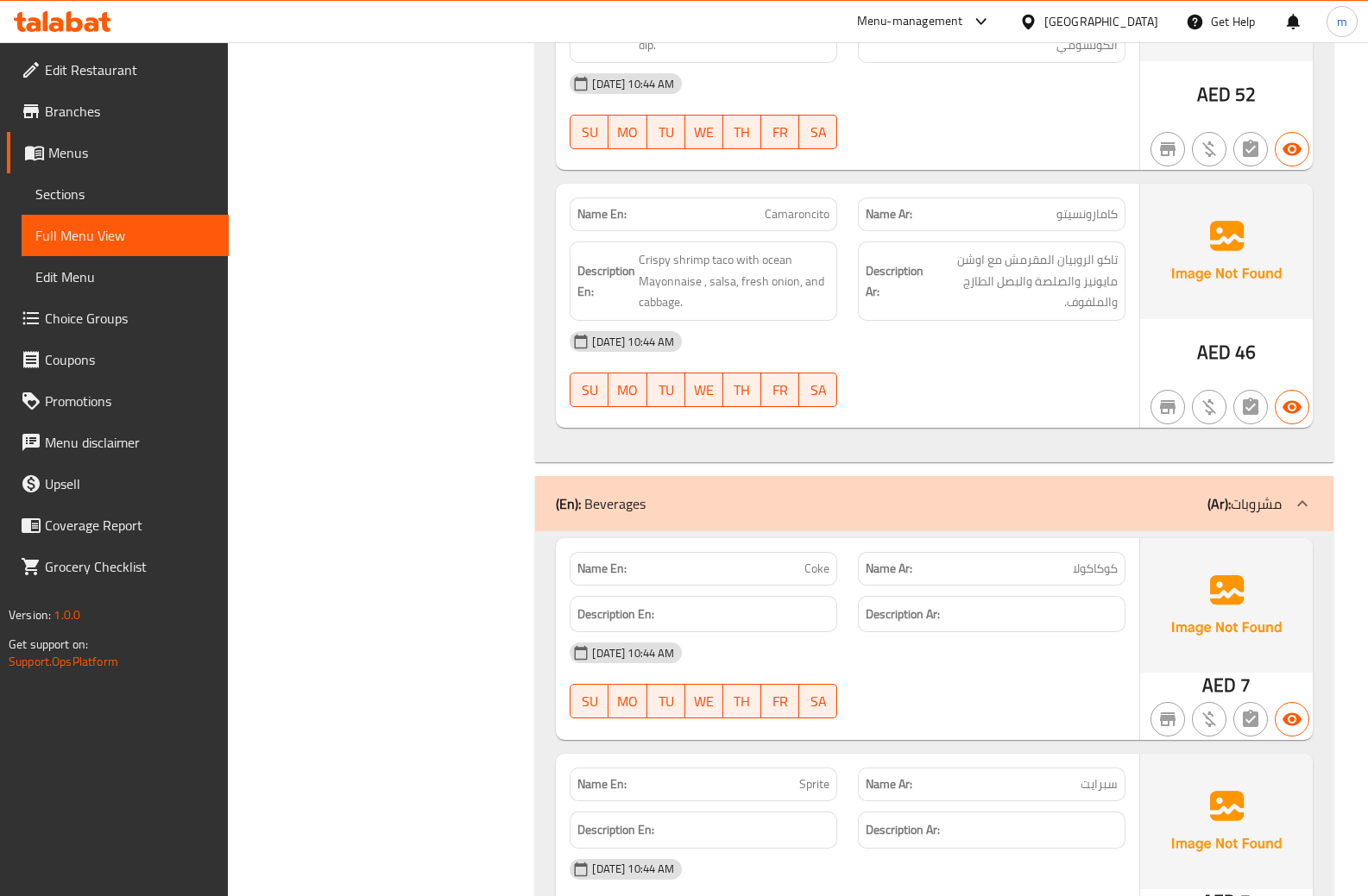
scroll to position [4141, 0]
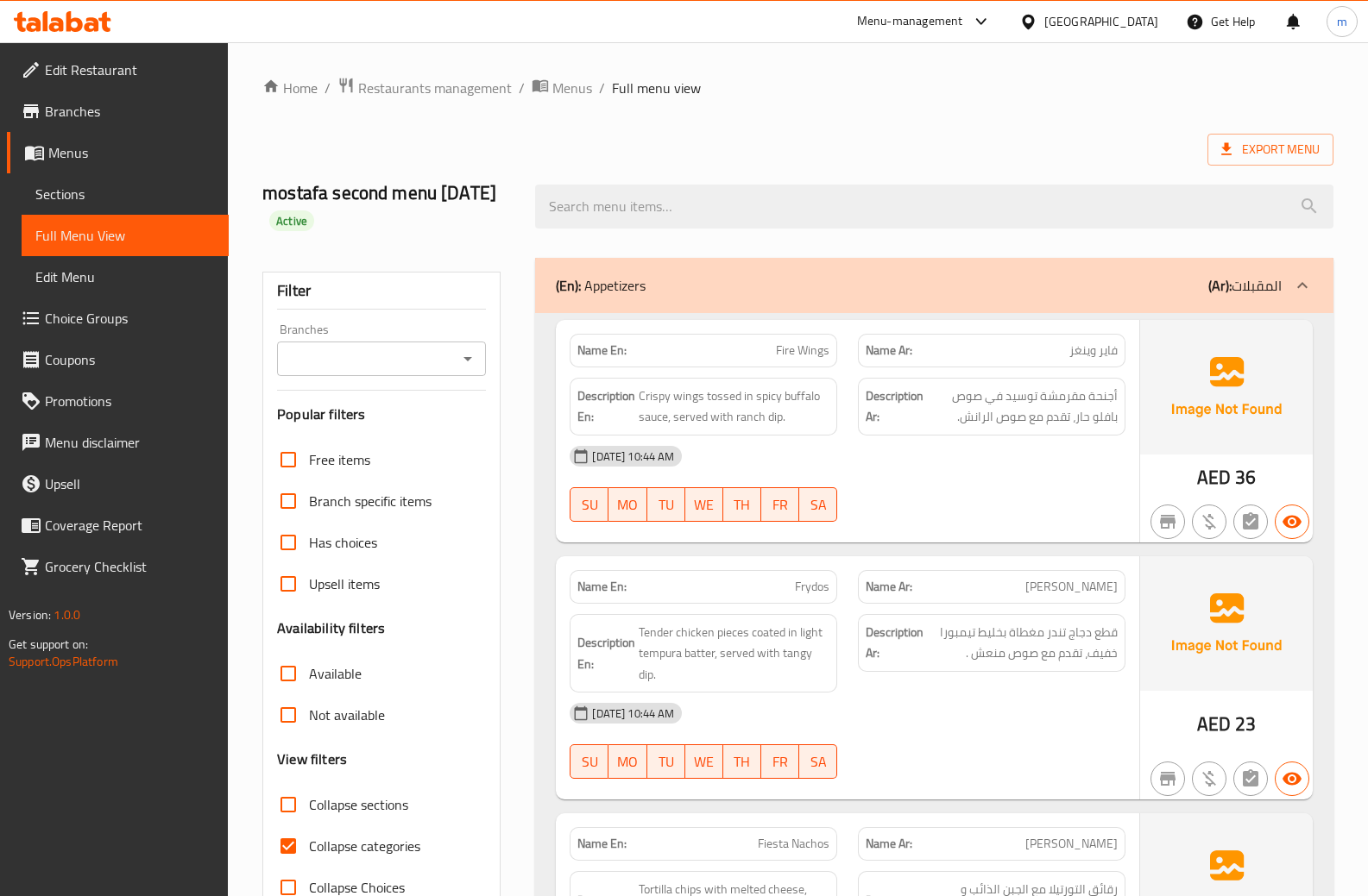
click at [117, 187] on span "Sections" at bounding box center [125, 194] width 180 height 21
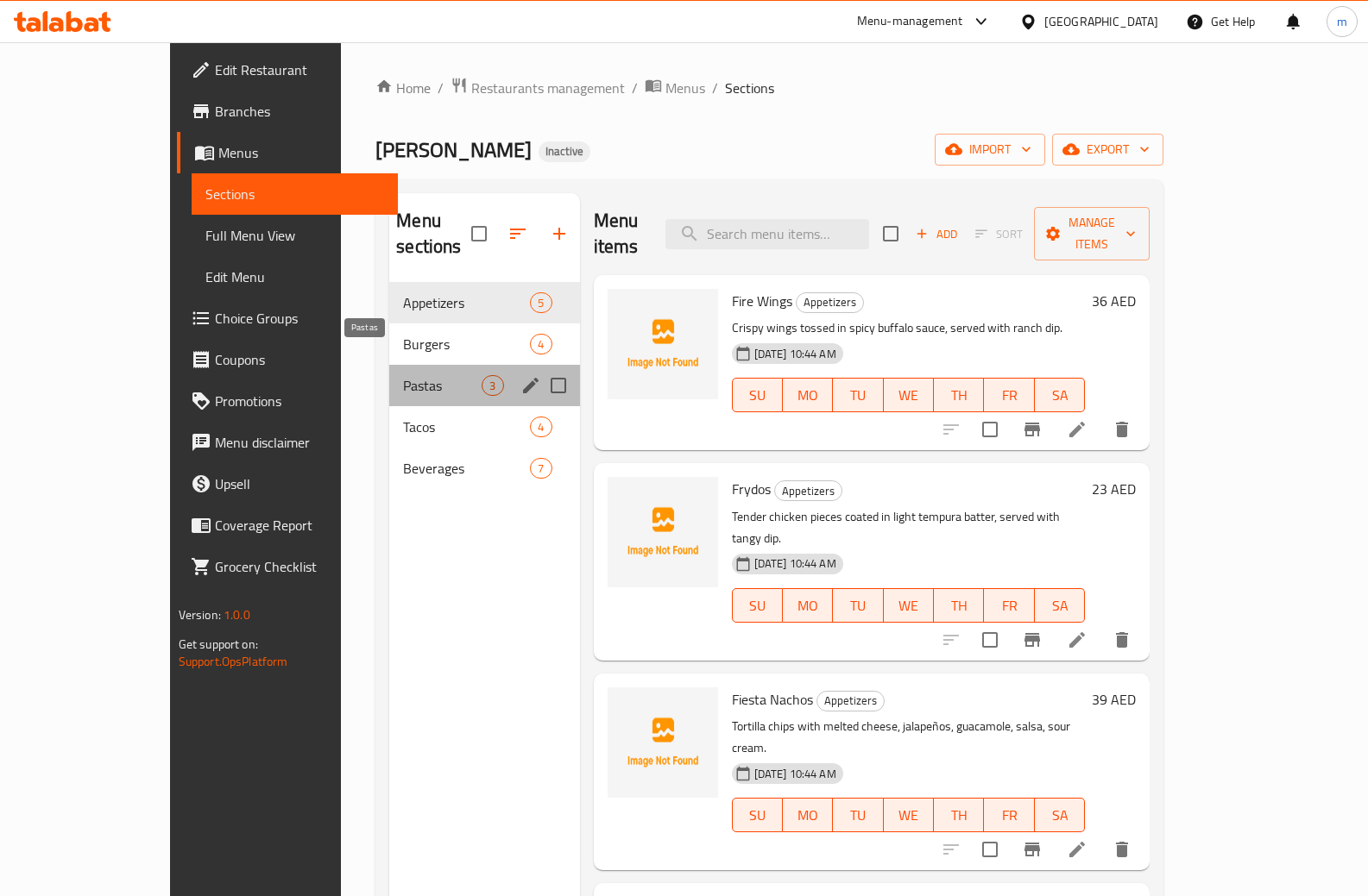
click at [403, 375] on span "Pastas" at bounding box center [442, 386] width 79 height 21
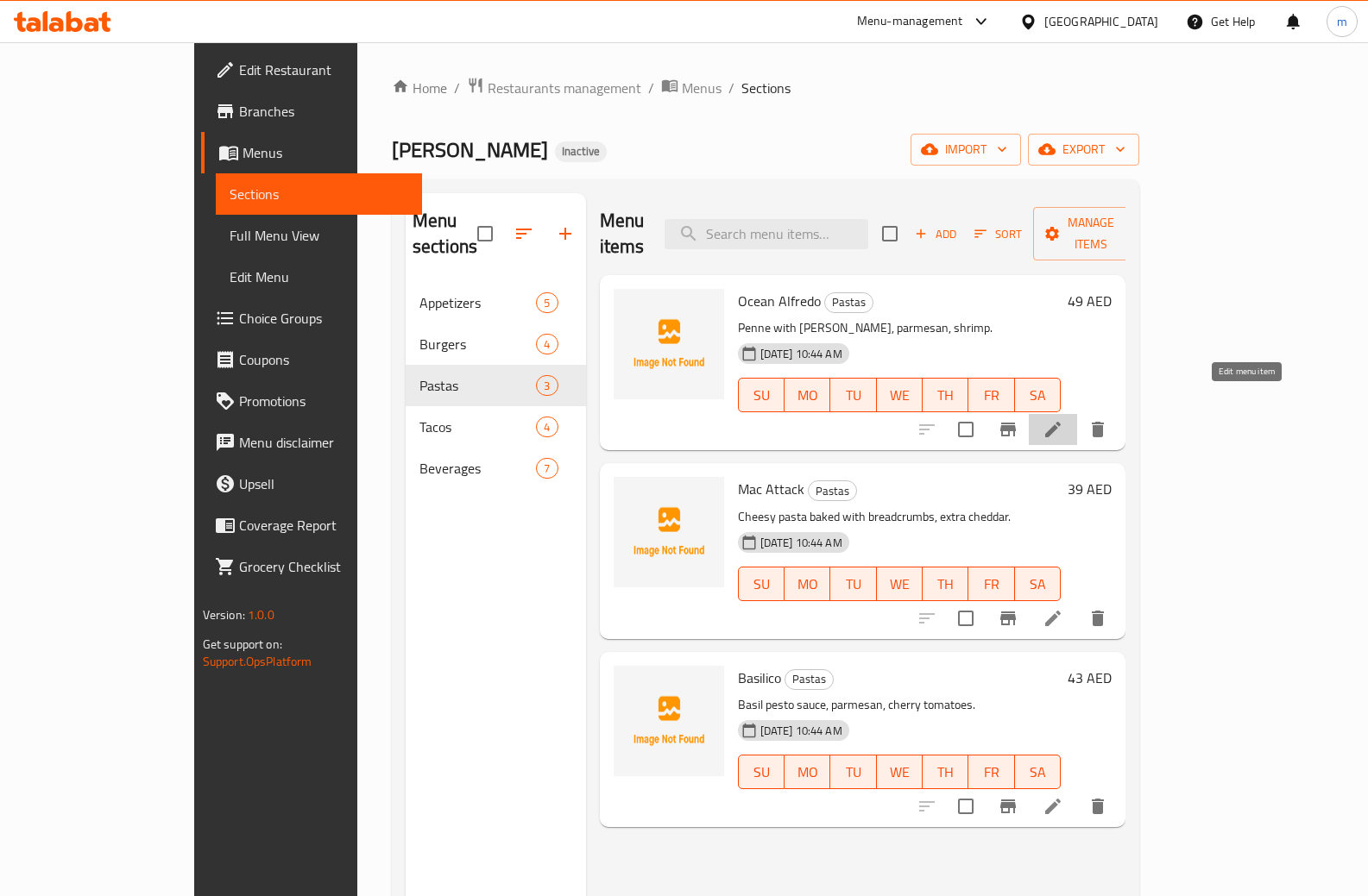
click at [1063, 420] on icon at bounding box center [1053, 430] width 21 height 21
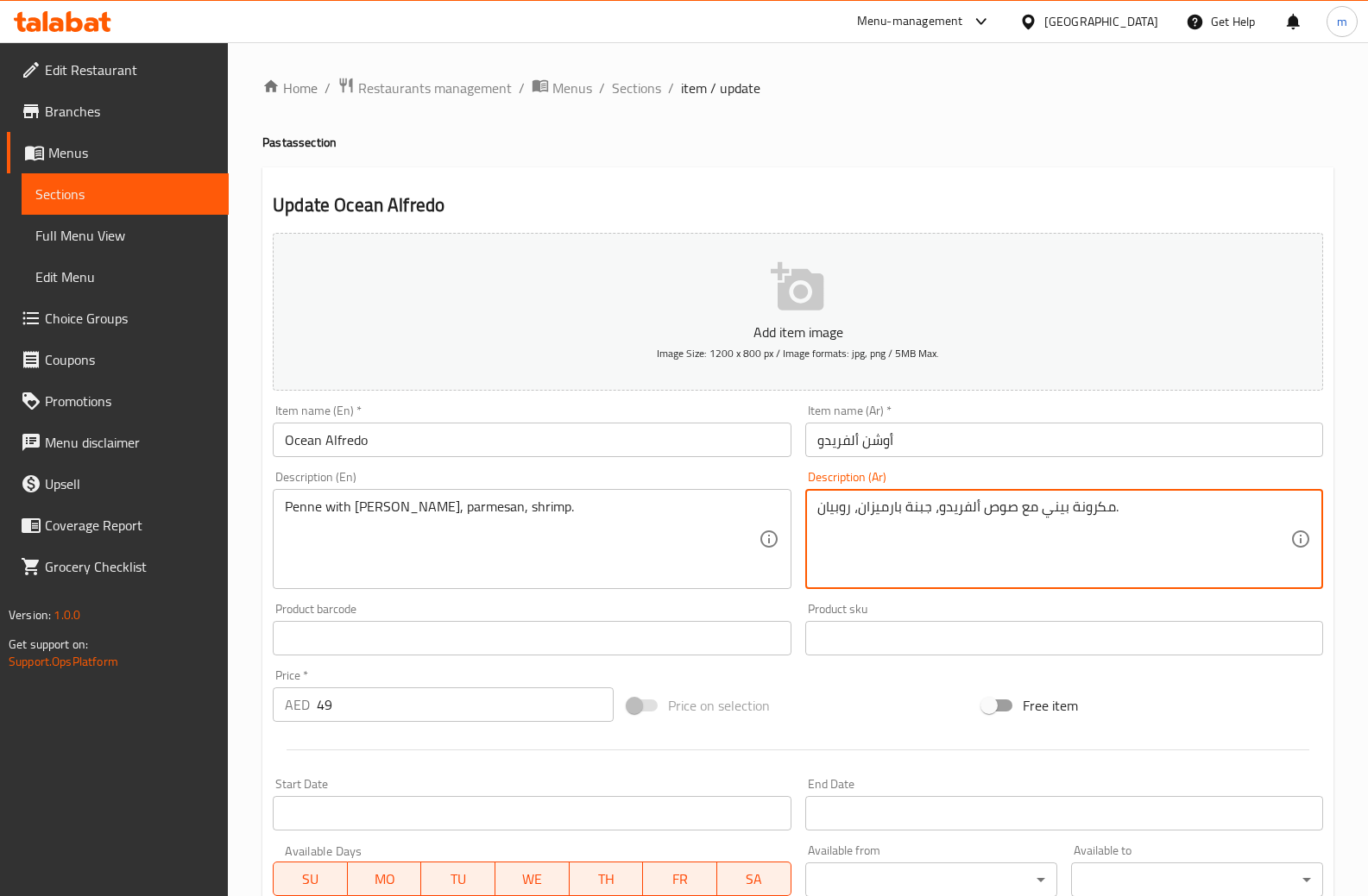
click at [919, 508] on textarea "مكرونة بيني مع صوص ألفريدو، جبنة بارميزان، روبيان." at bounding box center [1054, 539] width 473 height 82
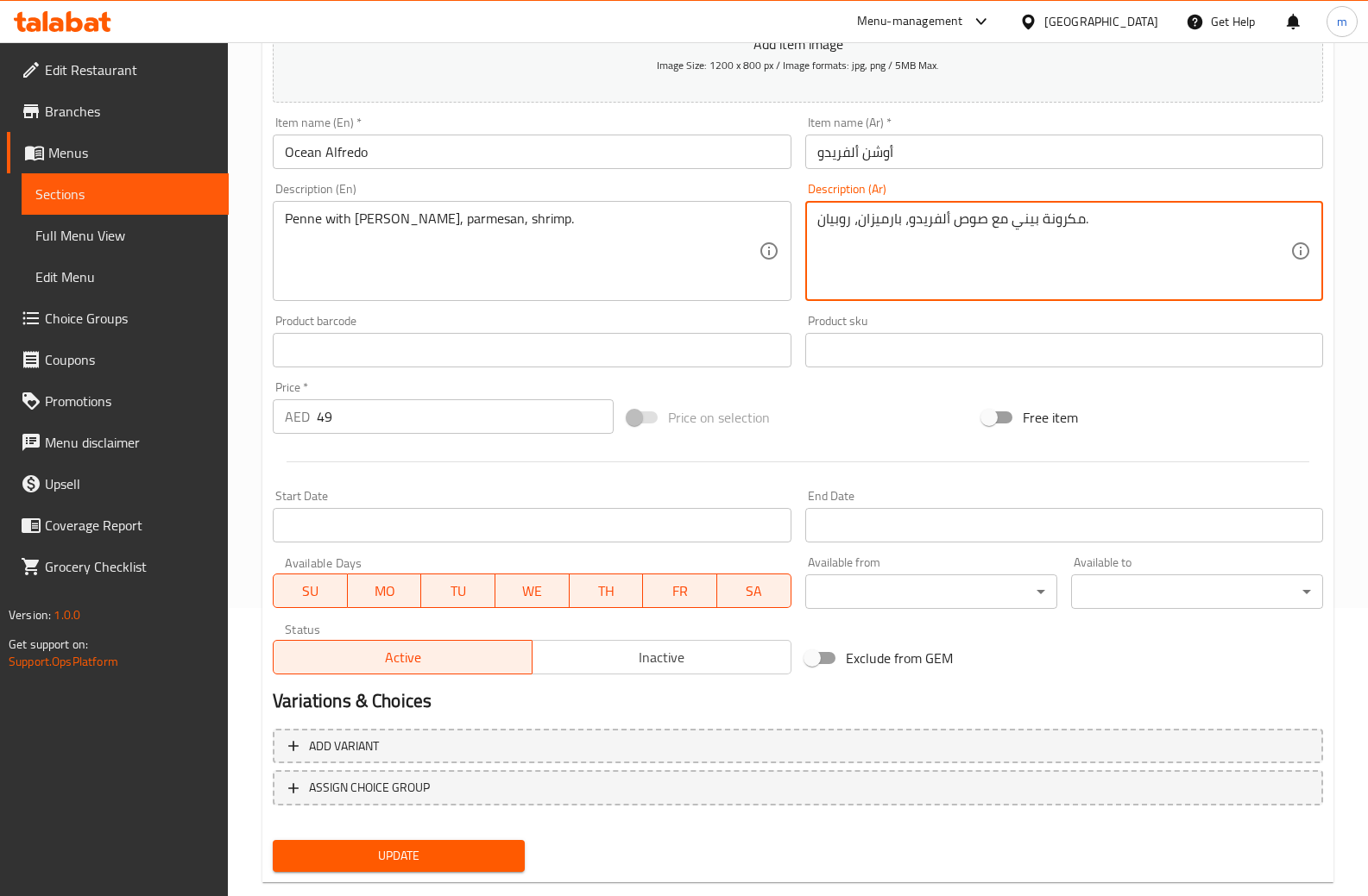
scroll to position [323, 0]
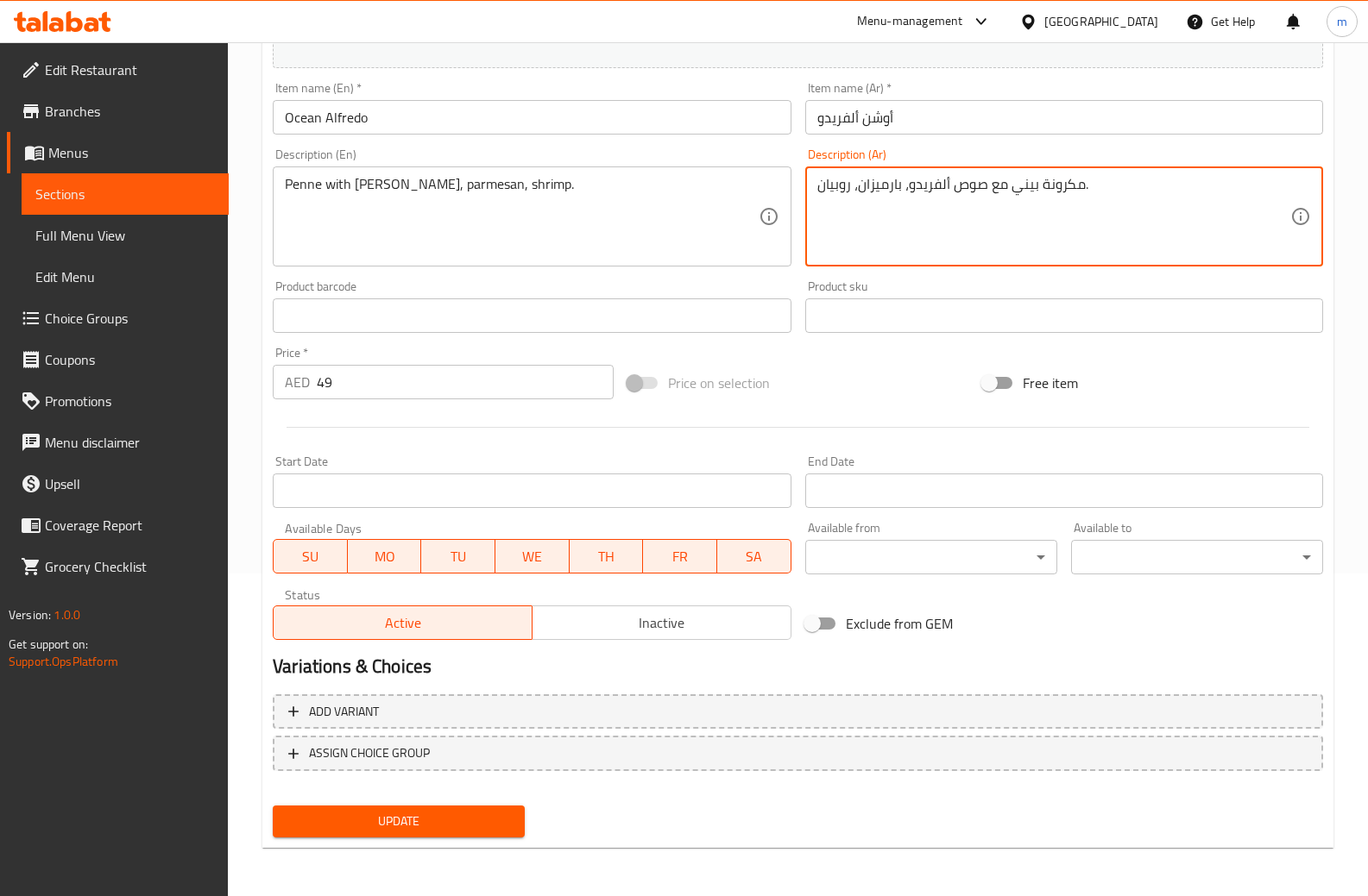
type textarea "مكرونة بيني مع صوص ألفريدو، بارميزان، روبيان."
click at [517, 815] on button "Update" at bounding box center [399, 821] width 252 height 32
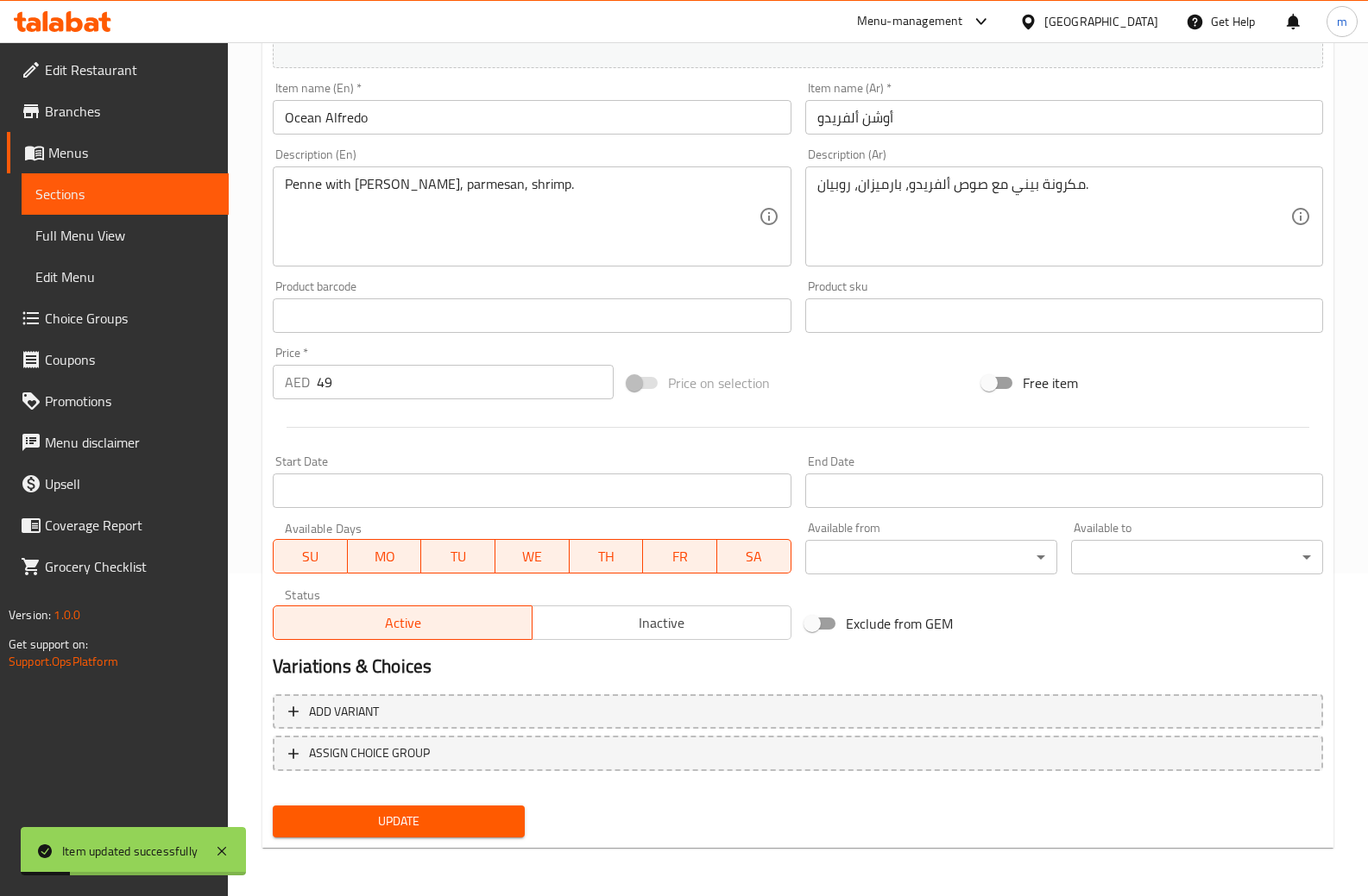
click at [105, 187] on span "Sections" at bounding box center [125, 194] width 180 height 21
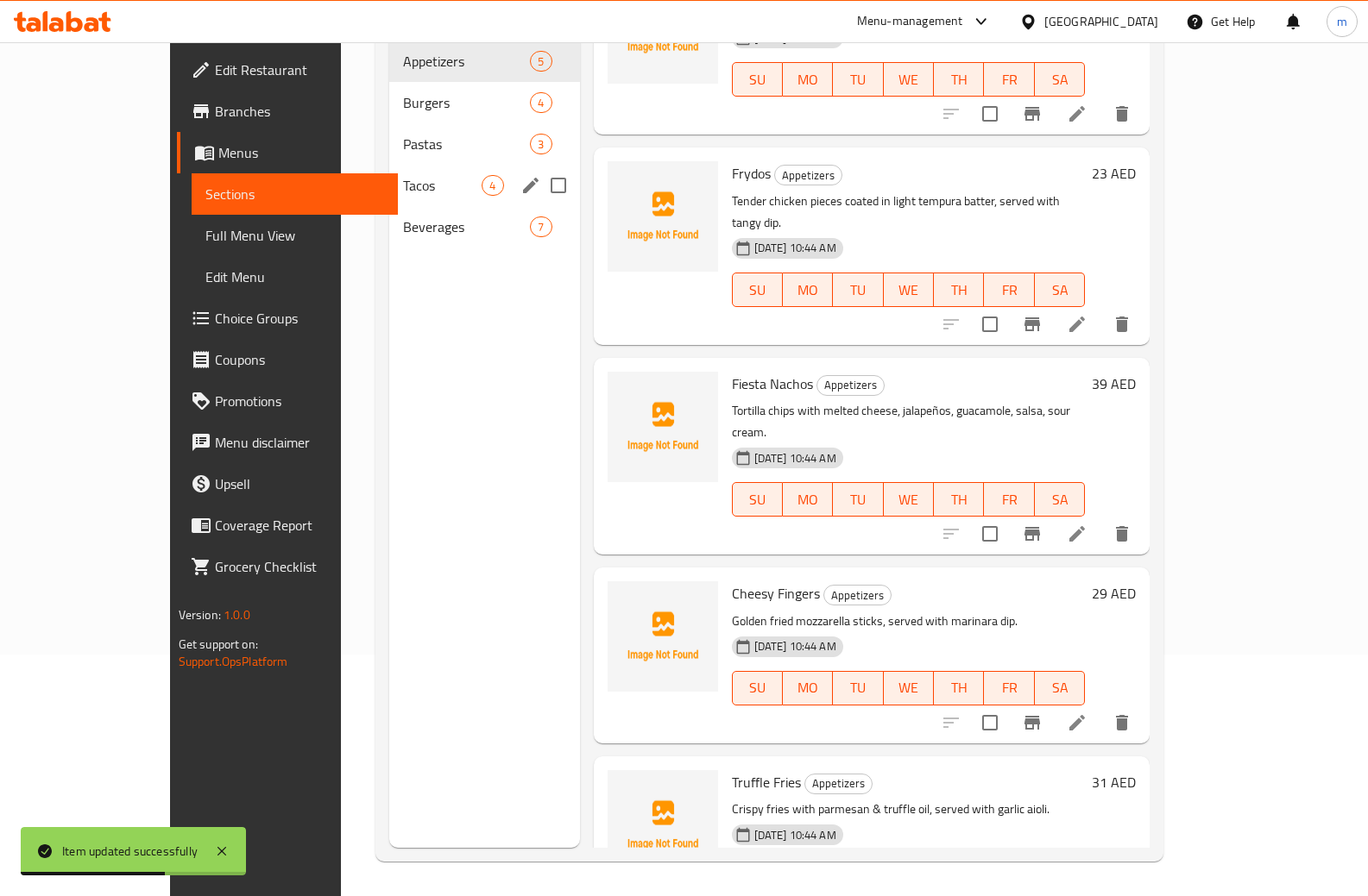
scroll to position [86, 0]
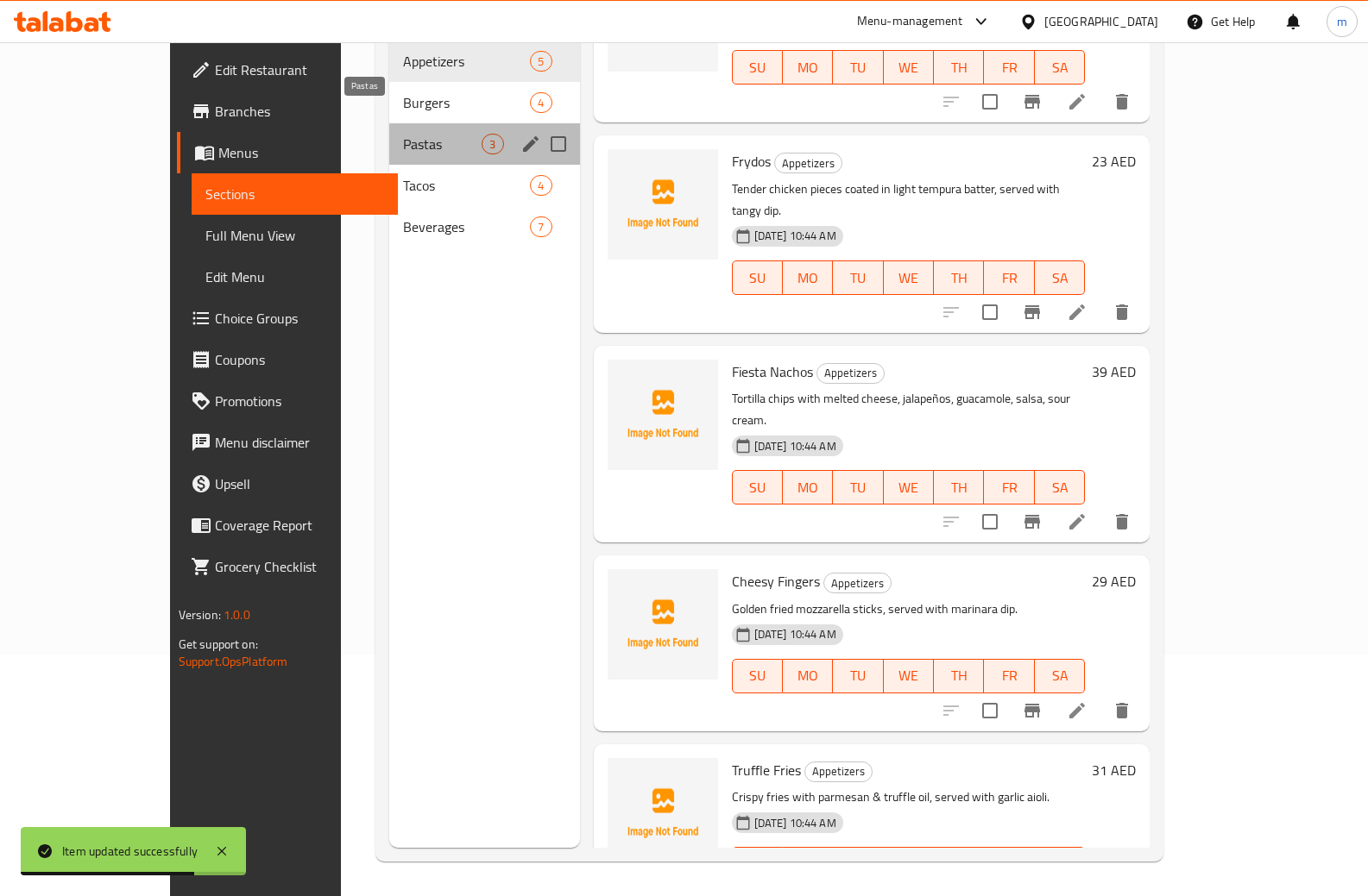
click at [403, 134] on span "Pastas" at bounding box center [442, 144] width 79 height 21
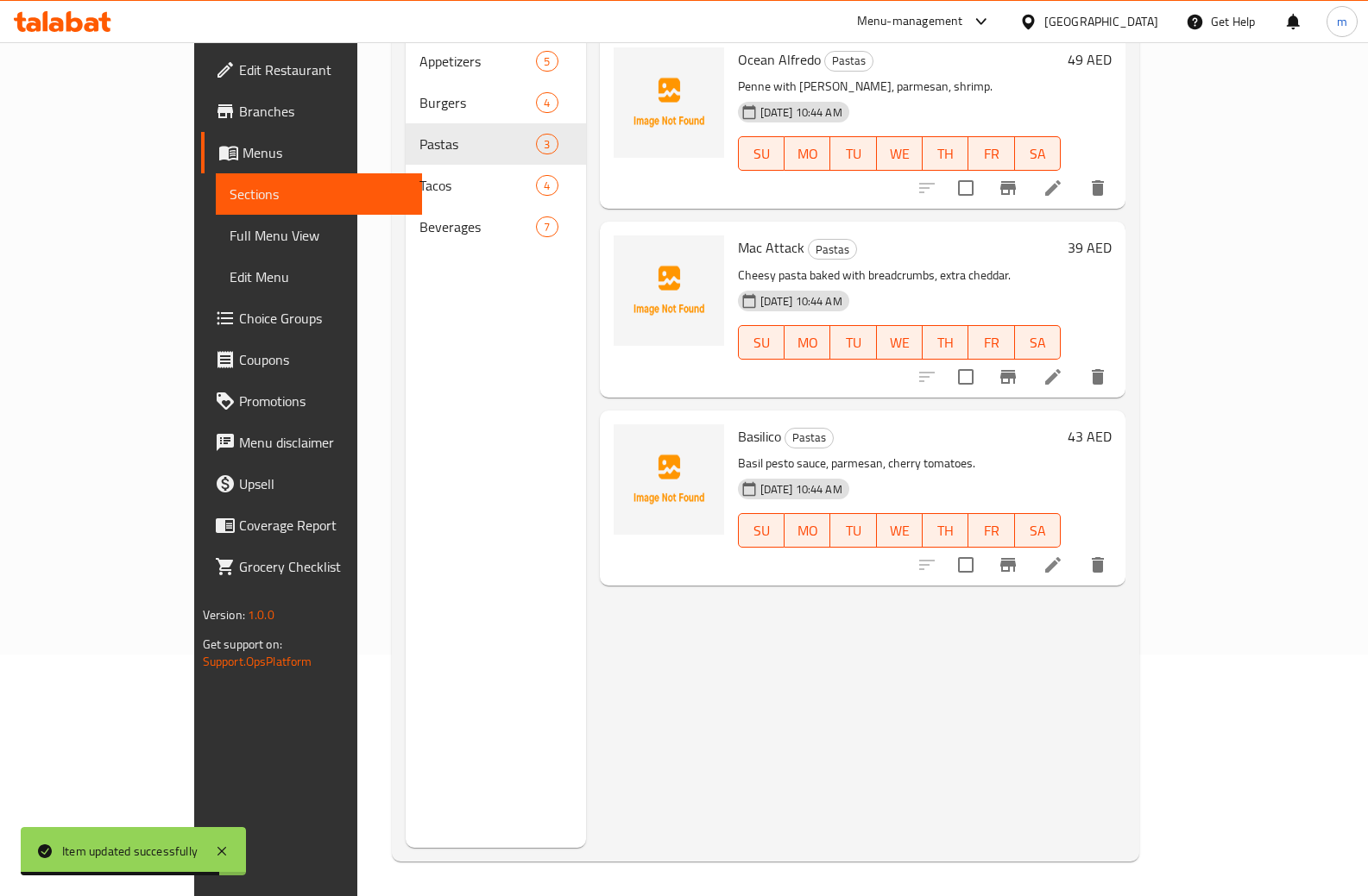
click at [1077, 362] on li at bounding box center [1053, 377] width 48 height 31
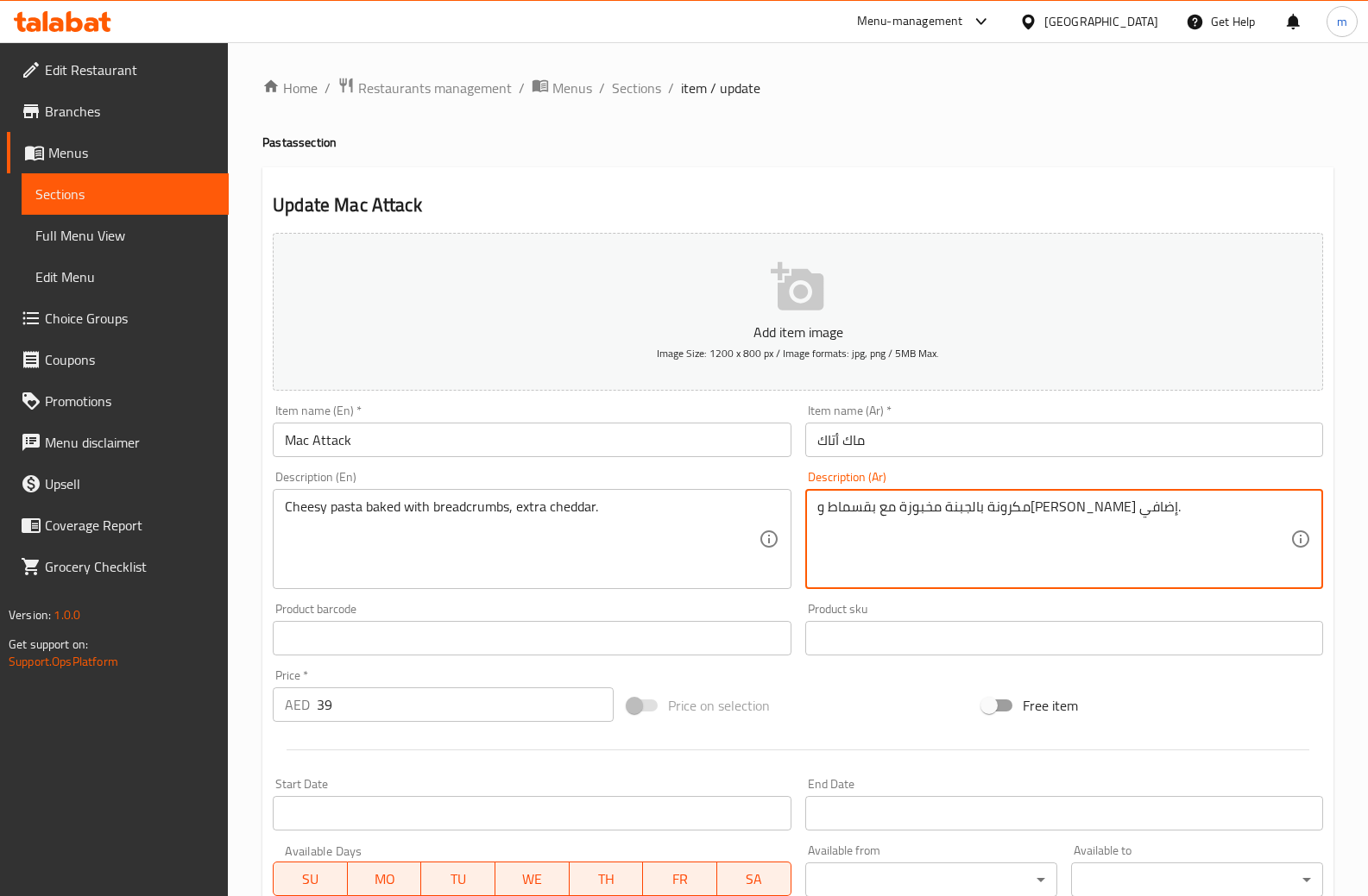
click at [901, 509] on textarea "مكرونة بالجبنة مخبوزة مع بقسماط وجبن شيدر إضافي." at bounding box center [1054, 539] width 473 height 82
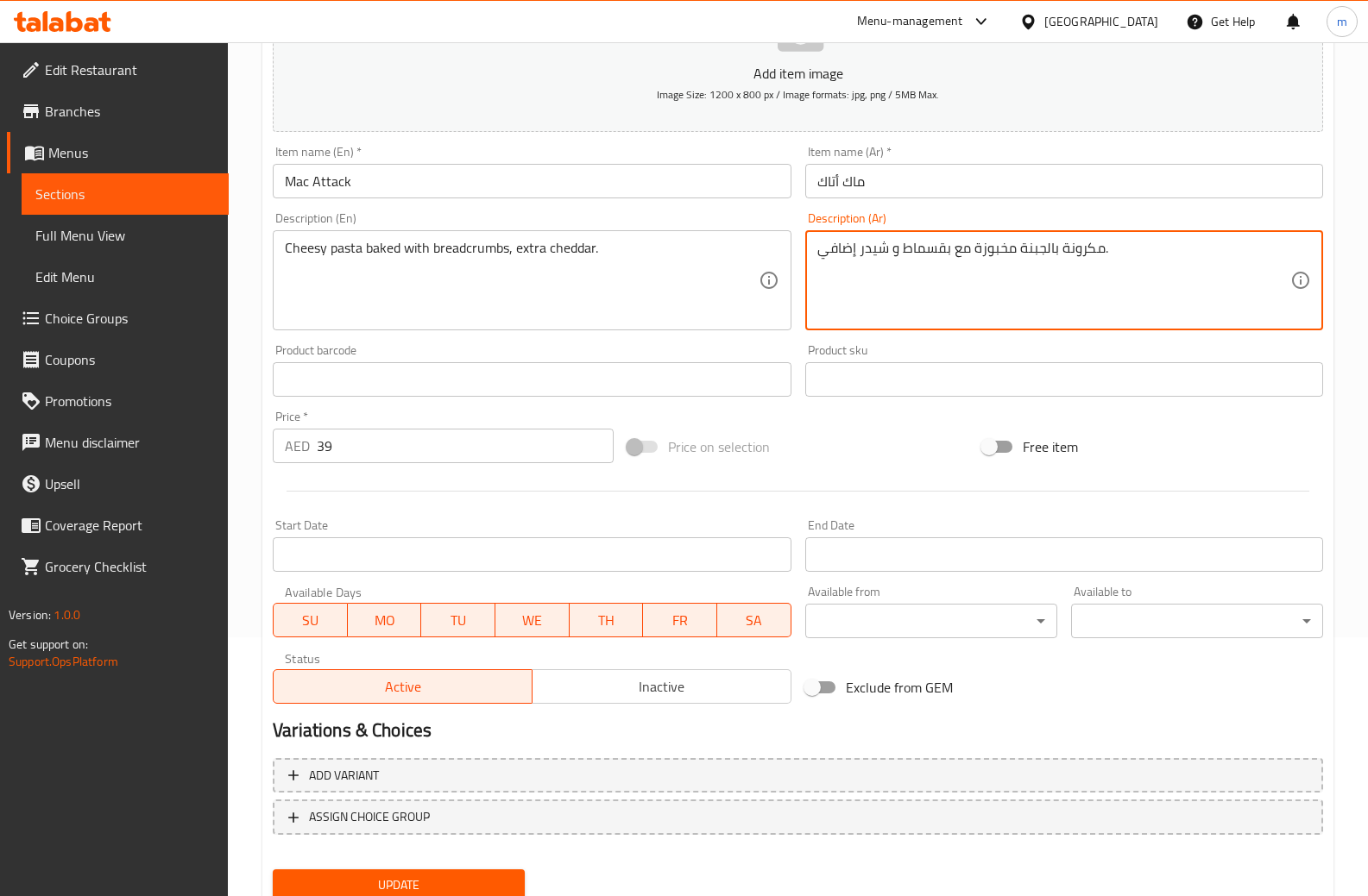
scroll to position [323, 0]
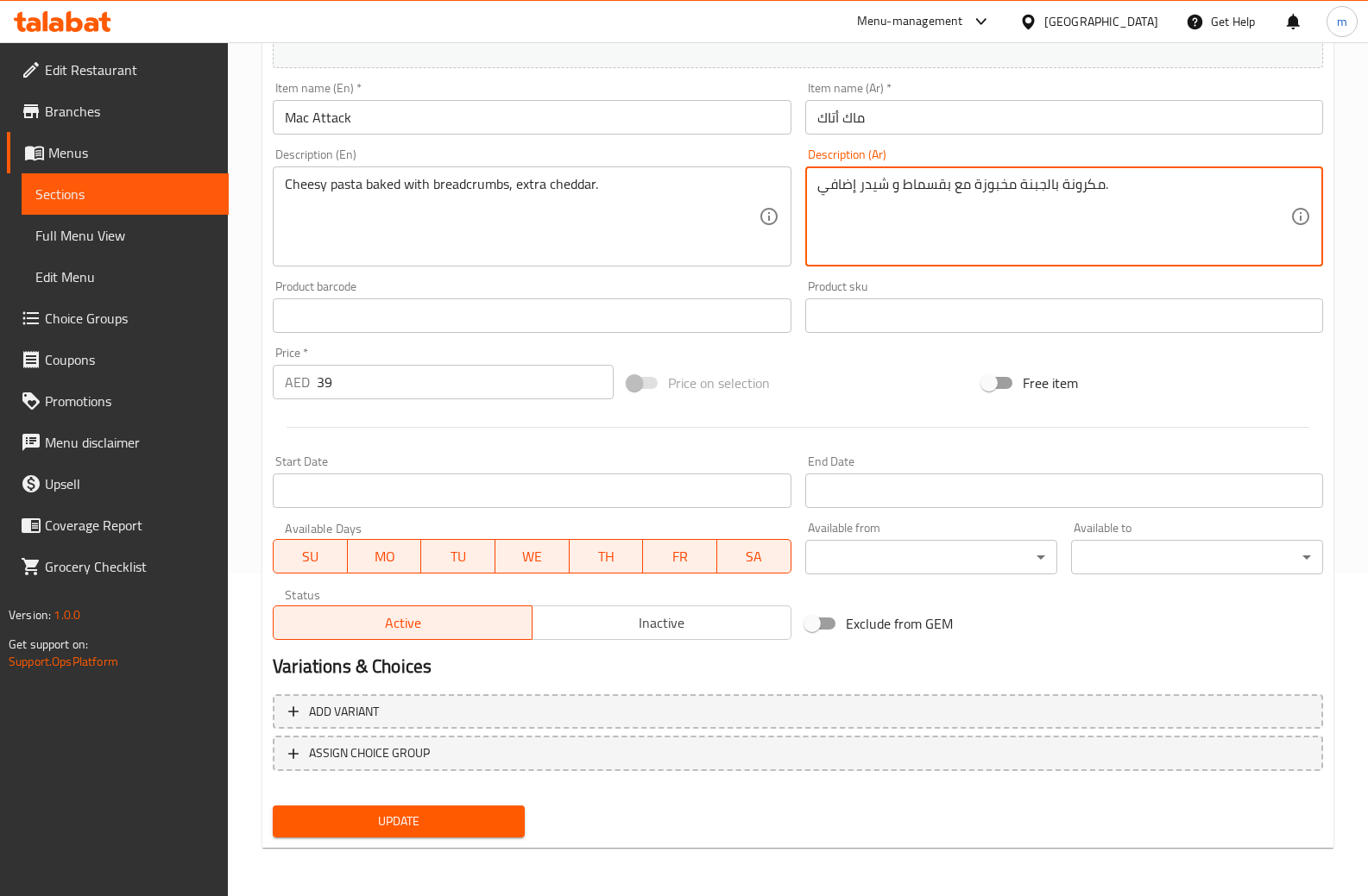
type textarea "مكرونة بالجبنة مخبوزة مع بقسماط و شيدر إضافي."
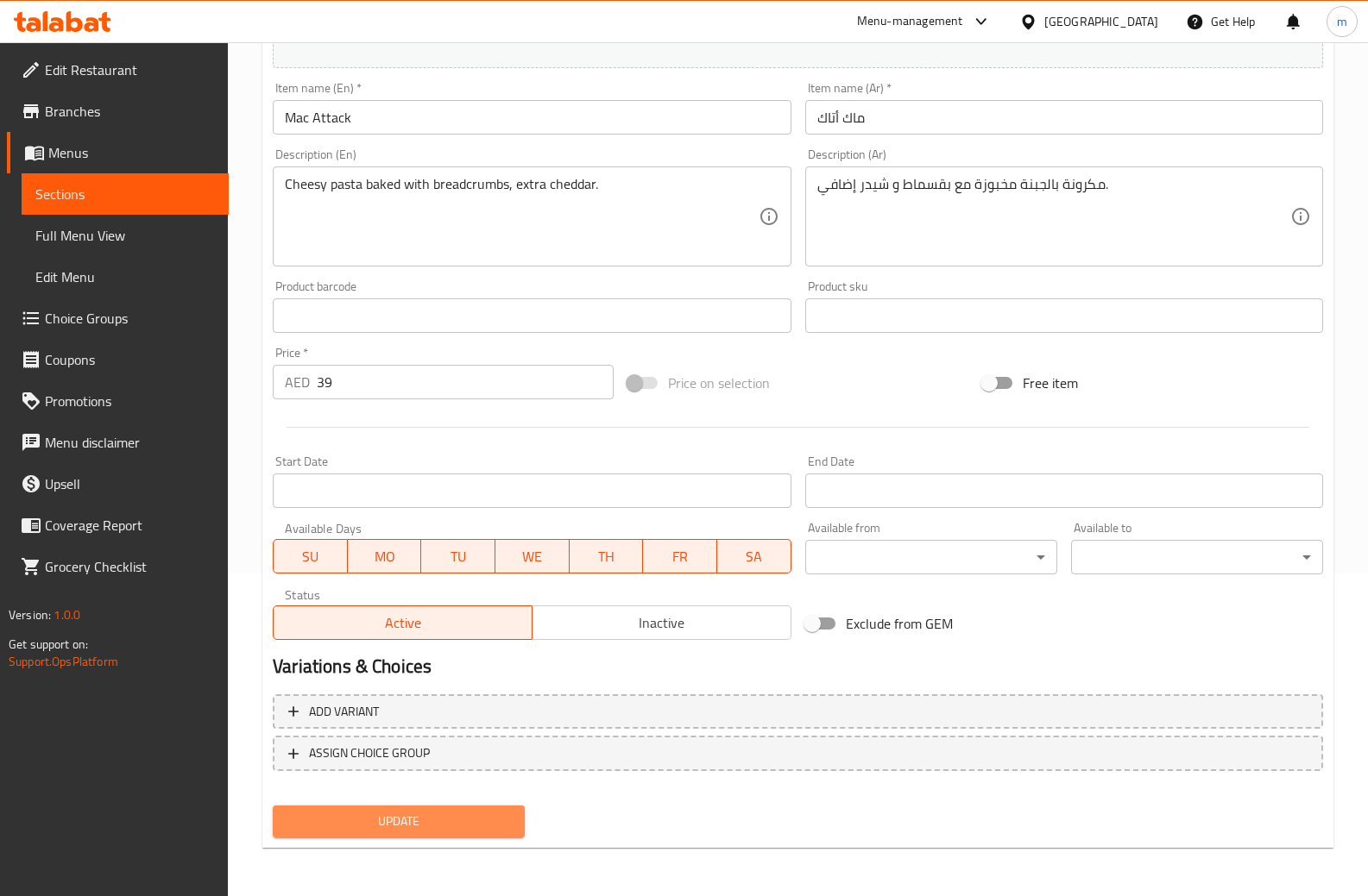
click at [498, 811] on span "Update" at bounding box center [399, 821] width 225 height 22
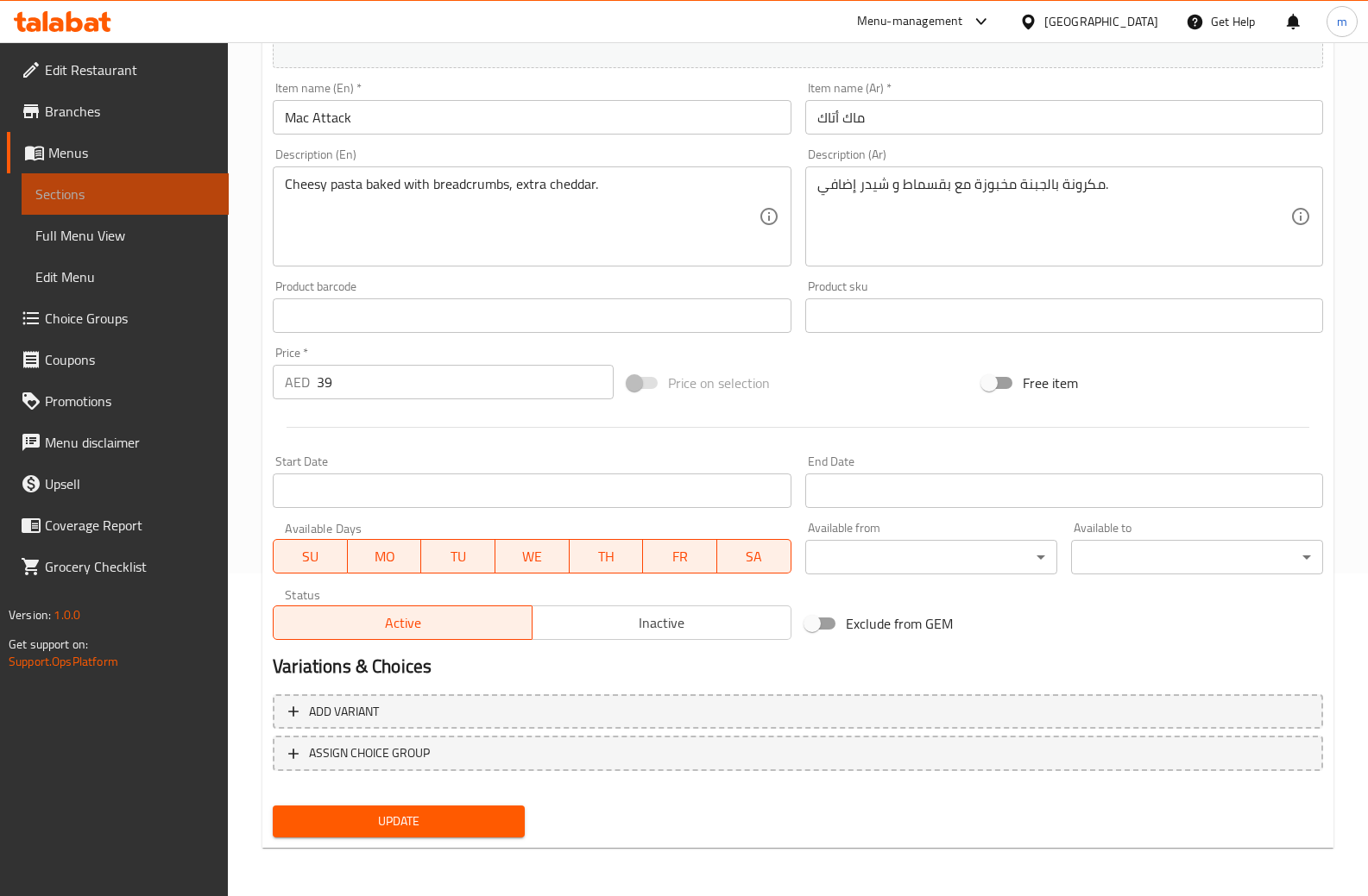
click at [138, 180] on link "Sections" at bounding box center [125, 194] width 207 height 41
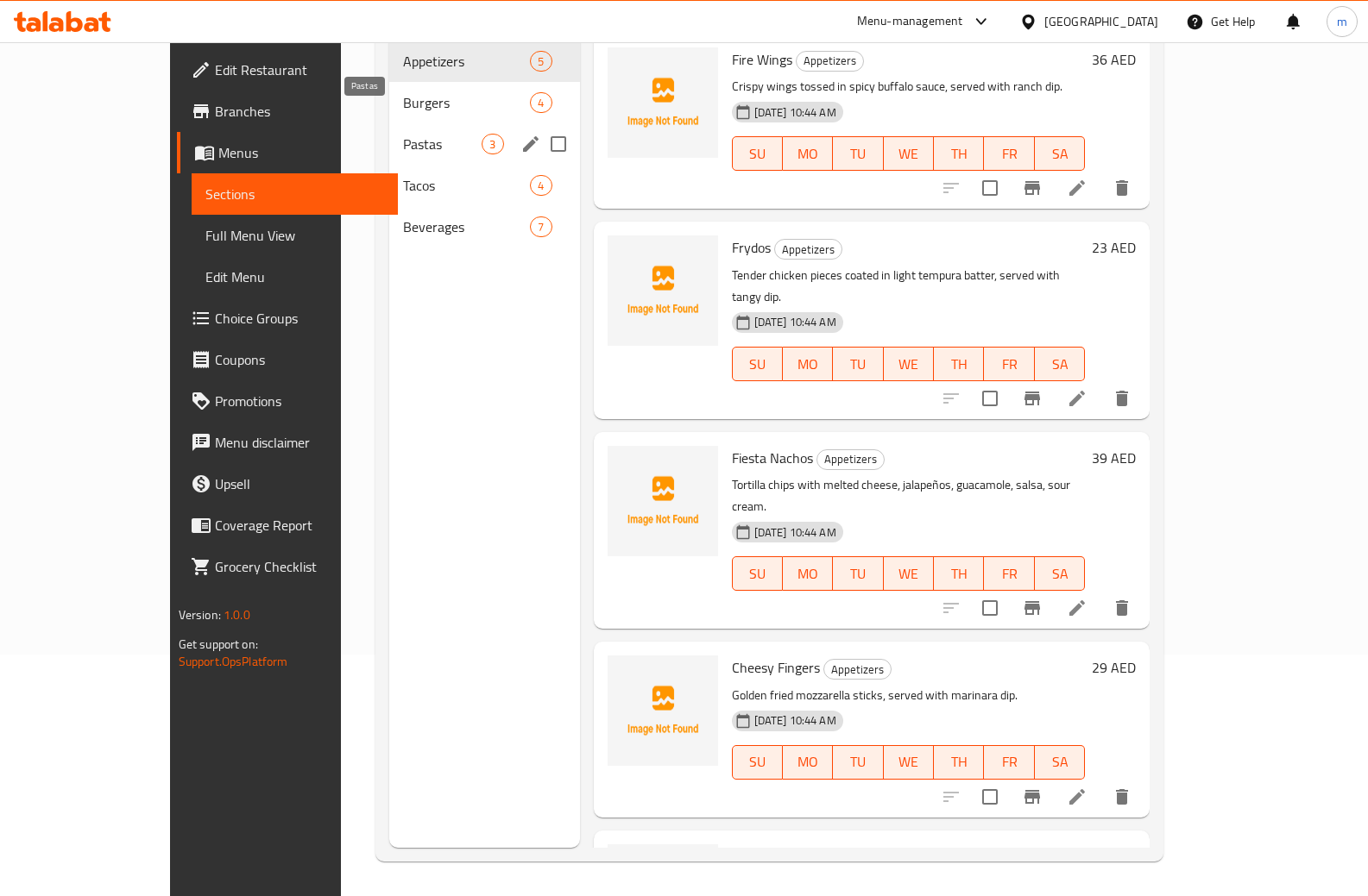
click at [403, 134] on span "Pastas" at bounding box center [442, 144] width 79 height 21
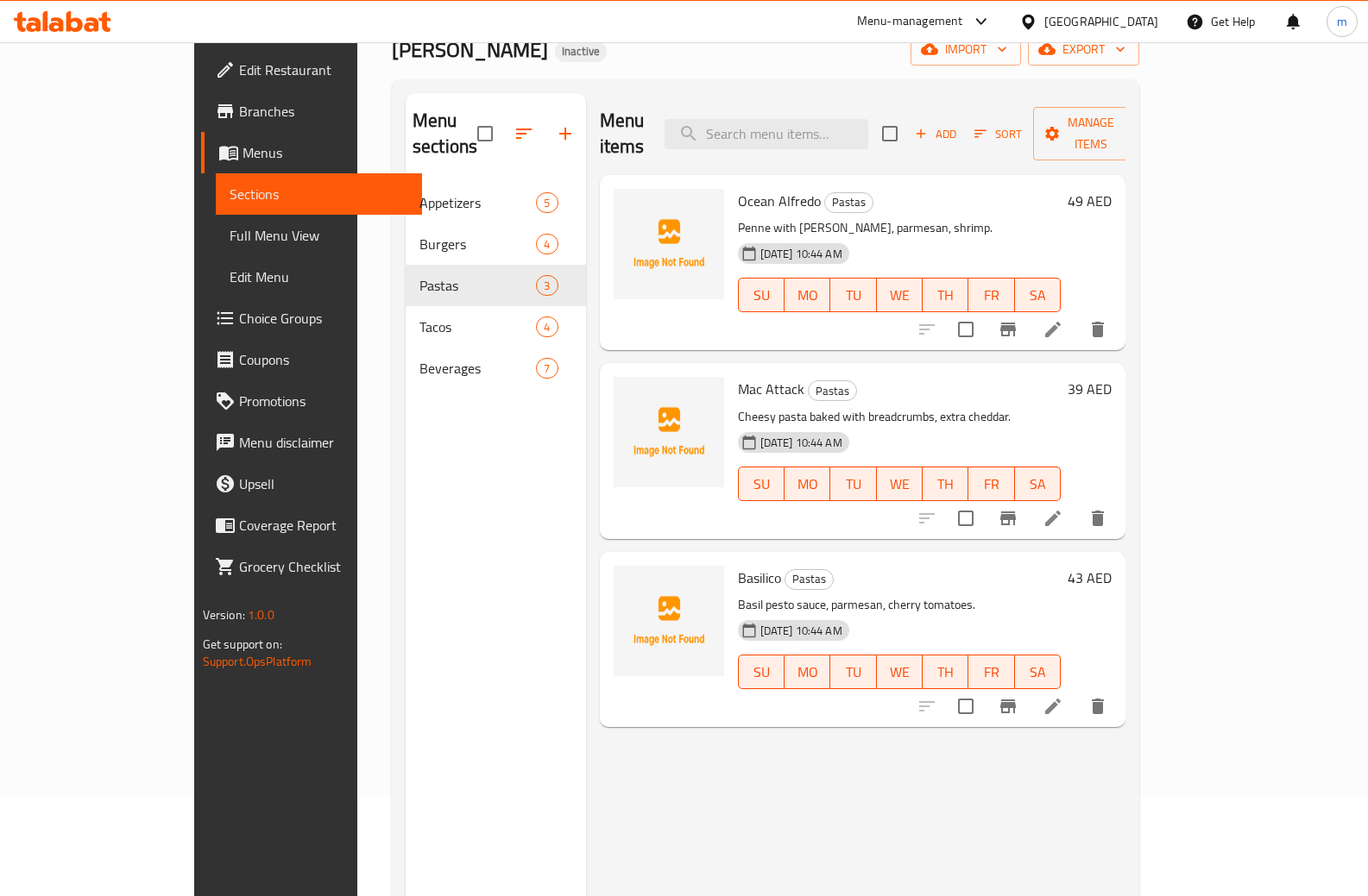
scroll to position [69, 0]
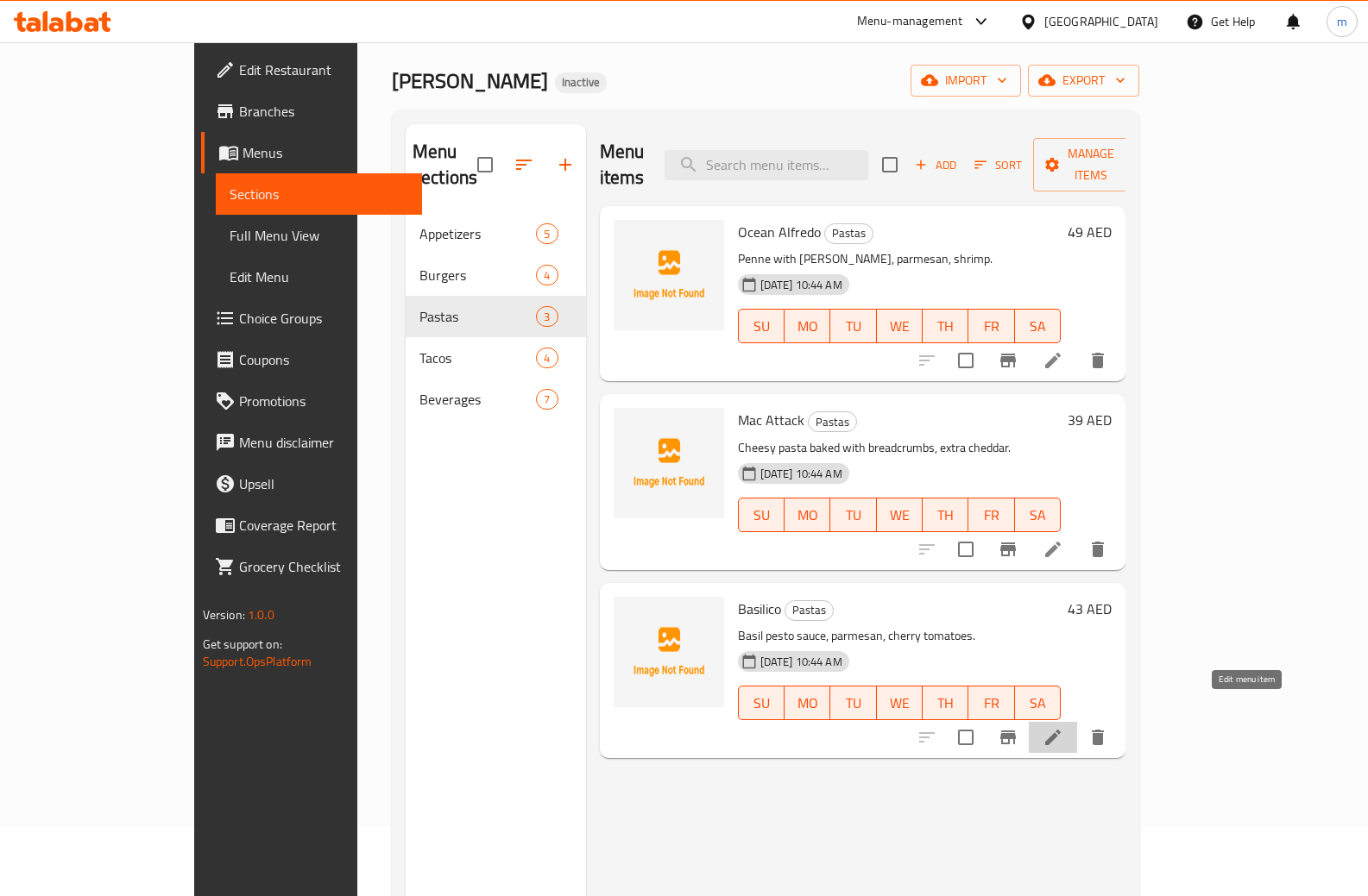
click at [1061, 729] on icon at bounding box center [1053, 737] width 16 height 16
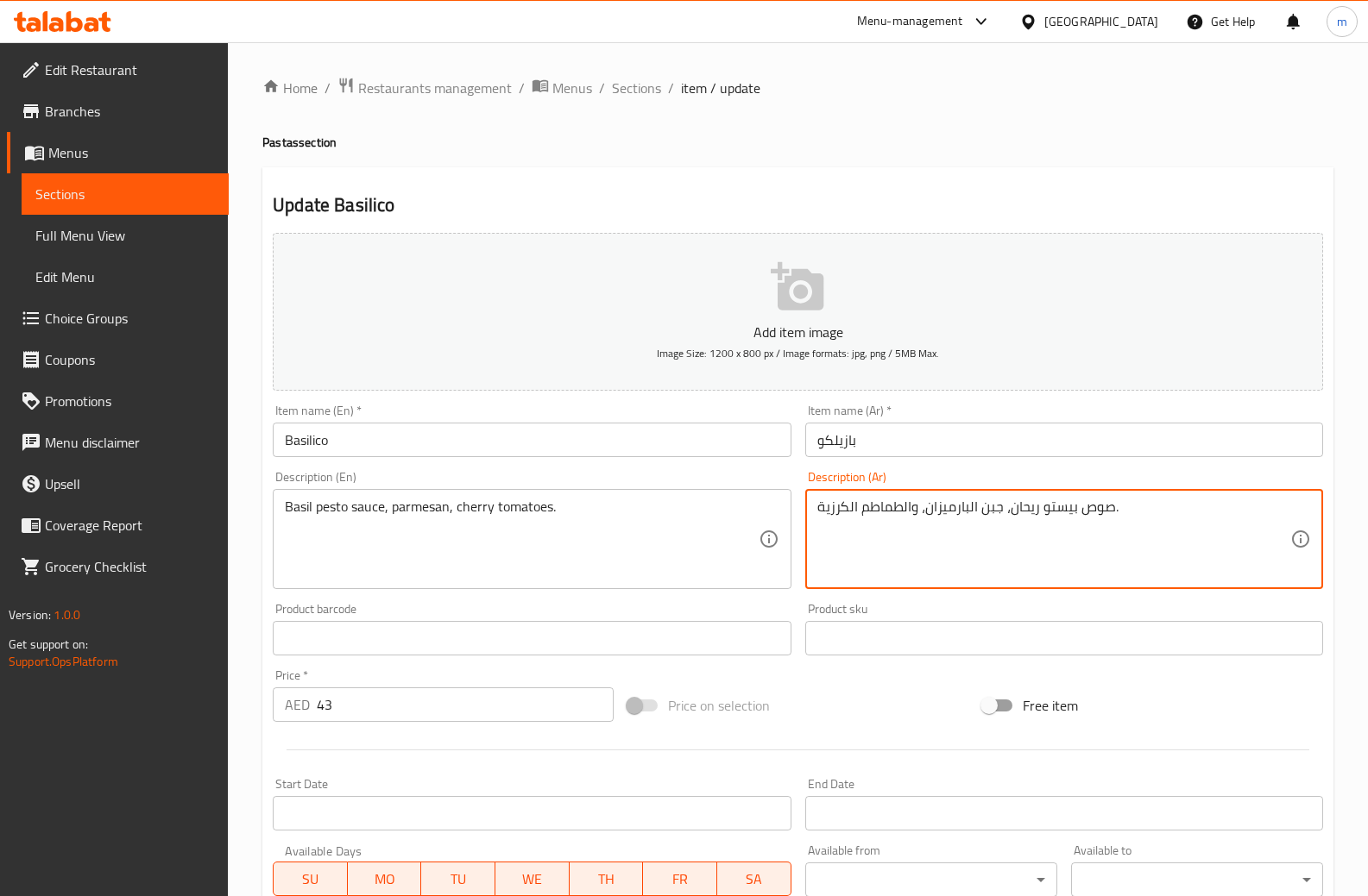
click at [987, 502] on textarea "صوص بيستو ريحان، جبن البارميزان، والطماطم الكرزية." at bounding box center [1054, 539] width 473 height 82
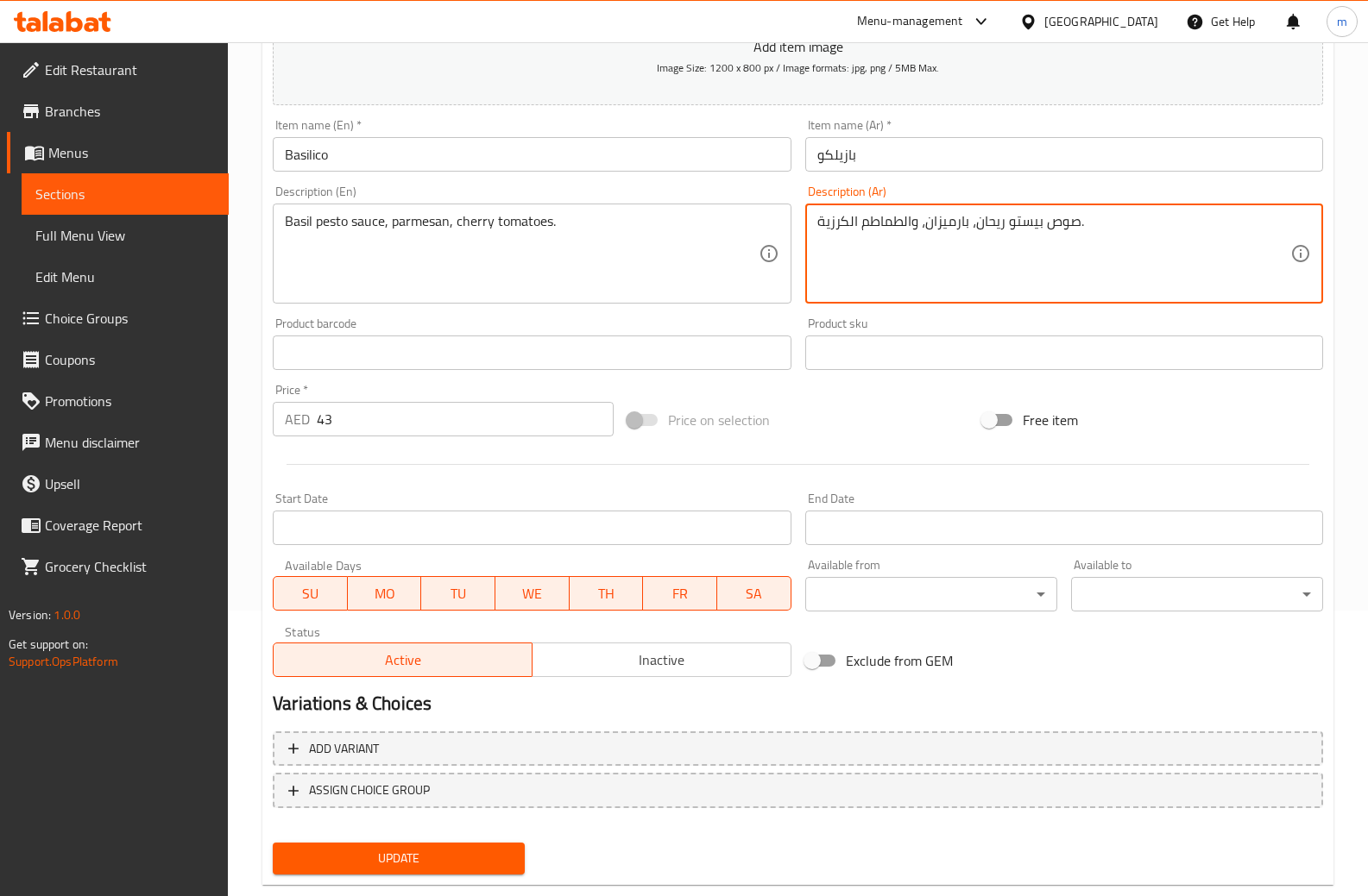
scroll to position [323, 0]
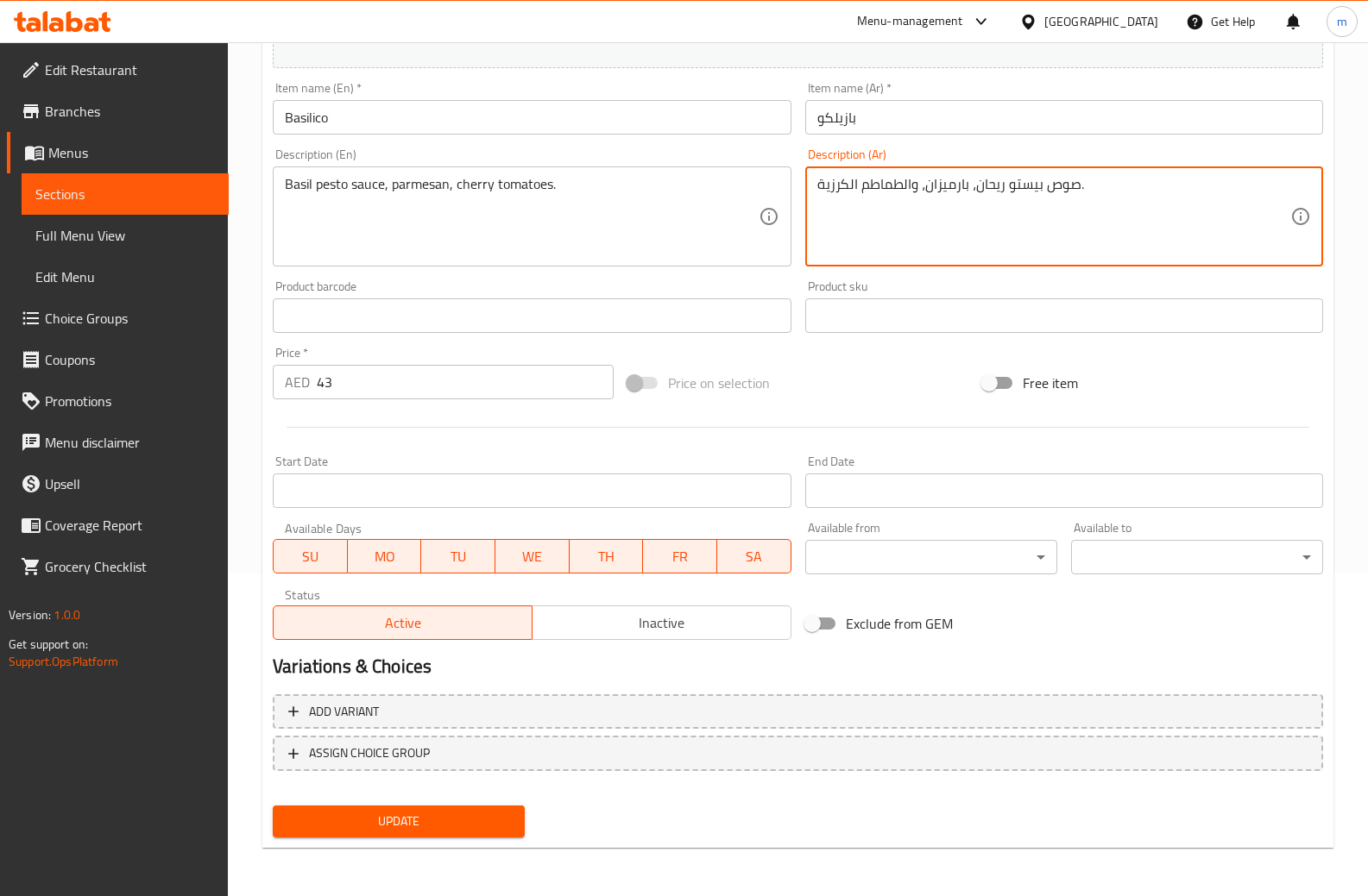
type textarea "صوص بيستو ريحان، بارميزان، والطماطم الكرزية."
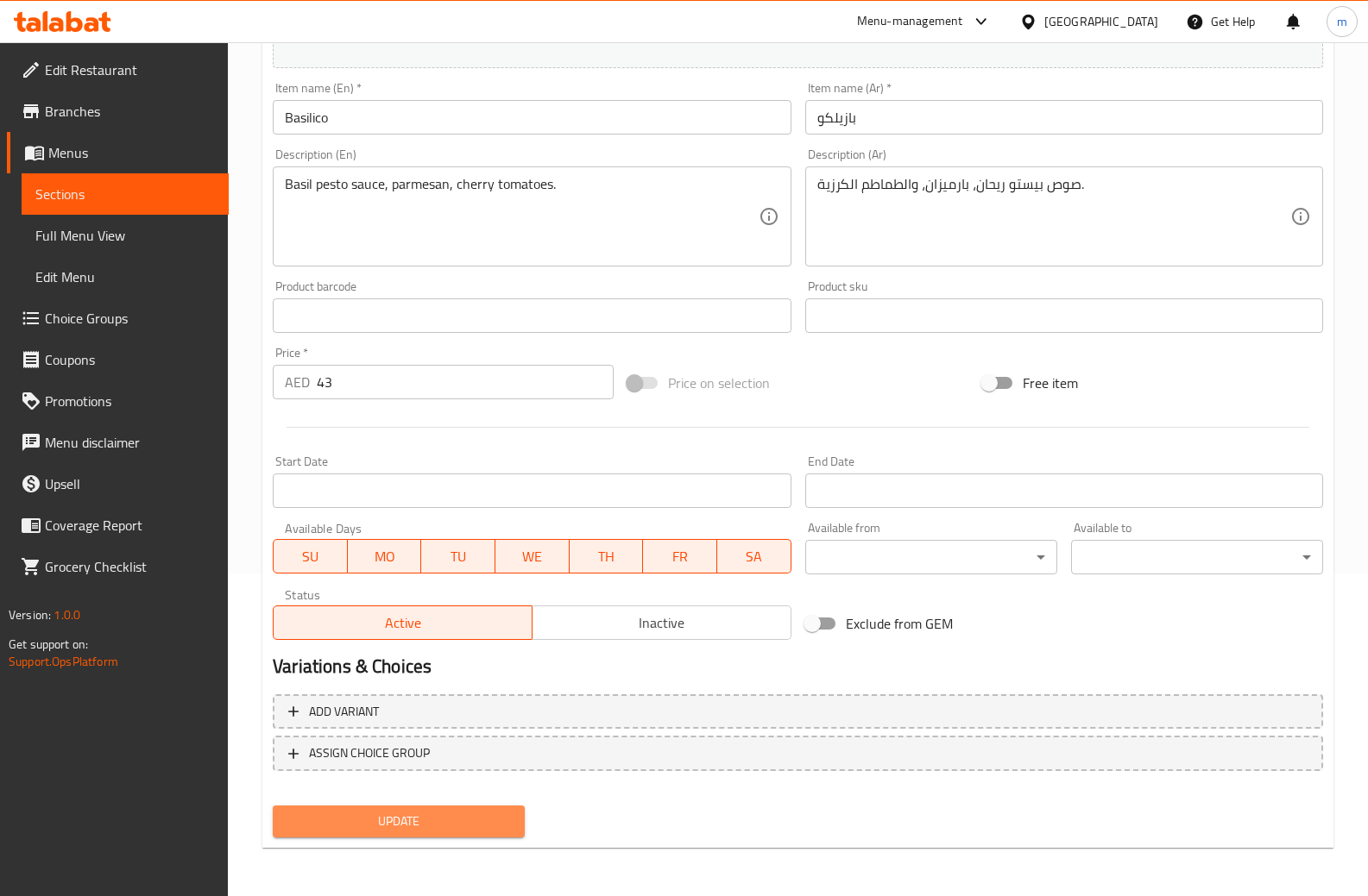
click at [482, 810] on button "Update" at bounding box center [399, 821] width 252 height 32
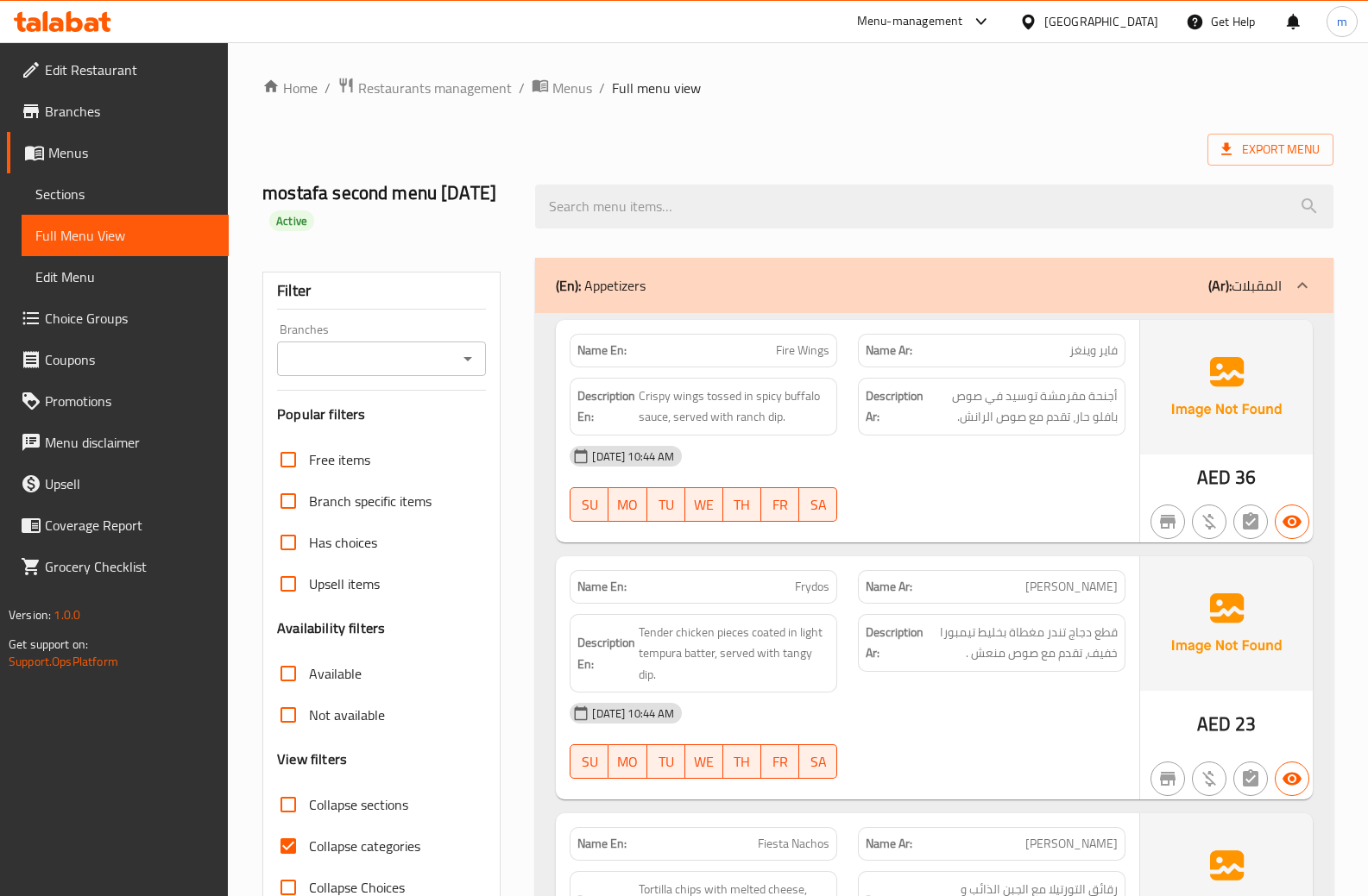
click at [295, 851] on input "Collapse categories" at bounding box center [288, 846] width 41 height 41
checkbox input "false"
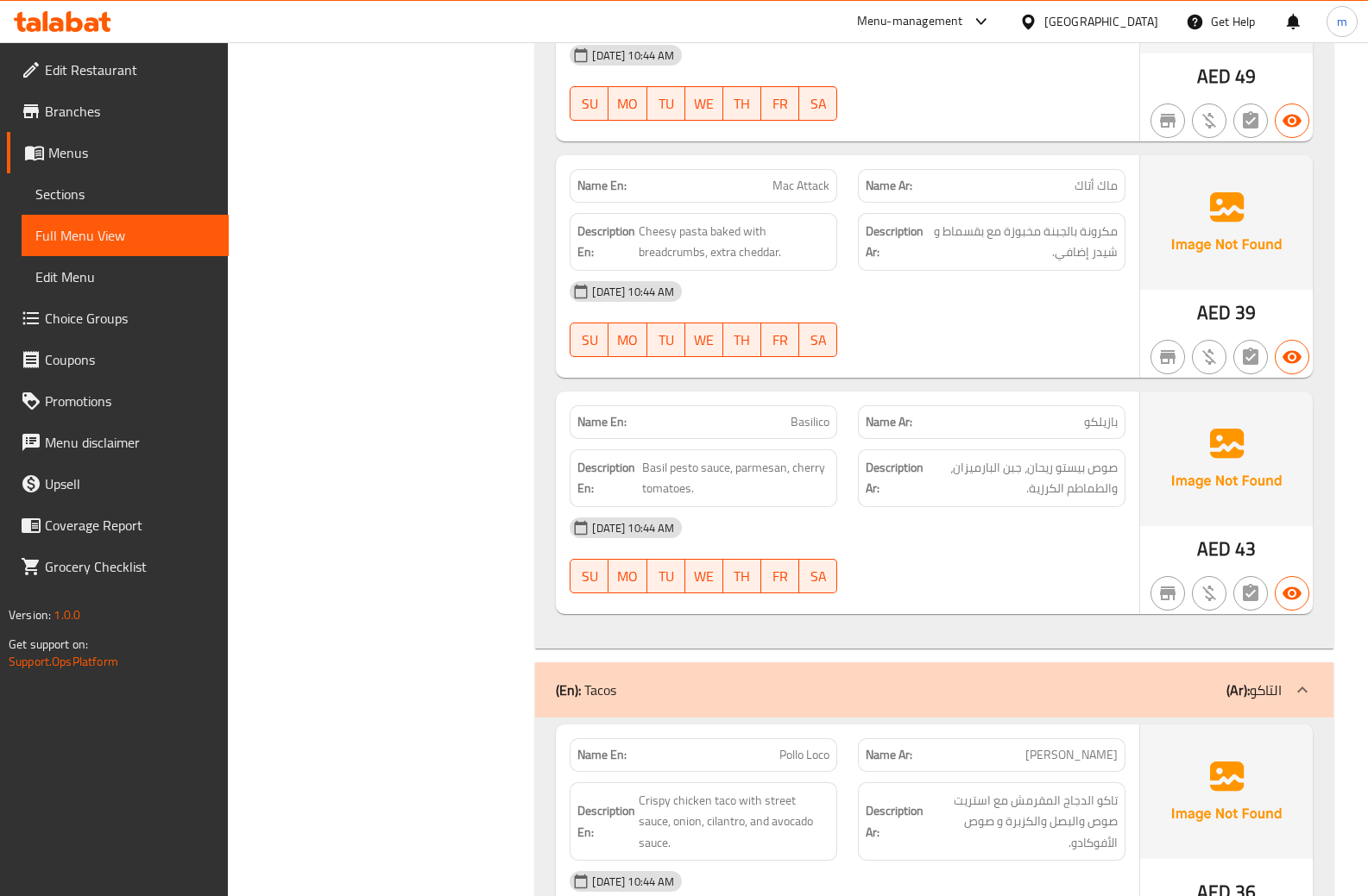
scroll to position [2932, 0]
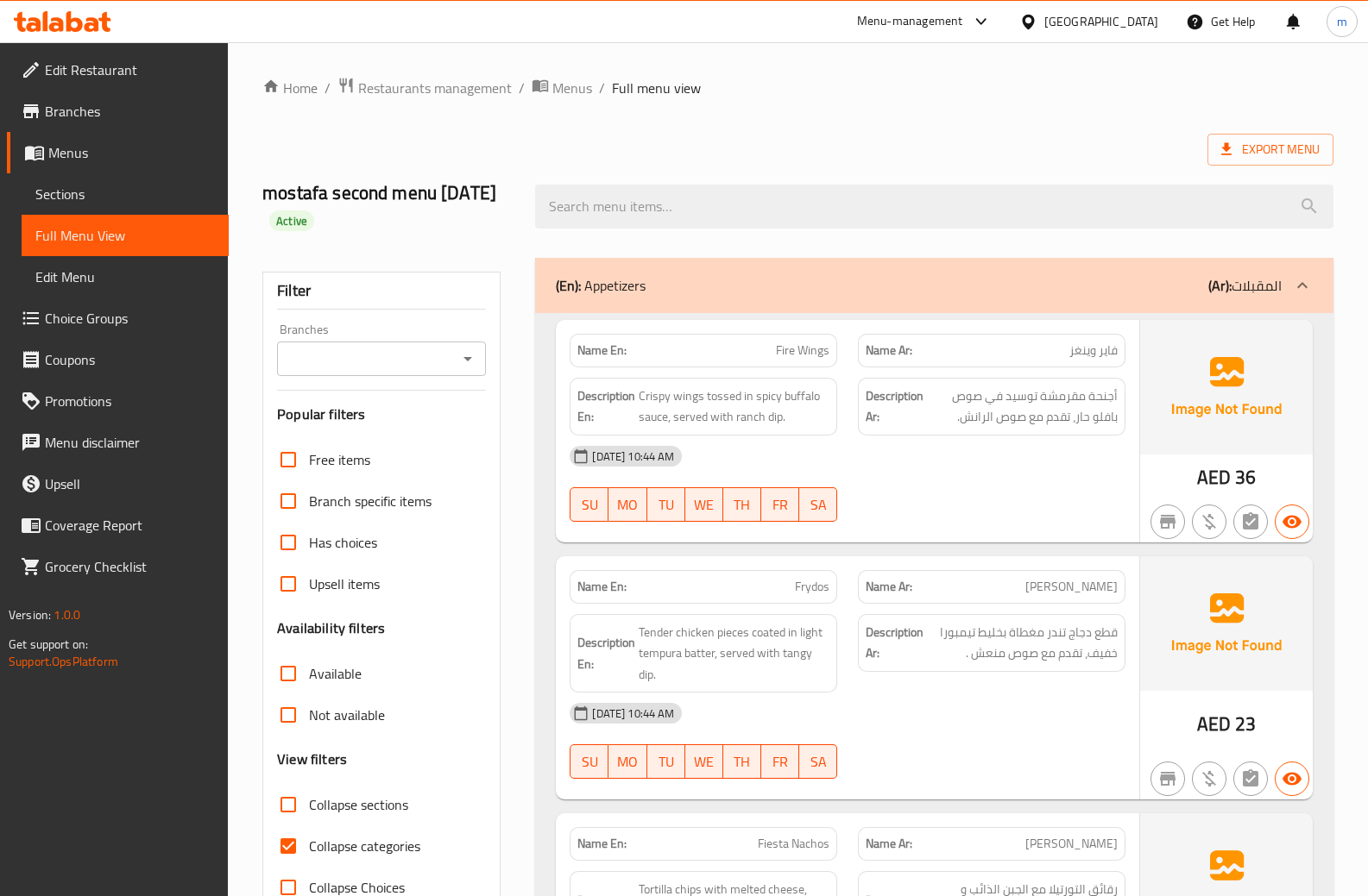
click at [290, 842] on input "Collapse categories" at bounding box center [288, 846] width 41 height 41
checkbox input "false"
click at [1257, 148] on span "Export Menu" at bounding box center [1270, 149] width 98 height 22
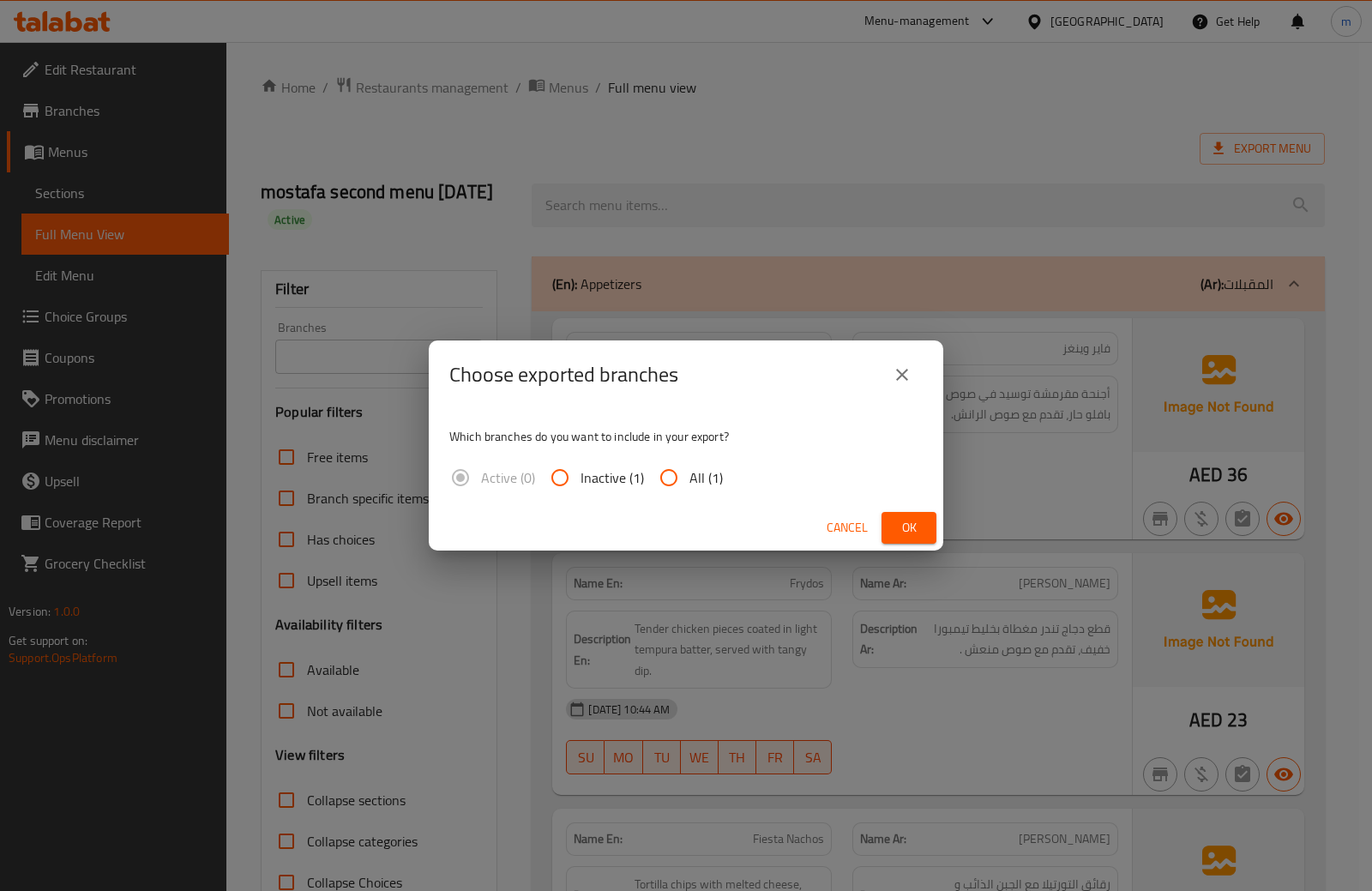
click at [677, 477] on input "All (1)" at bounding box center [668, 478] width 41 height 41
radio input "true"
click at [910, 524] on span "Ok" at bounding box center [909, 527] width 27 height 21
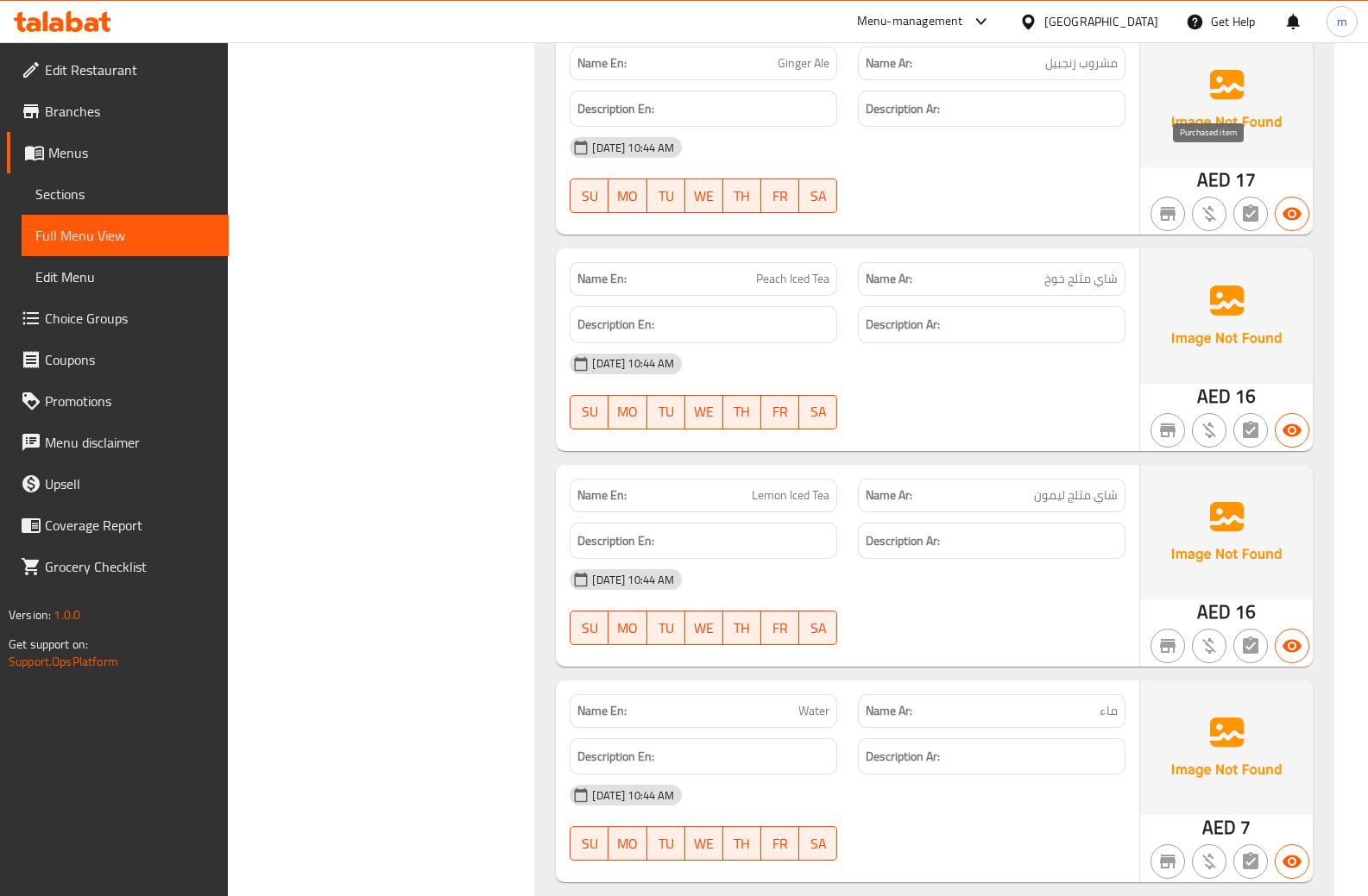
scroll to position [5327, 0]
